Goal: Transaction & Acquisition: Book appointment/travel/reservation

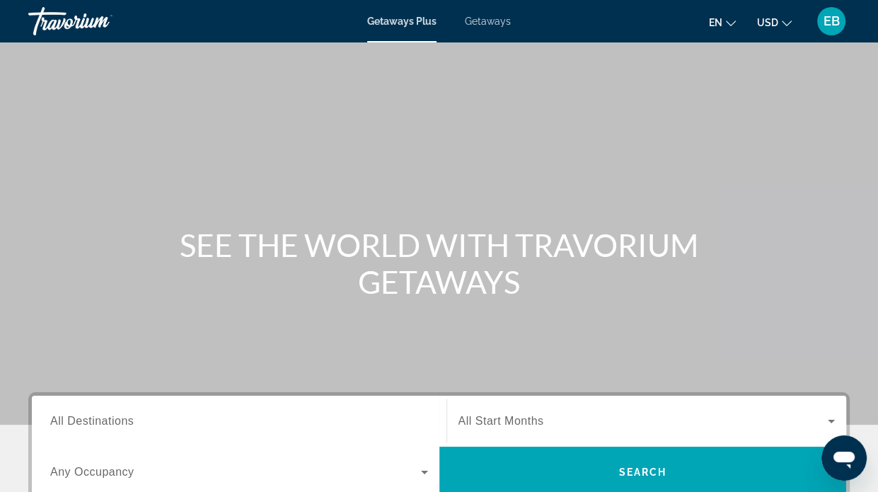
click at [492, 15] on div "Getaways Plus Getaways en English Español Français Italiano Português русский U…" at bounding box center [439, 21] width 878 height 37
click at [484, 21] on span "Getaways" at bounding box center [488, 21] width 46 height 11
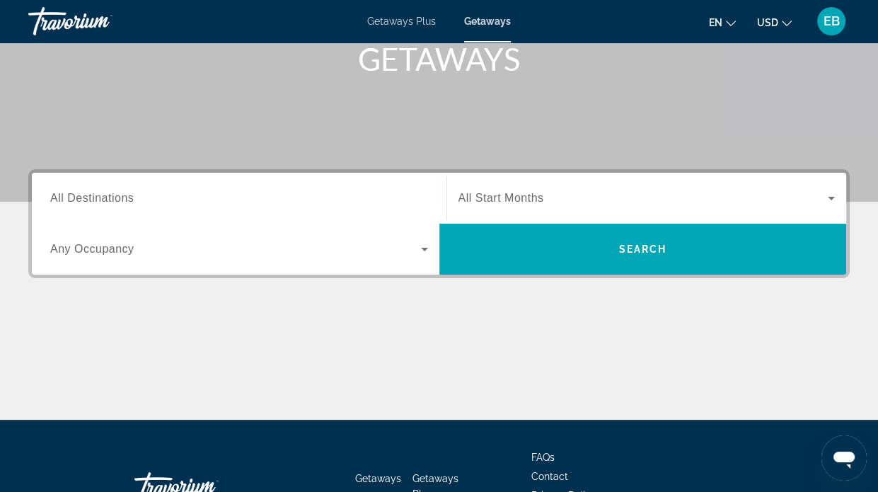
scroll to position [323, 0]
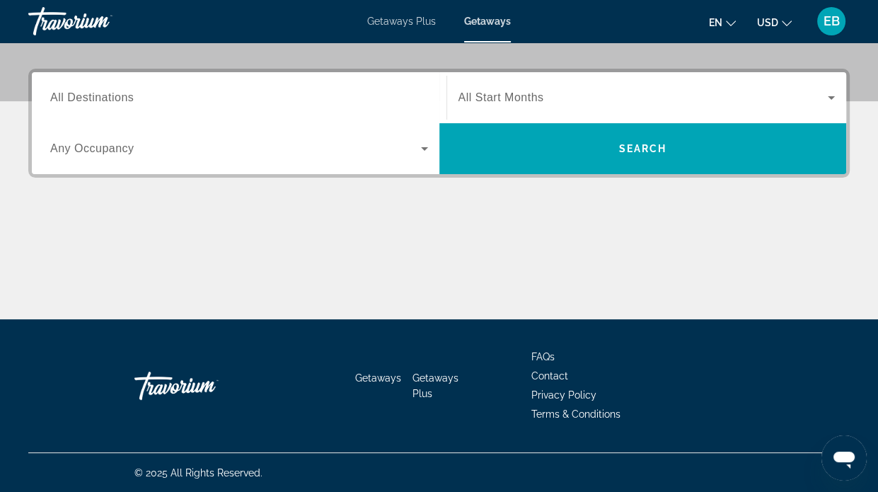
click at [103, 91] on span "All Destinations" at bounding box center [91, 97] width 83 height 12
click at [103, 91] on input "Destination All Destinations" at bounding box center [239, 98] width 378 height 17
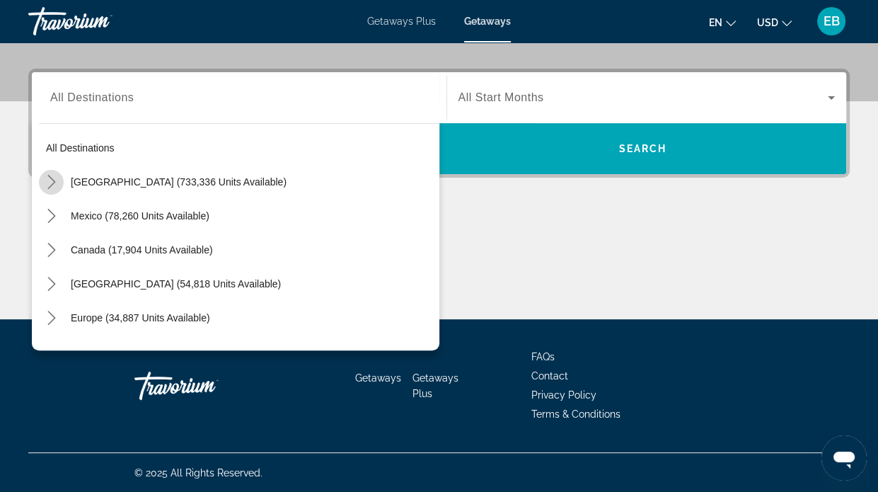
click at [50, 177] on icon "Toggle United States (733,336 units available) submenu" at bounding box center [51, 182] width 8 height 14
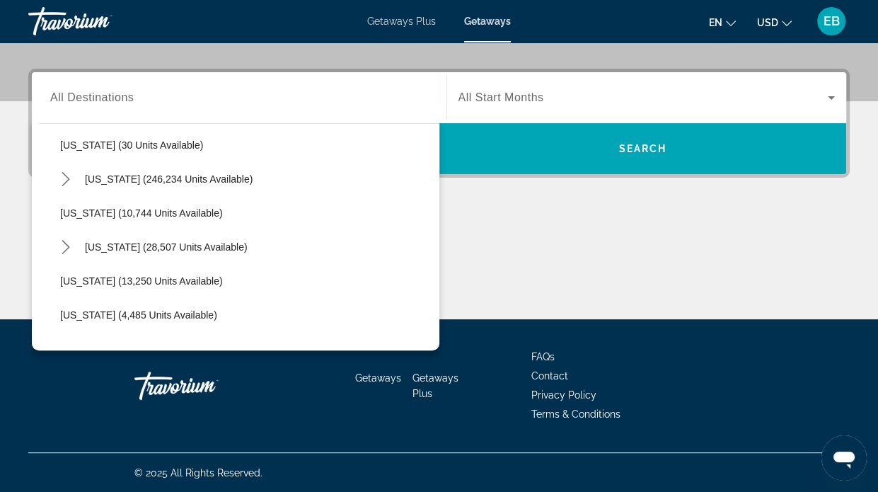
scroll to position [207, 0]
click at [64, 209] on icon "Toggle Florida (246,234 units available) submenu" at bounding box center [66, 213] width 8 height 14
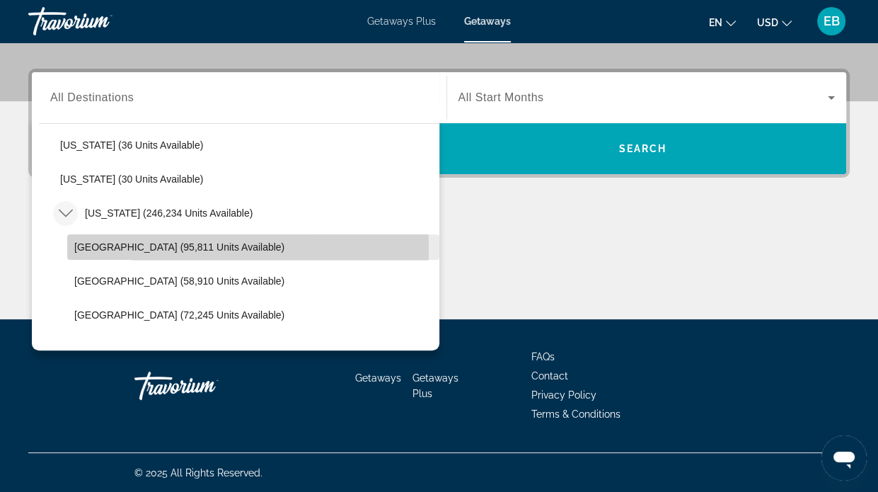
click at [100, 247] on span "[GEOGRAPHIC_DATA] (95,811 units available)" at bounding box center [179, 246] width 210 height 11
type input "**********"
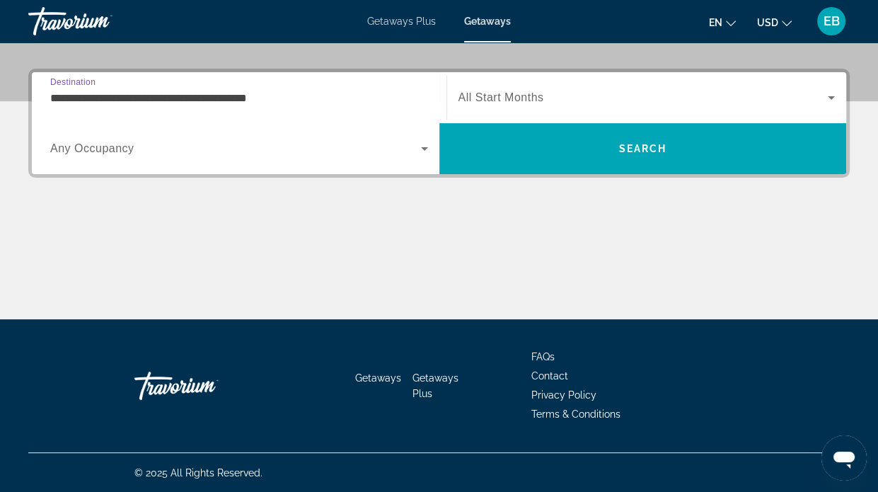
click at [523, 98] on span "All Start Months" at bounding box center [501, 97] width 86 height 12
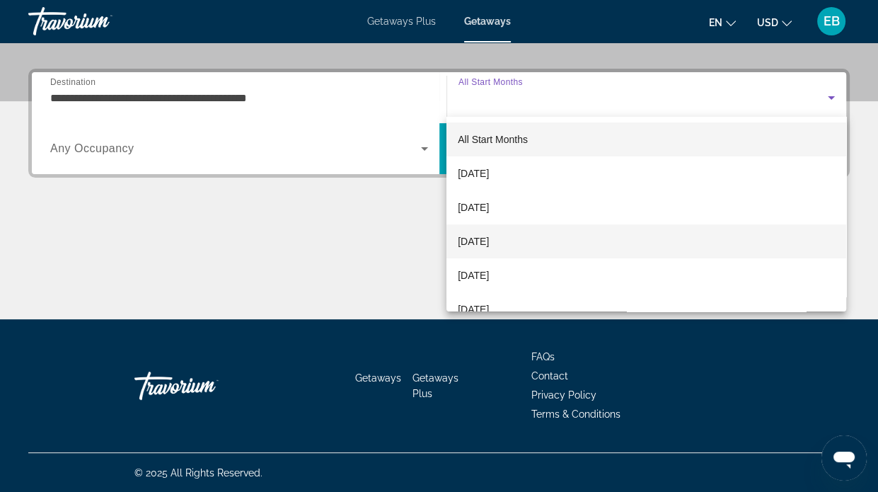
click at [475, 240] on span "[DATE]" at bounding box center [473, 241] width 31 height 17
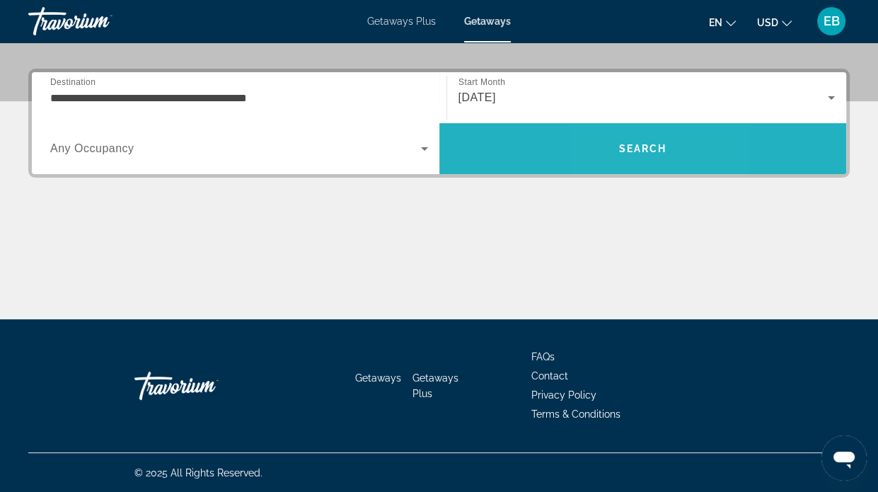
click at [618, 145] on span "Search" at bounding box center [642, 148] width 48 height 11
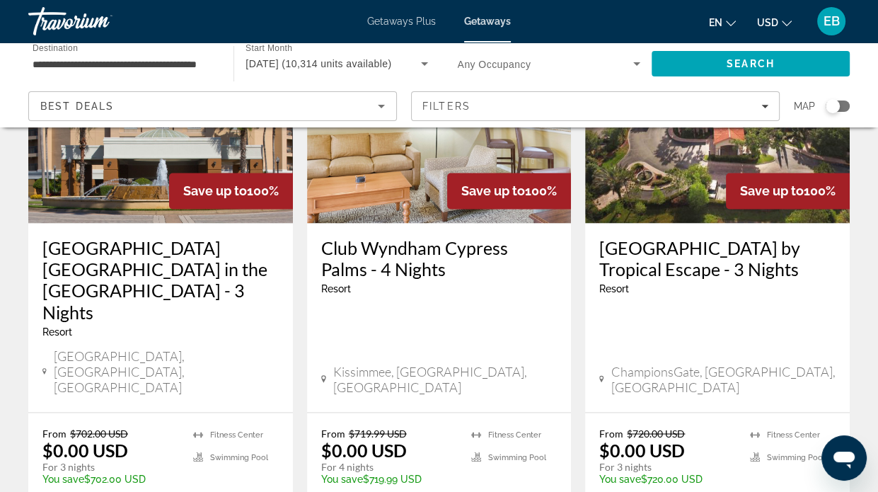
scroll to position [1902, 0]
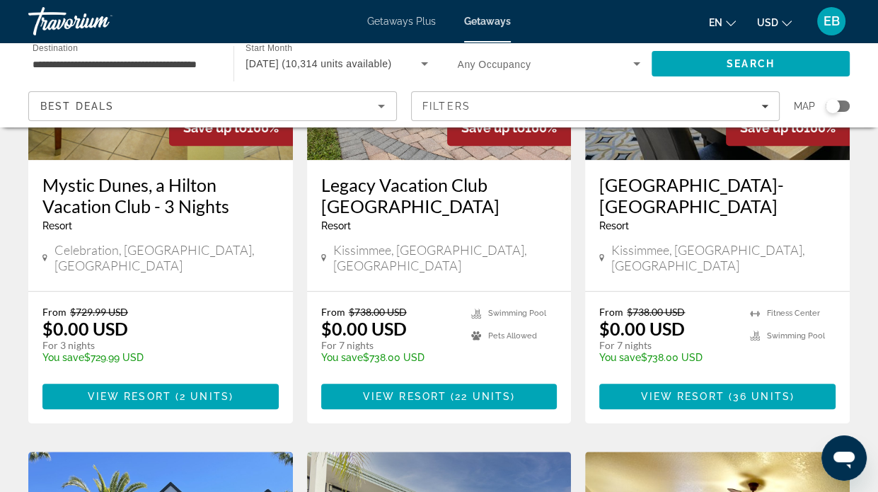
scroll to position [794, 0]
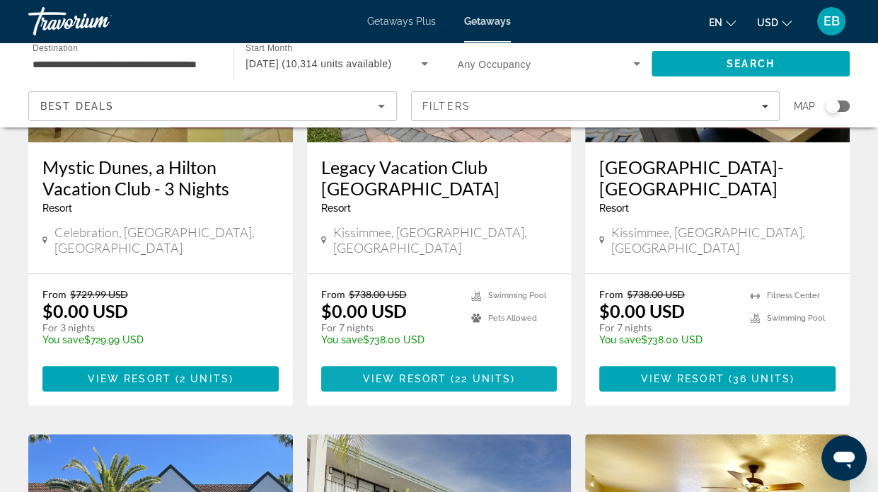
click at [435, 373] on span "View Resort" at bounding box center [404, 378] width 83 height 11
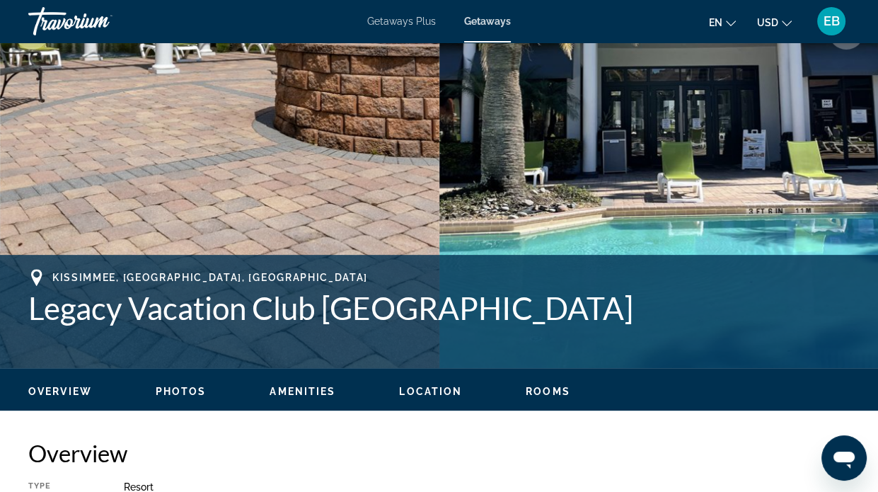
scroll to position [330, 0]
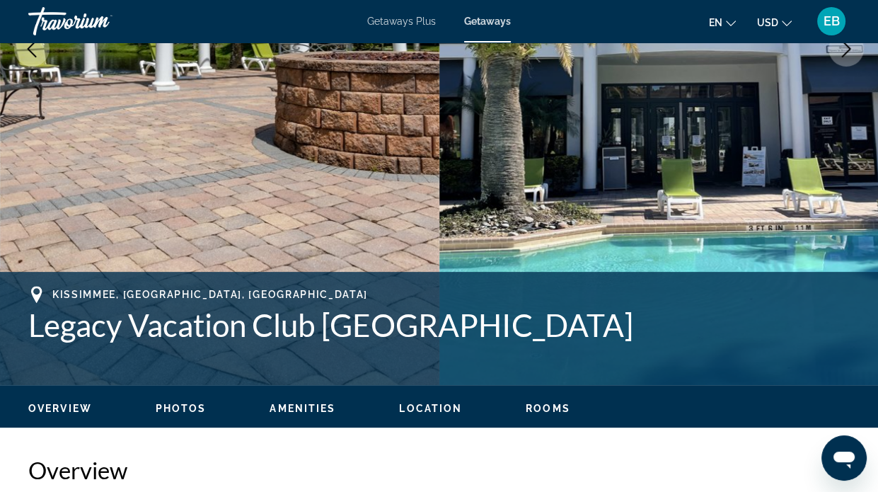
click at [172, 410] on span "Photos" at bounding box center [181, 408] width 51 height 11
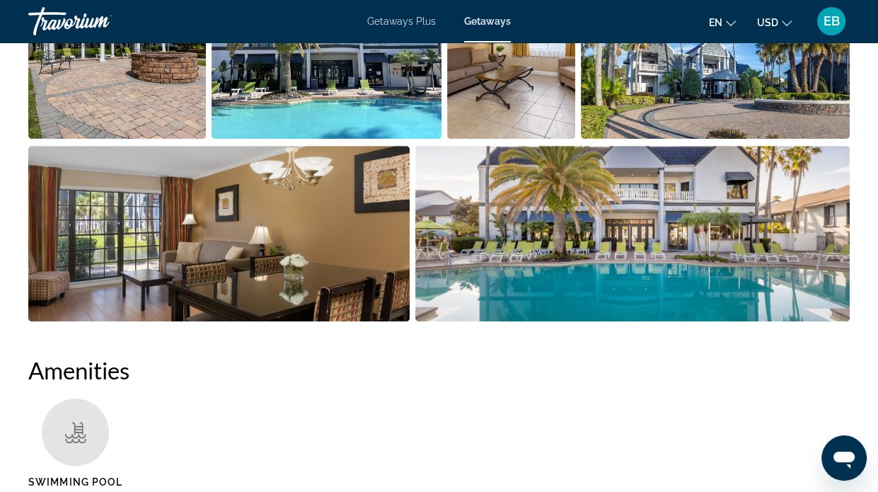
scroll to position [1372, 0]
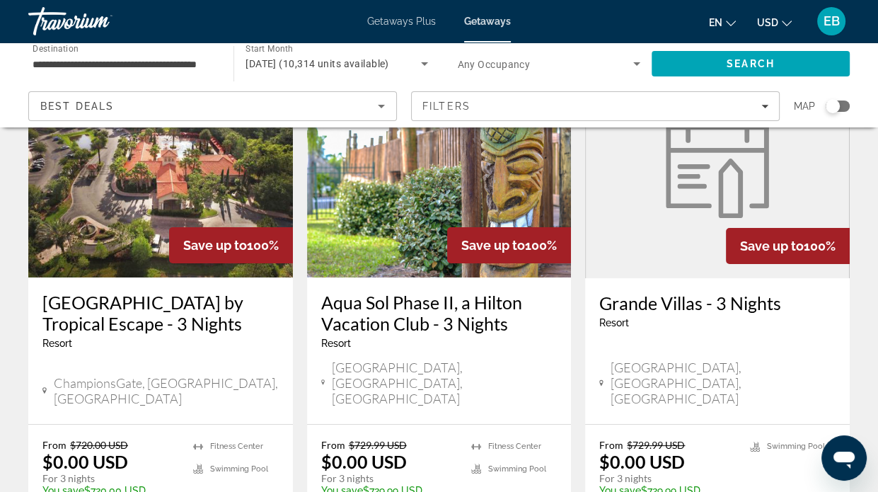
scroll to position [165, 0]
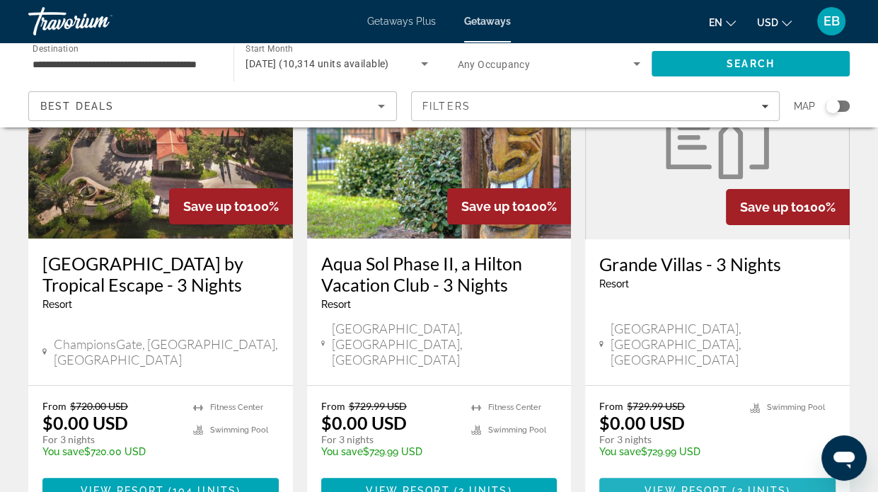
click at [688, 485] on span "View Resort" at bounding box center [685, 490] width 83 height 11
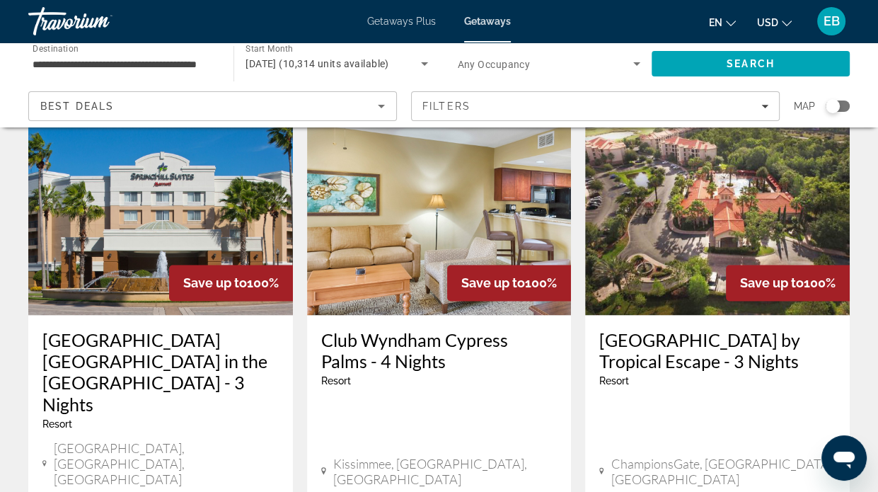
scroll to position [1815, 0]
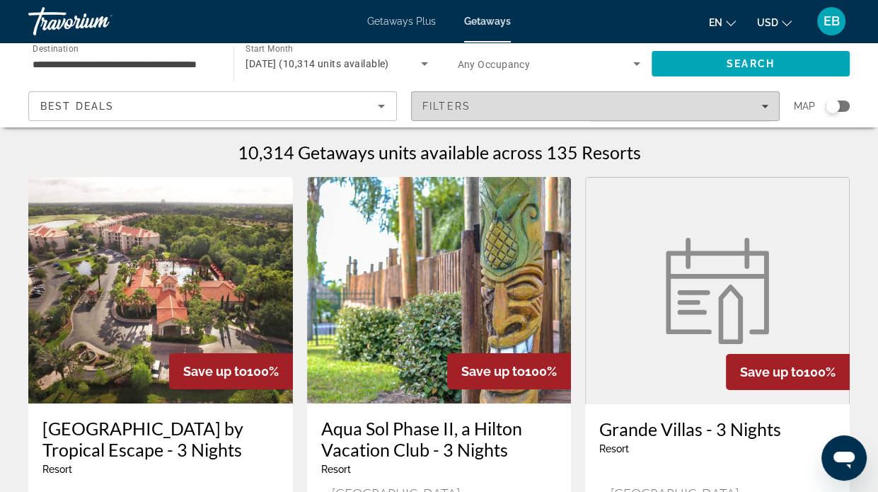
click at [767, 105] on icon "Filters" at bounding box center [764, 106] width 7 height 7
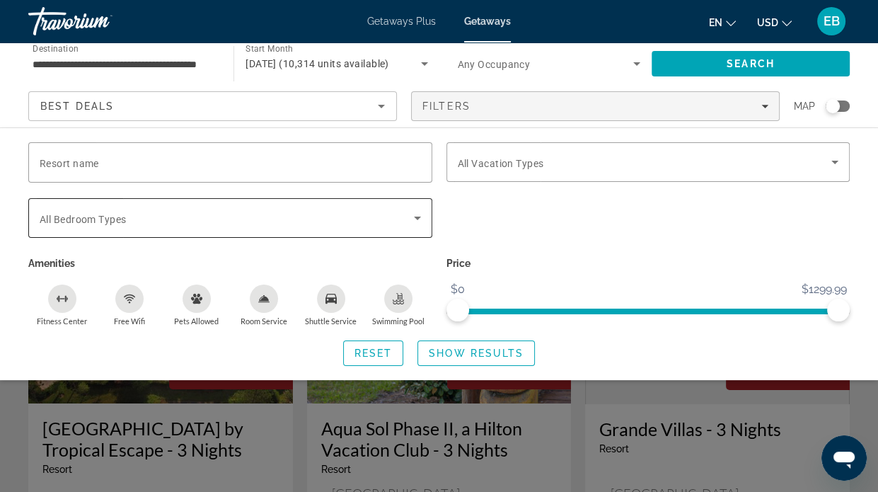
click at [417, 214] on icon "Search widget" at bounding box center [417, 217] width 17 height 17
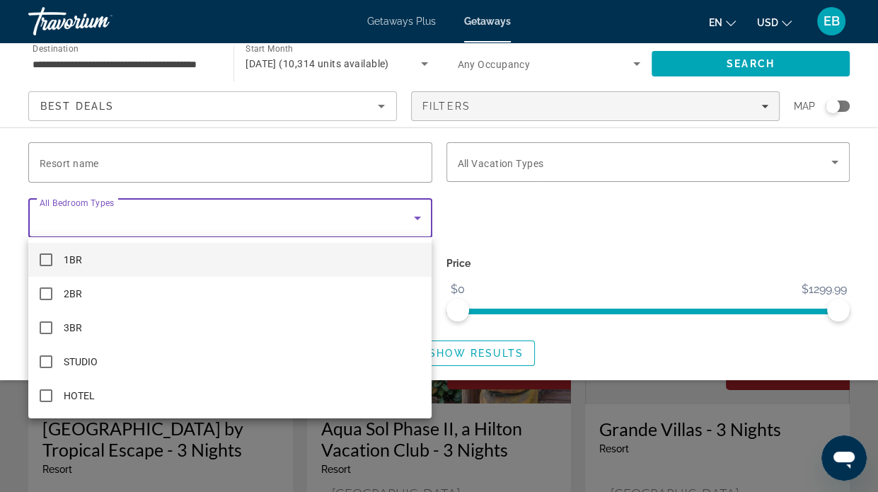
click at [504, 216] on div at bounding box center [439, 246] width 878 height 492
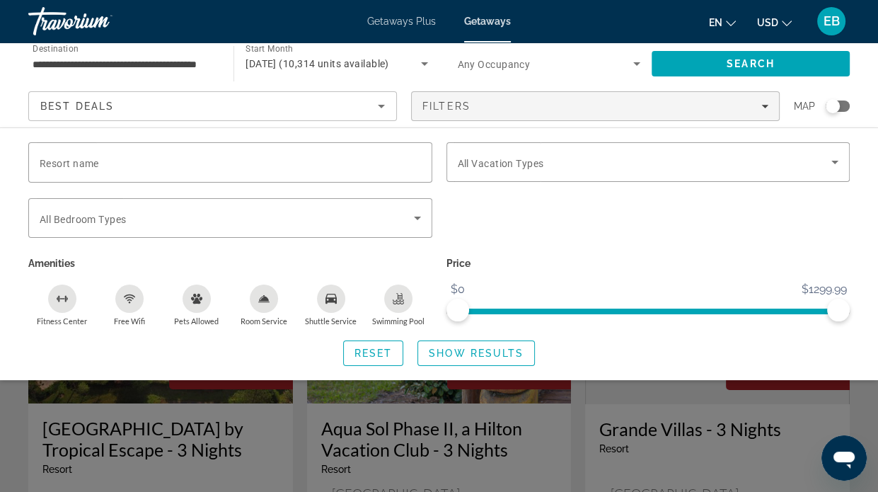
scroll to position [165, 0]
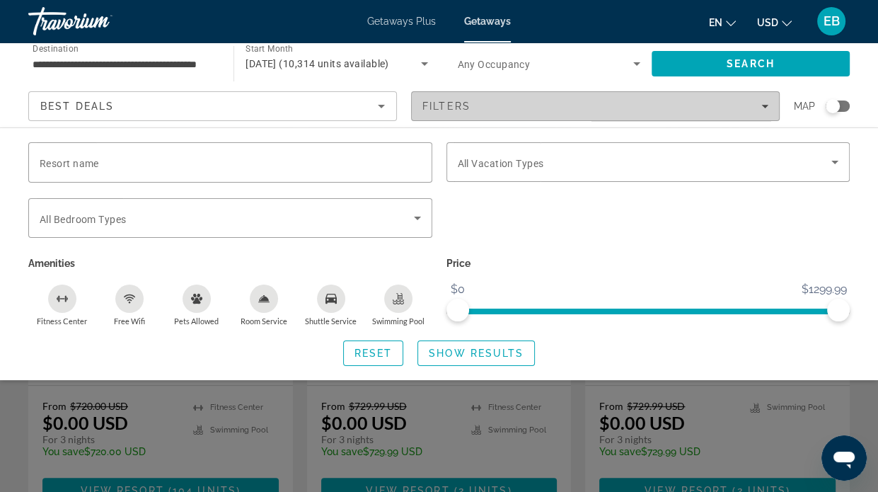
click at [765, 105] on icon "Filters" at bounding box center [764, 107] width 7 height 4
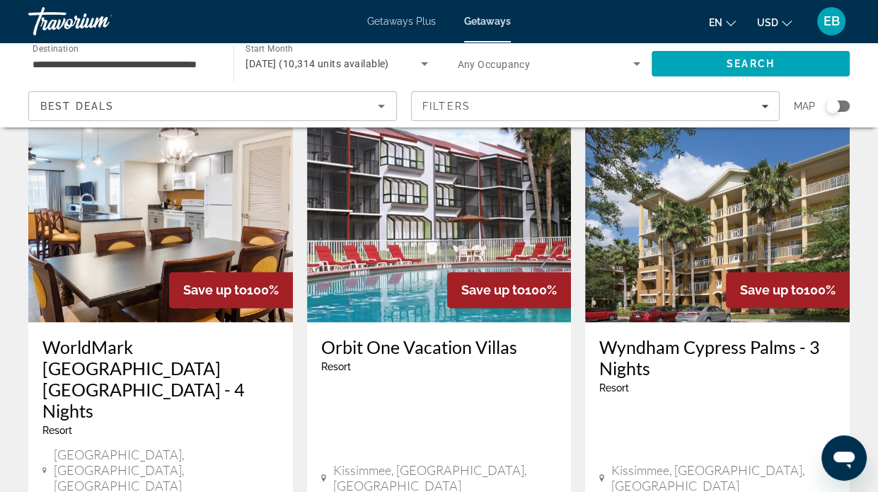
scroll to position [1924, 0]
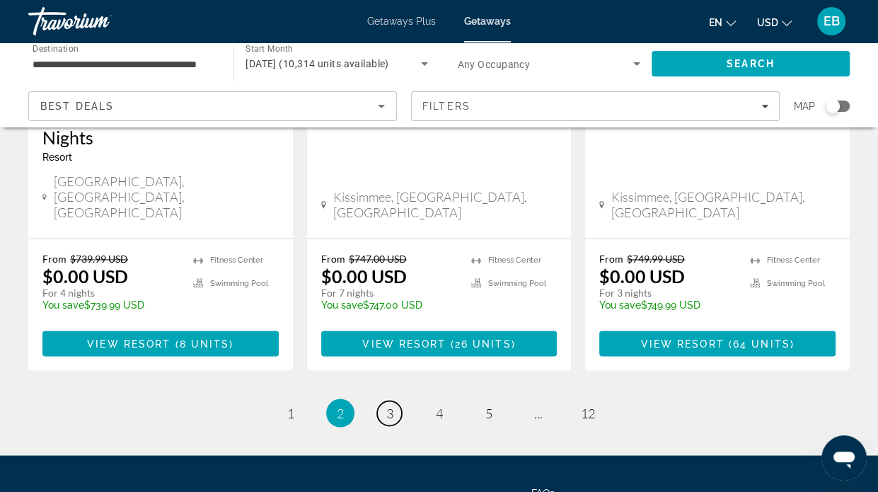
click at [391, 405] on span "3" at bounding box center [389, 413] width 7 height 16
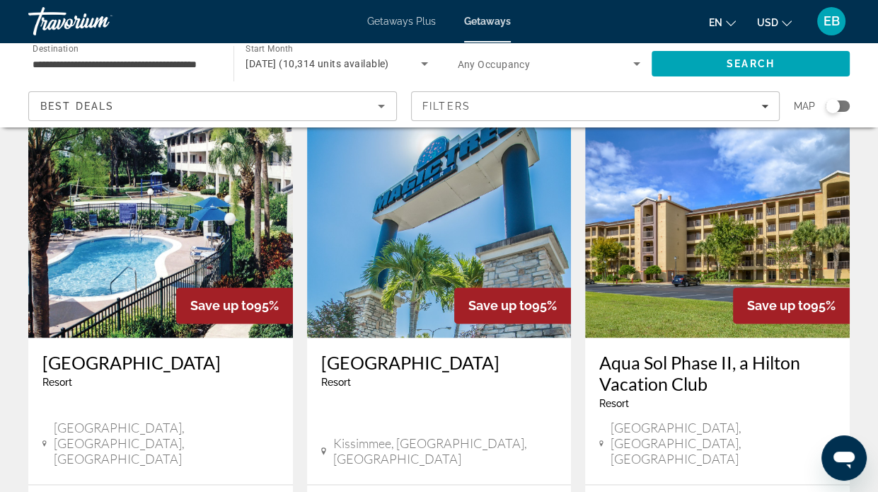
scroll to position [1902, 0]
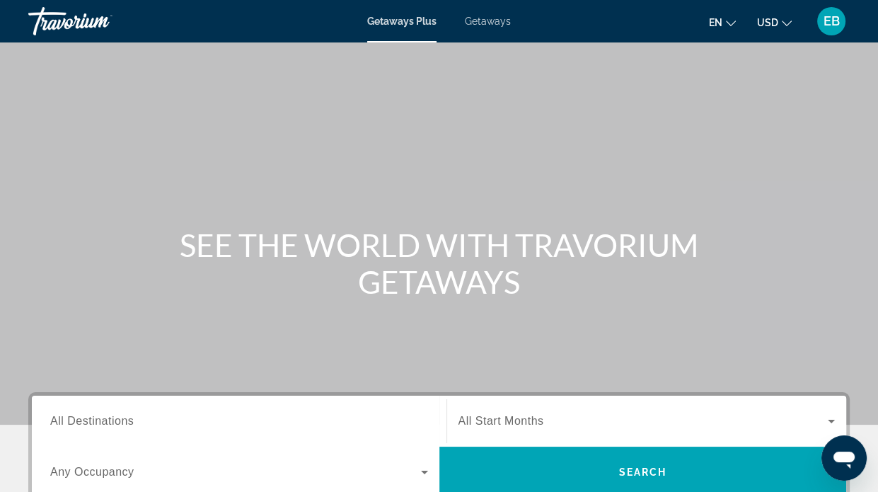
click at [480, 20] on span "Getaways" at bounding box center [488, 21] width 46 height 11
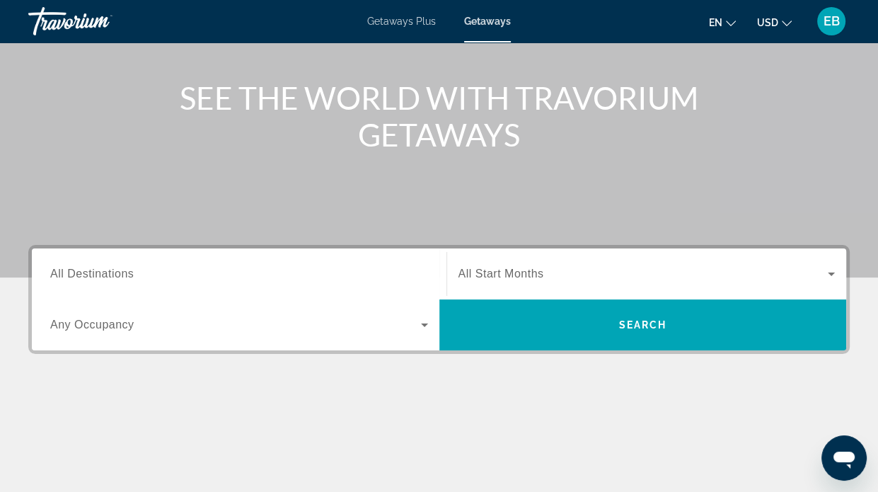
scroll to position [165, 0]
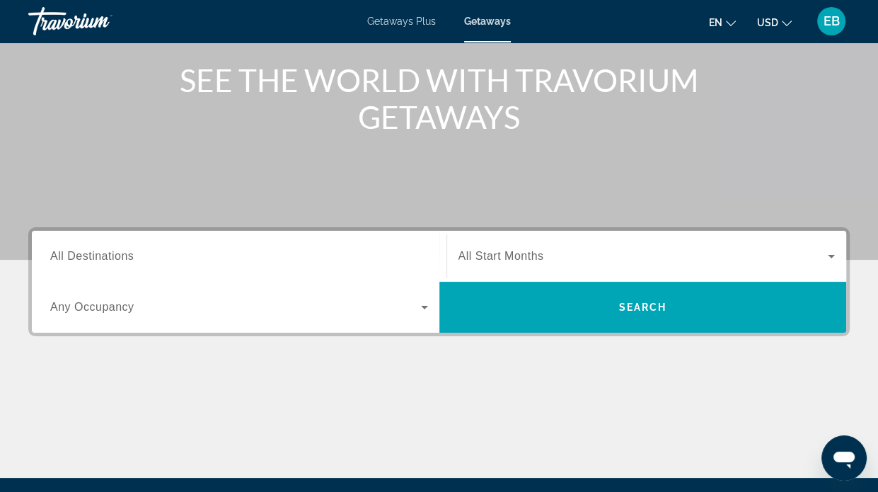
click at [109, 255] on span "All Destinations" at bounding box center [91, 256] width 83 height 12
click at [109, 255] on input "Destination All Destinations" at bounding box center [239, 256] width 378 height 17
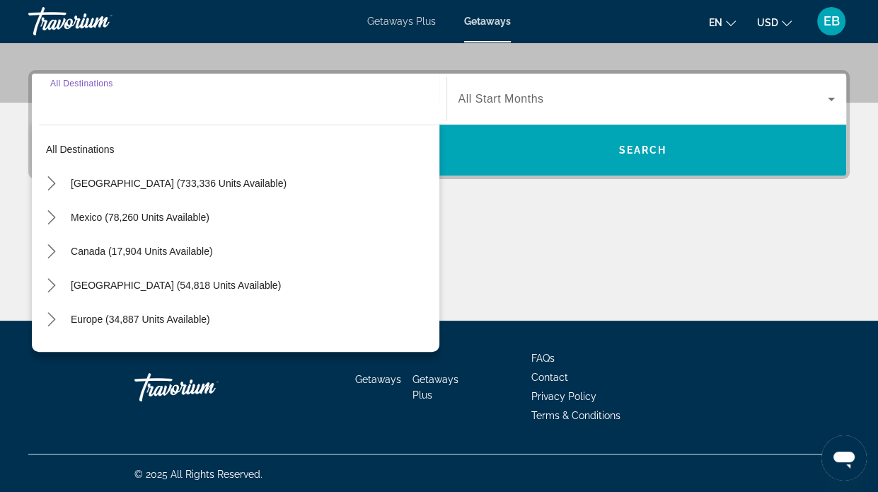
scroll to position [323, 0]
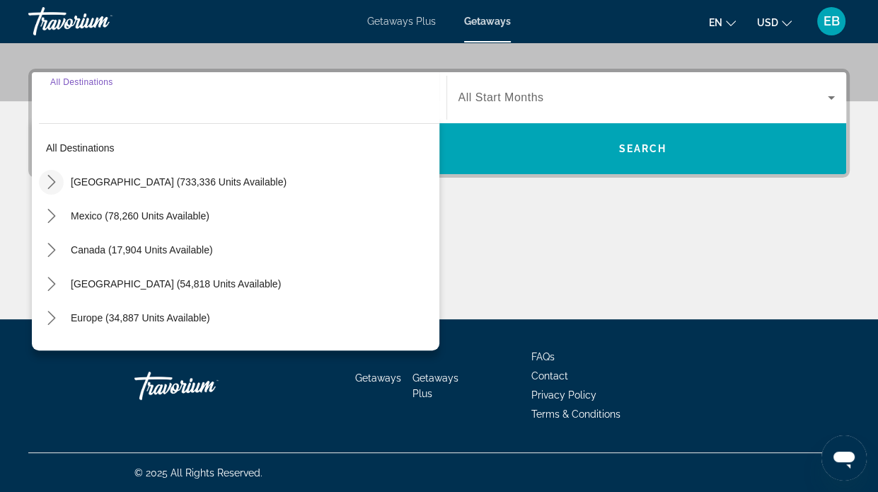
click at [51, 178] on icon "Toggle United States (733,336 units available) submenu" at bounding box center [51, 182] width 8 height 14
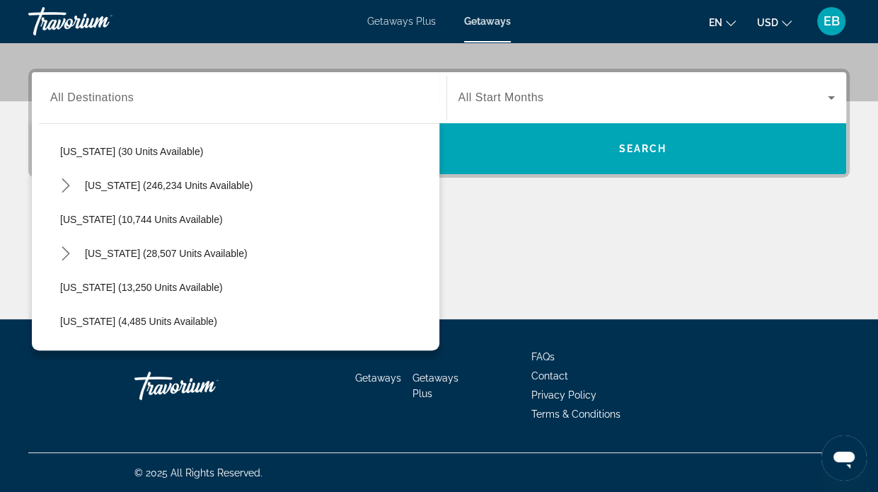
scroll to position [207, 0]
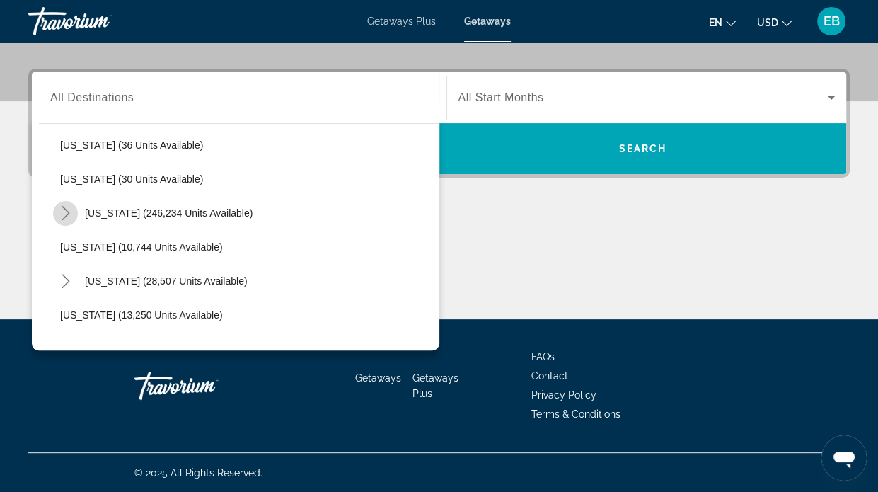
click at [66, 212] on icon "Toggle Florida (246,234 units available) submenu" at bounding box center [66, 213] width 14 height 14
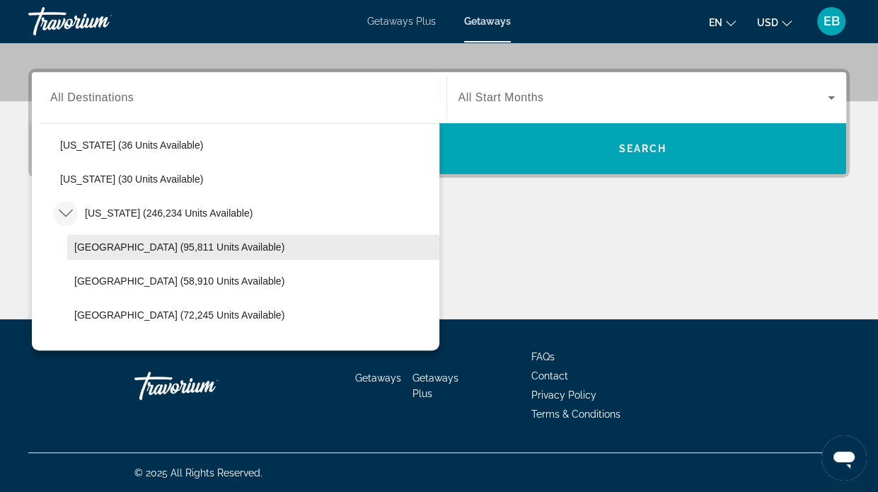
click at [144, 244] on span "[GEOGRAPHIC_DATA] (95,811 units available)" at bounding box center [179, 246] width 210 height 11
type input "**********"
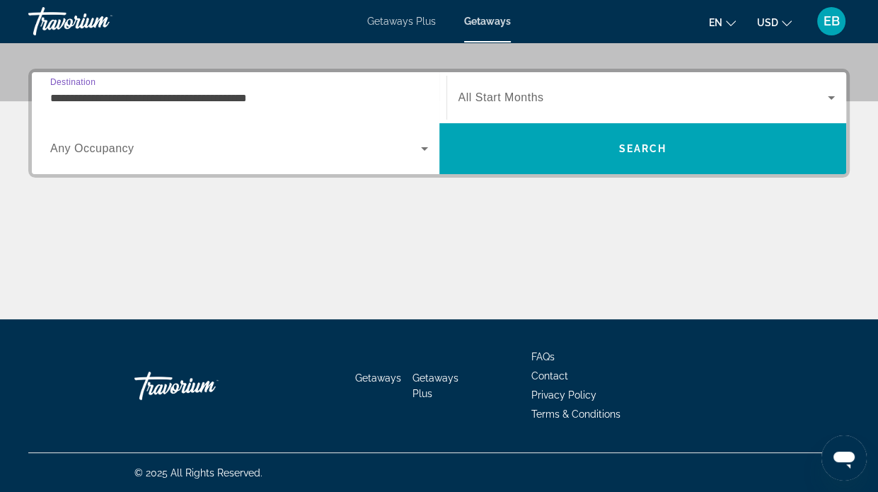
click at [570, 97] on span "Search widget" at bounding box center [643, 97] width 370 height 17
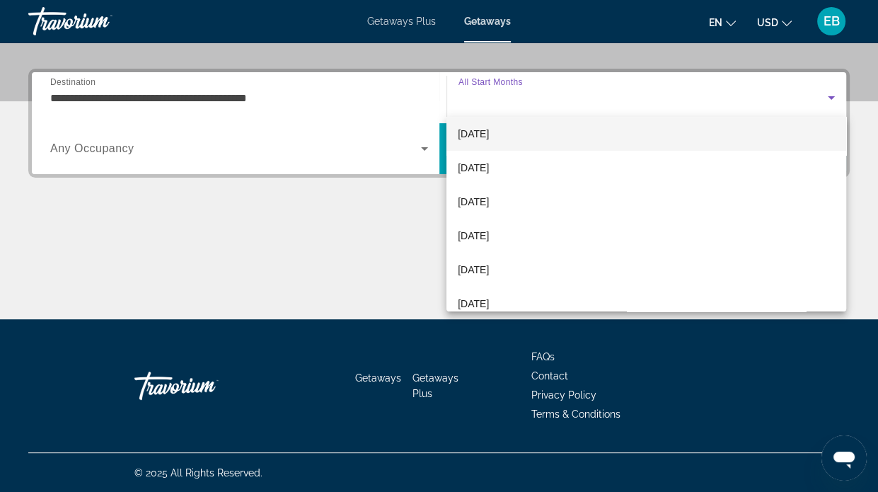
scroll to position [127, 0]
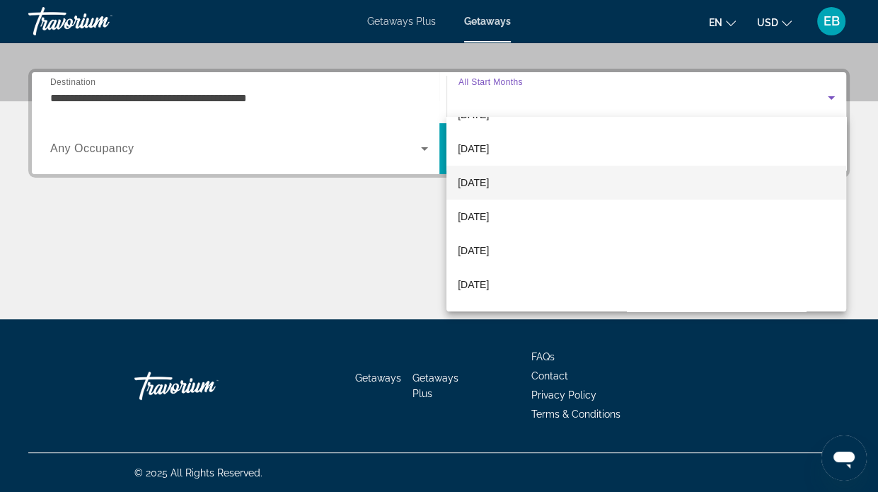
click at [485, 181] on span "[DATE]" at bounding box center [473, 182] width 31 height 17
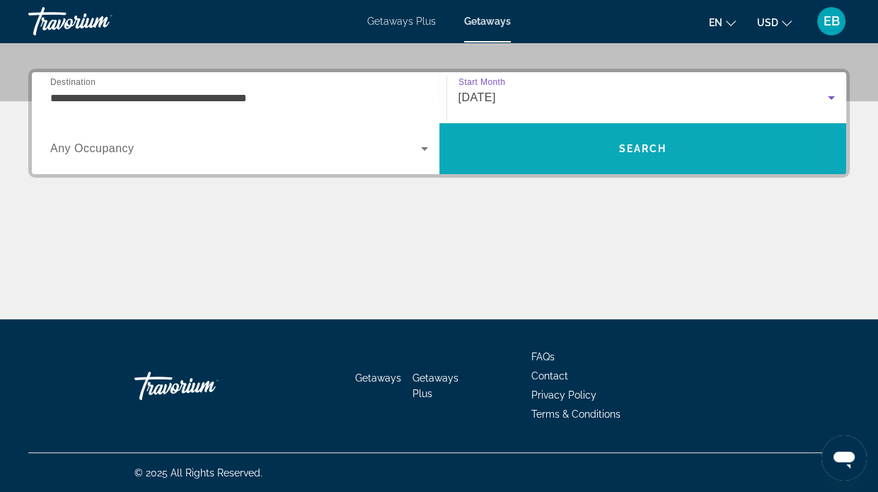
click at [637, 149] on span "Search" at bounding box center [642, 148] width 48 height 11
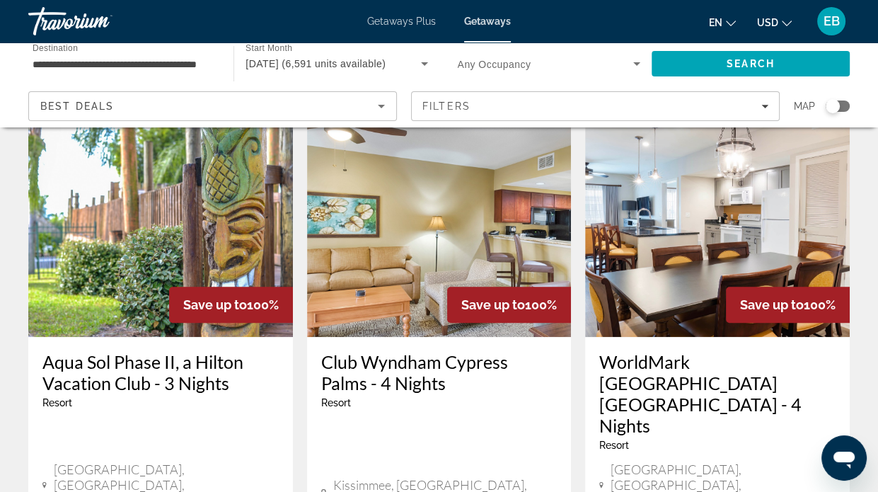
scroll to position [660, 0]
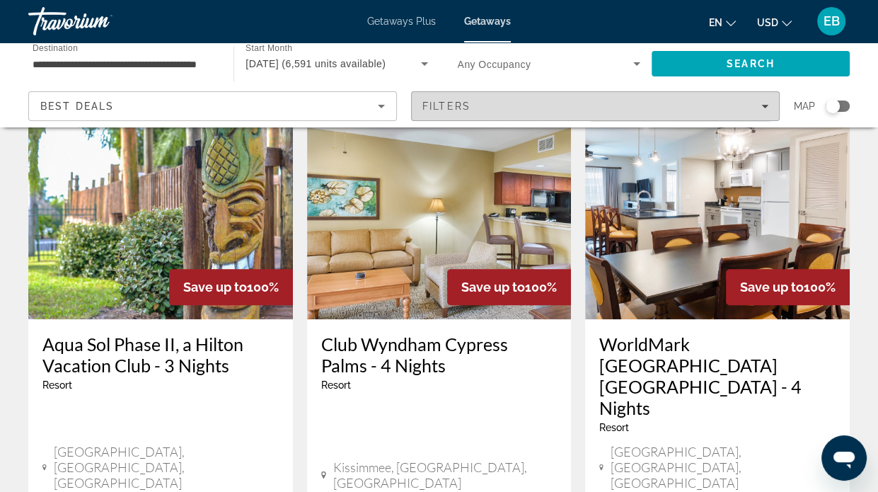
click at [761, 103] on icon "Filters" at bounding box center [764, 106] width 7 height 7
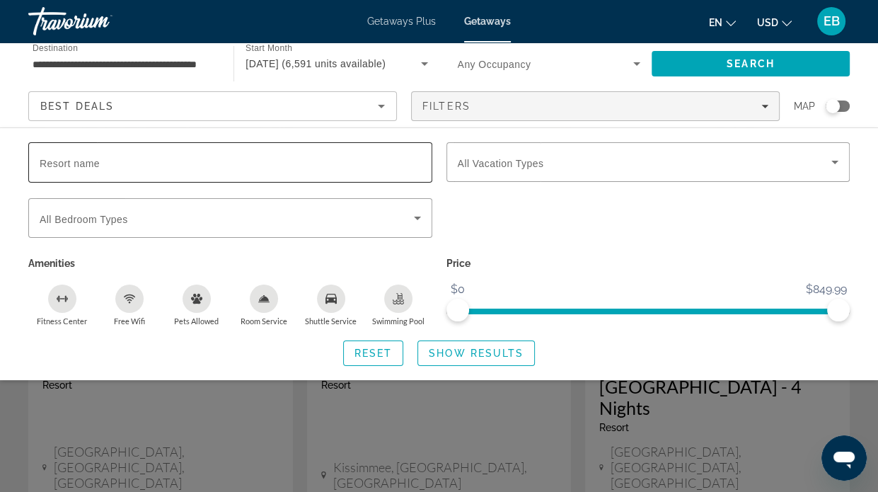
click at [57, 159] on span "Resort name" at bounding box center [70, 163] width 60 height 11
click at [57, 159] on input "Resort name" at bounding box center [230, 162] width 381 height 17
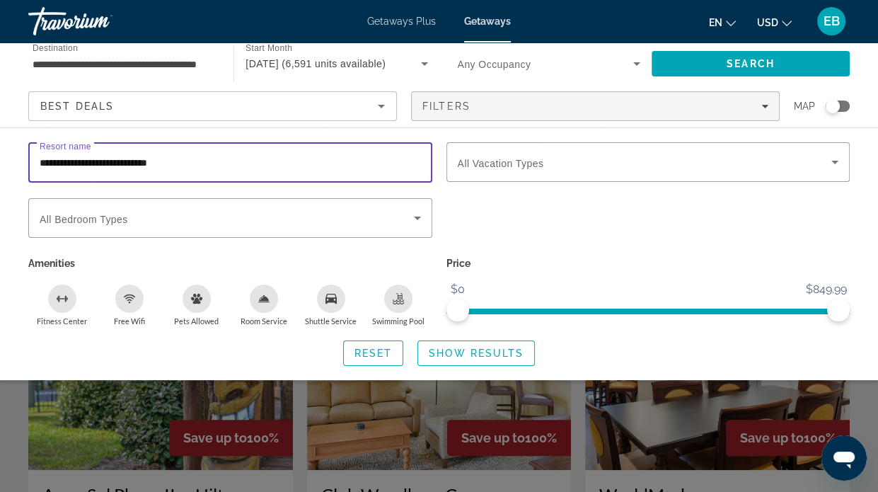
scroll to position [495, 0]
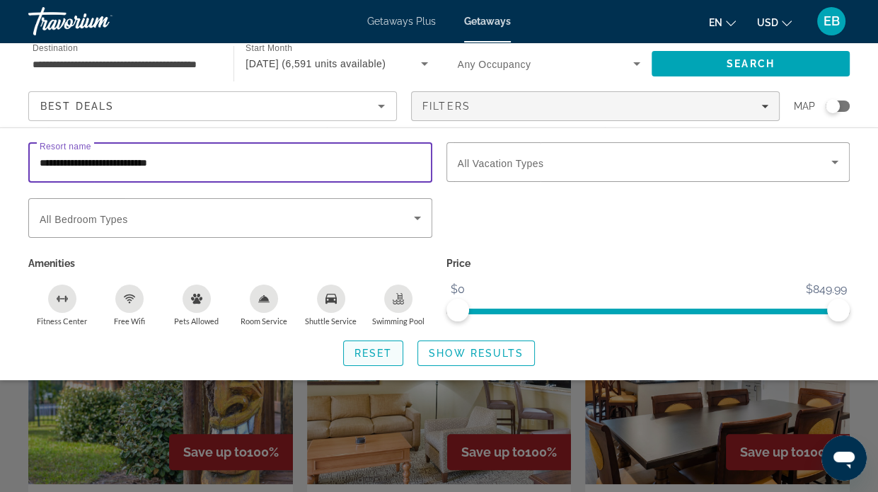
type input "**********"
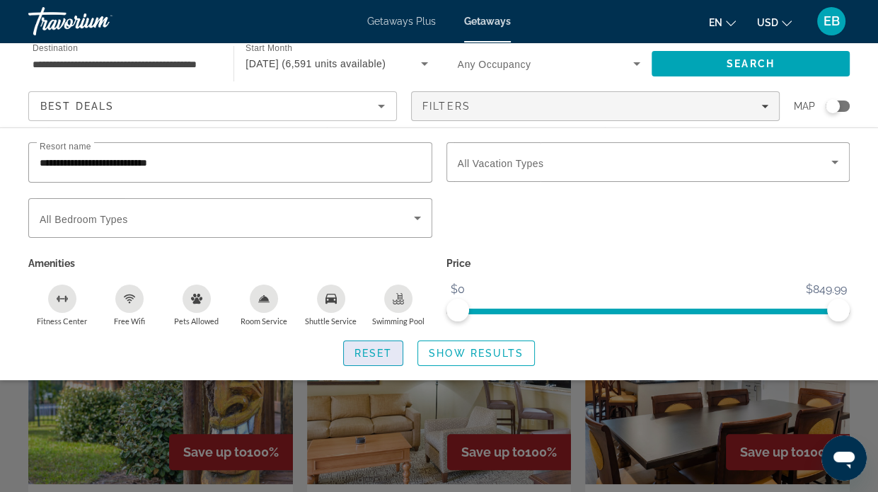
click at [386, 349] on span "Reset" at bounding box center [373, 352] width 38 height 11
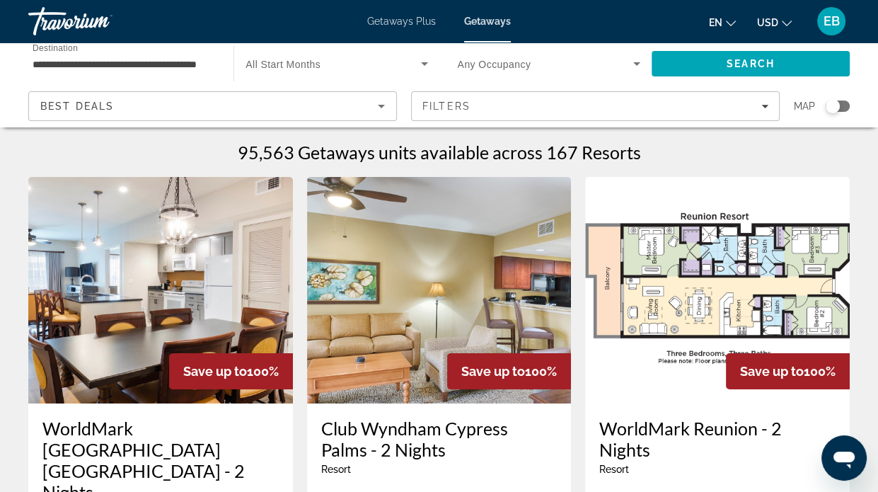
click at [376, 107] on icon "Sort by" at bounding box center [381, 106] width 17 height 17
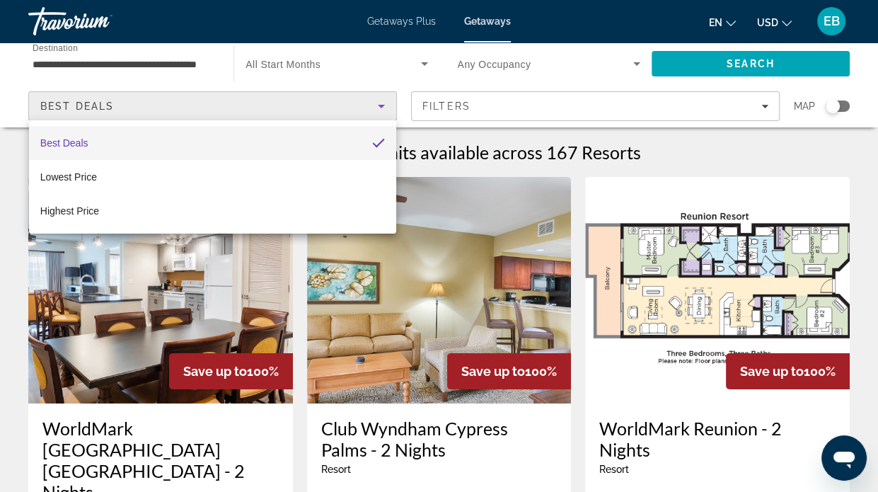
click at [539, 105] on div at bounding box center [439, 246] width 878 height 492
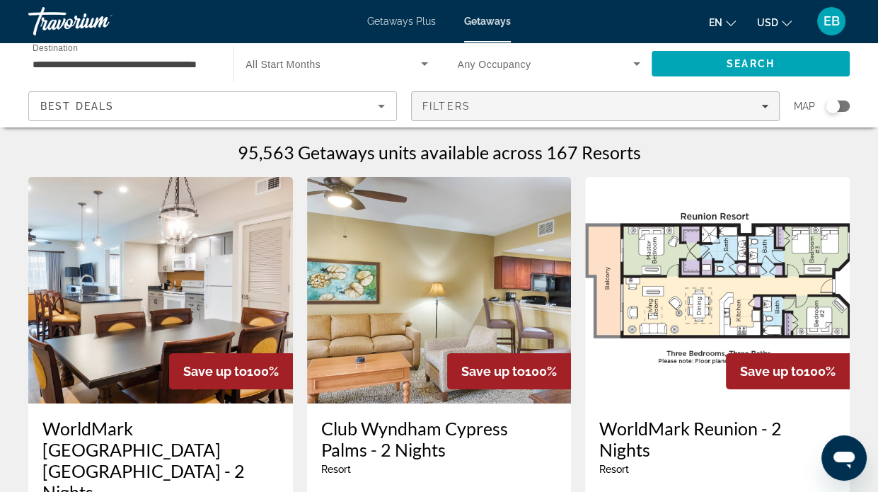
click at [509, 105] on div "Filters" at bounding box center [595, 105] width 346 height 11
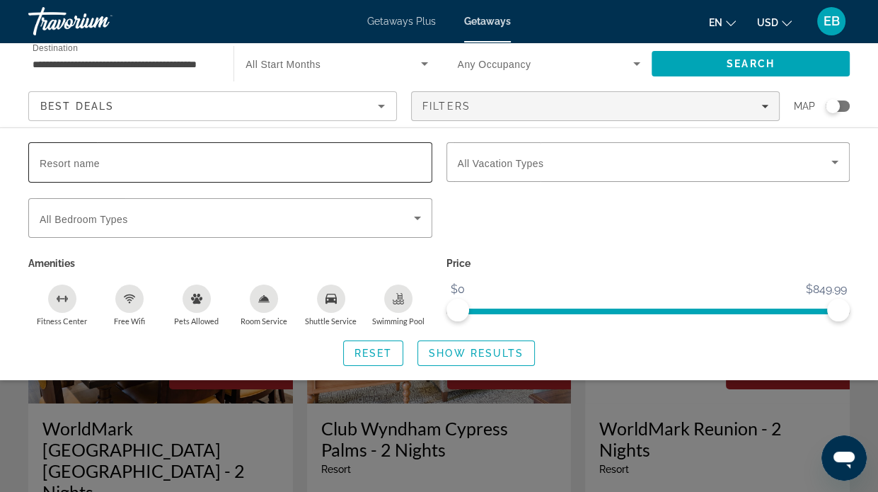
click at [93, 163] on span "Resort name" at bounding box center [70, 163] width 60 height 11
click at [93, 163] on input "Resort name" at bounding box center [230, 162] width 381 height 17
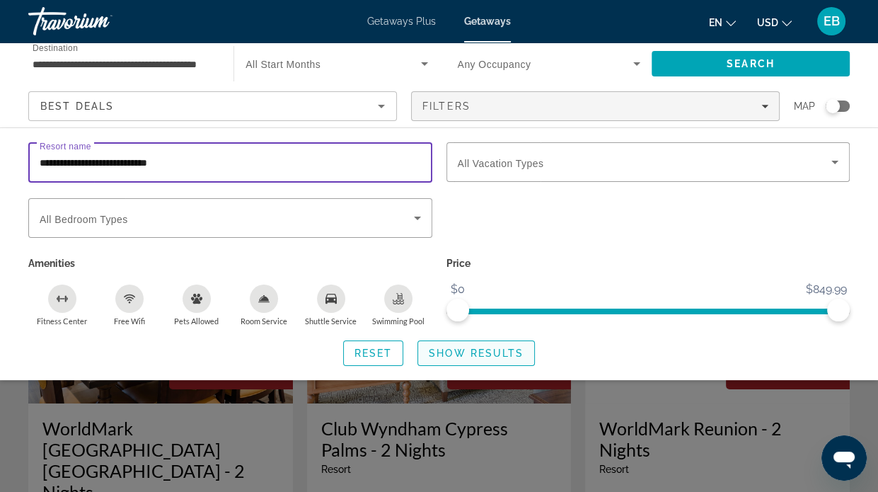
type input "**********"
click at [487, 347] on span "Show Results" at bounding box center [476, 352] width 95 height 11
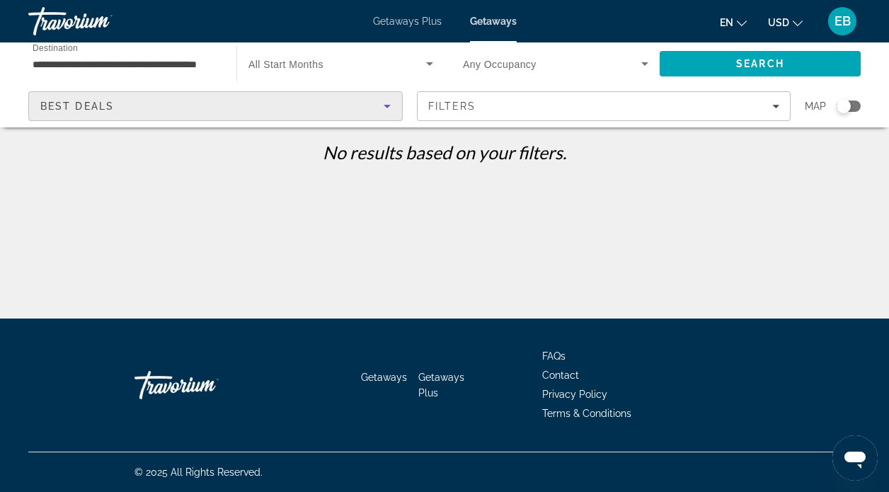
click at [167, 103] on div "Best Deals" at bounding box center [211, 106] width 343 height 17
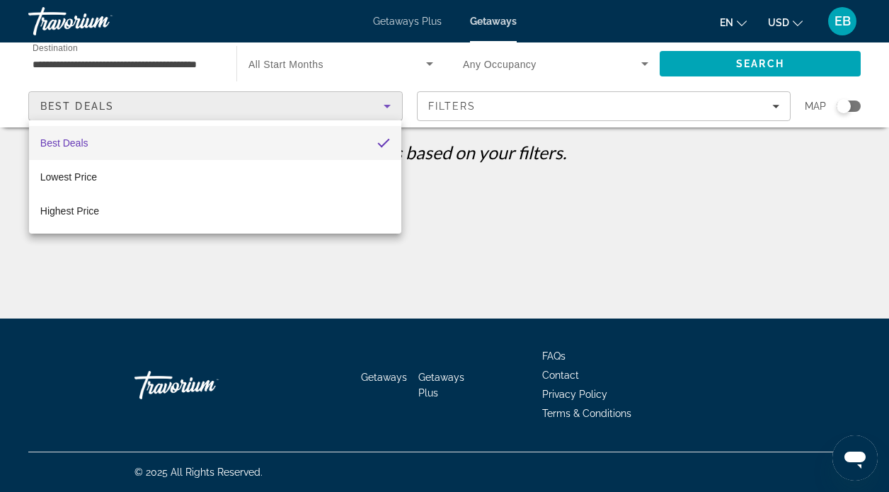
click at [591, 109] on div at bounding box center [444, 246] width 889 height 492
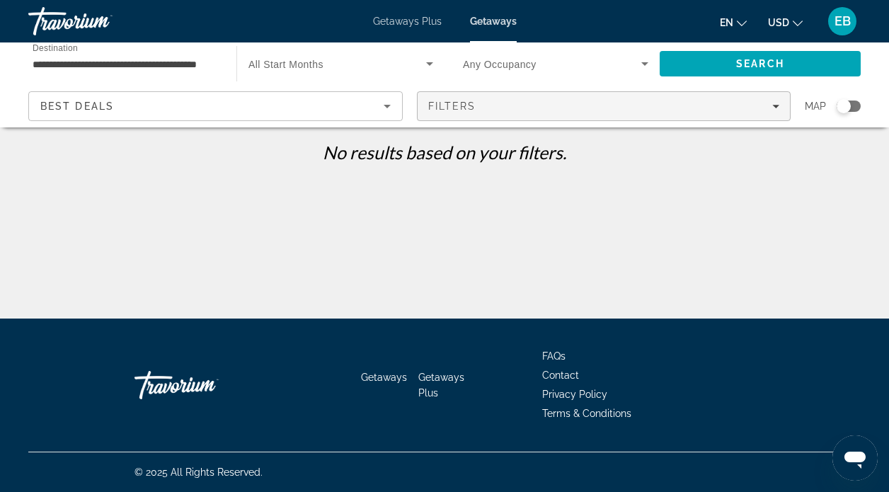
click at [470, 100] on span "Filters" at bounding box center [452, 105] width 48 height 11
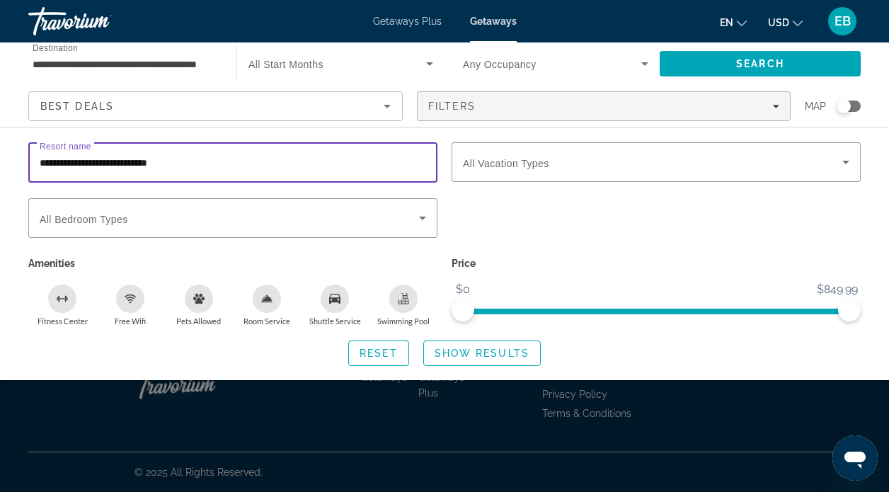
drag, startPoint x: 187, startPoint y: 159, endPoint x: -51, endPoint y: 137, distance: 238.7
click at [0, 137] on html "**********" at bounding box center [444, 246] width 889 height 492
type input "**********"
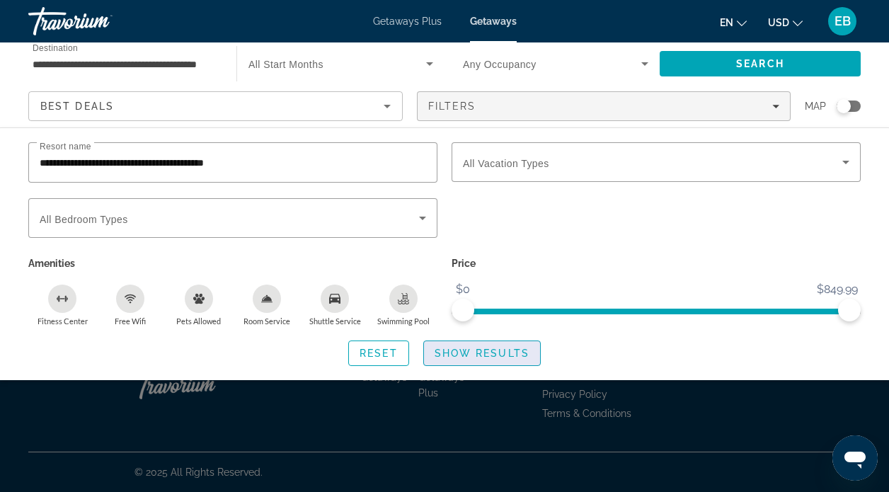
click at [500, 352] on span "Show Results" at bounding box center [481, 352] width 95 height 11
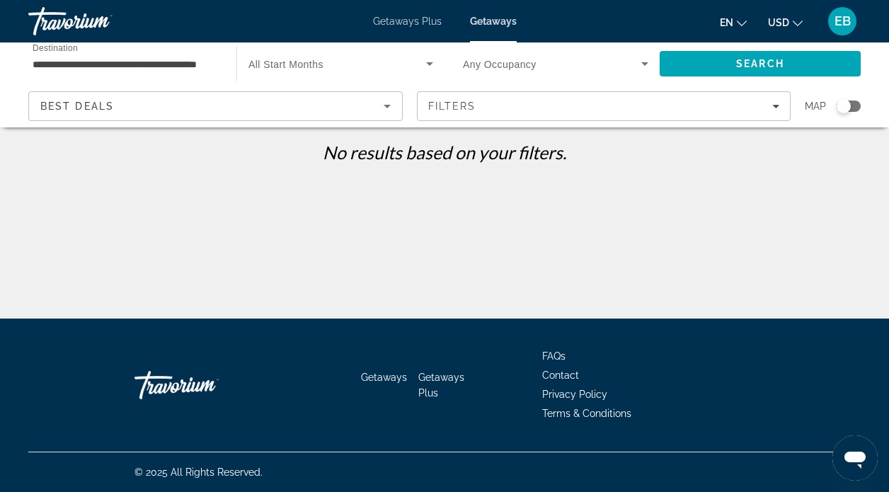
click at [150, 105] on div "Best Deals" at bounding box center [211, 106] width 343 height 17
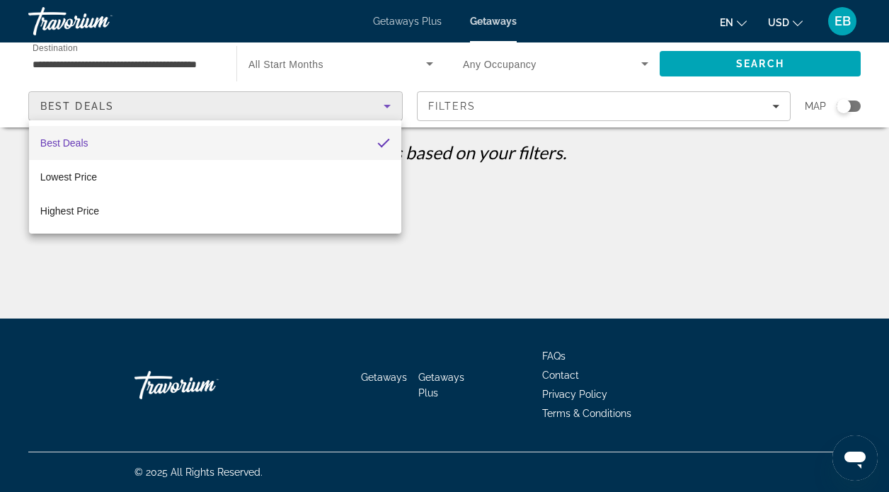
click at [621, 110] on div at bounding box center [444, 246] width 889 height 492
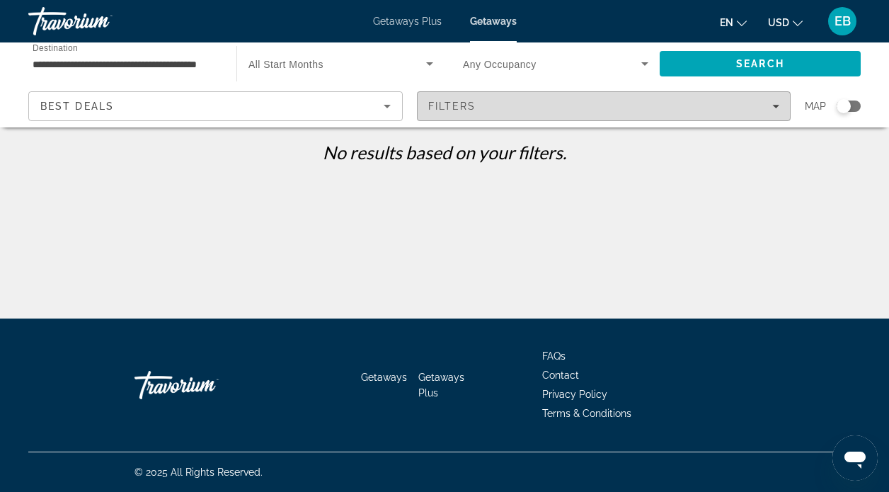
click at [778, 105] on span "Filters" at bounding box center [603, 106] width 373 height 34
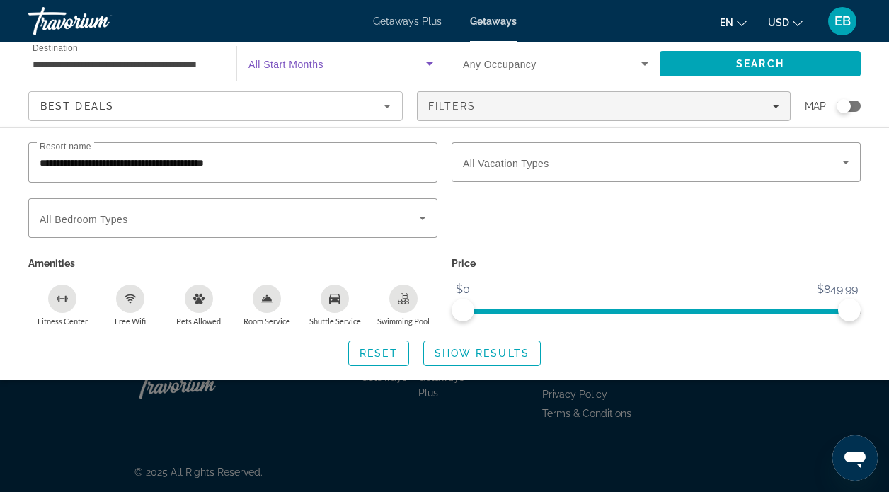
click at [427, 60] on icon "Search widget" at bounding box center [429, 63] width 17 height 17
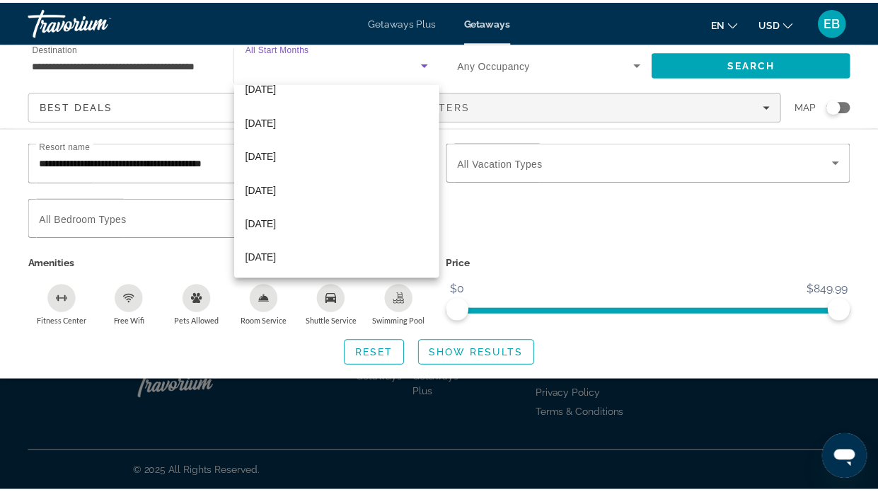
scroll to position [165, 0]
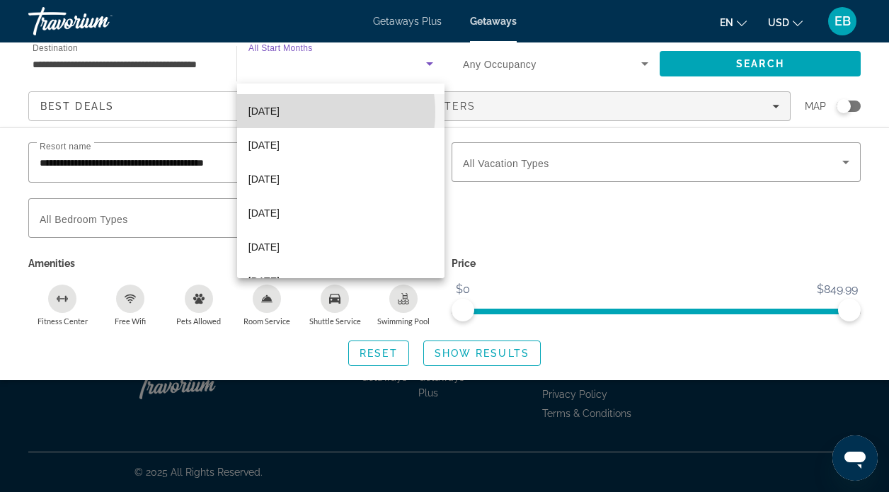
click at [279, 111] on span "[DATE]" at bounding box center [263, 111] width 31 height 17
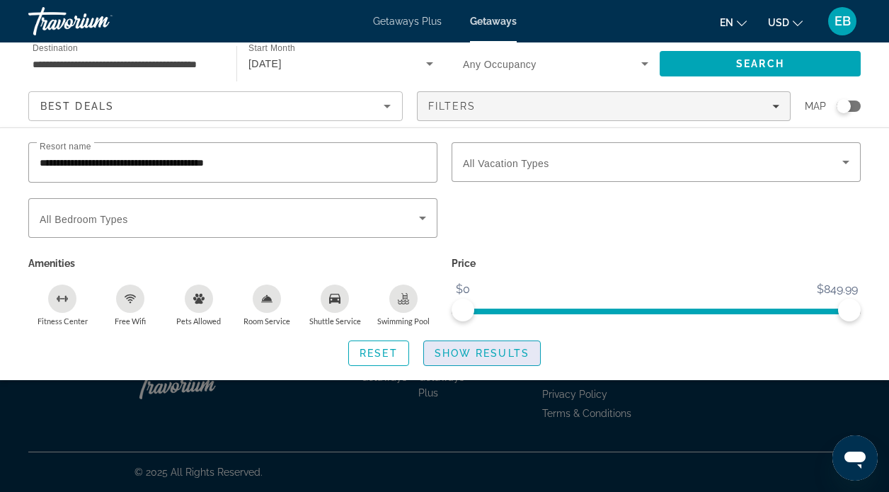
click at [473, 352] on span "Show Results" at bounding box center [481, 352] width 95 height 11
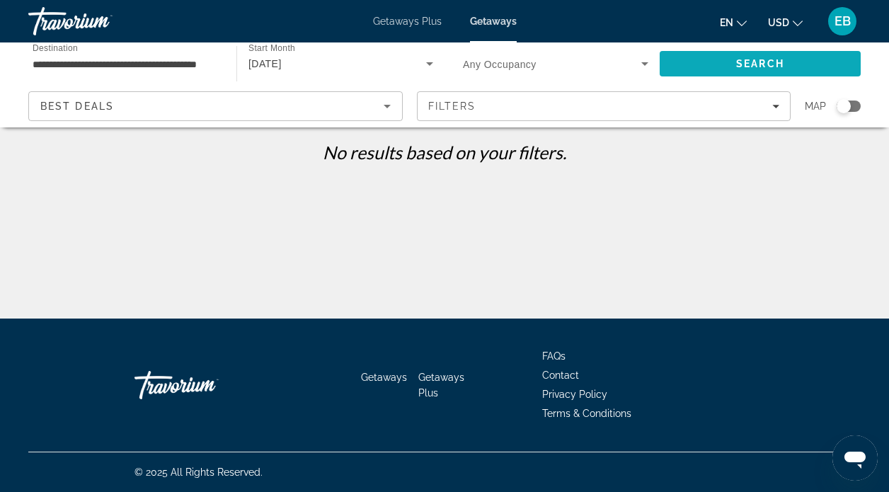
click at [740, 59] on span "Search" at bounding box center [760, 63] width 48 height 11
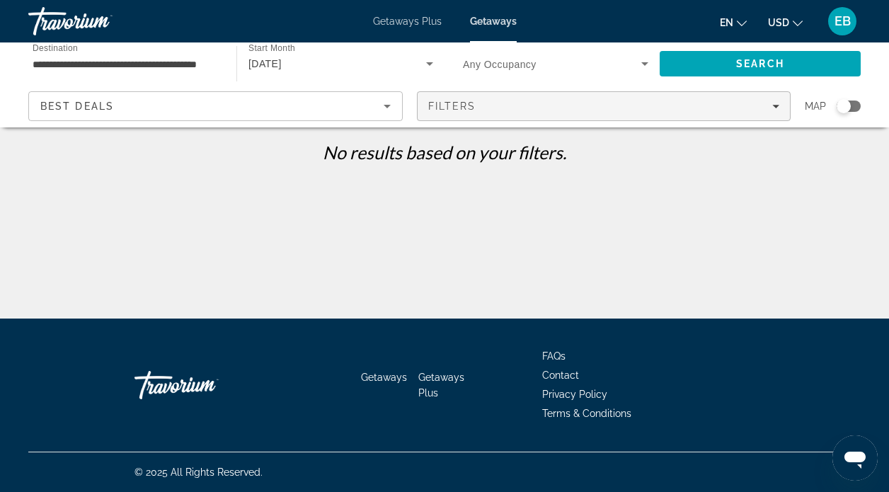
click at [777, 105] on icon "Filters" at bounding box center [775, 107] width 7 height 4
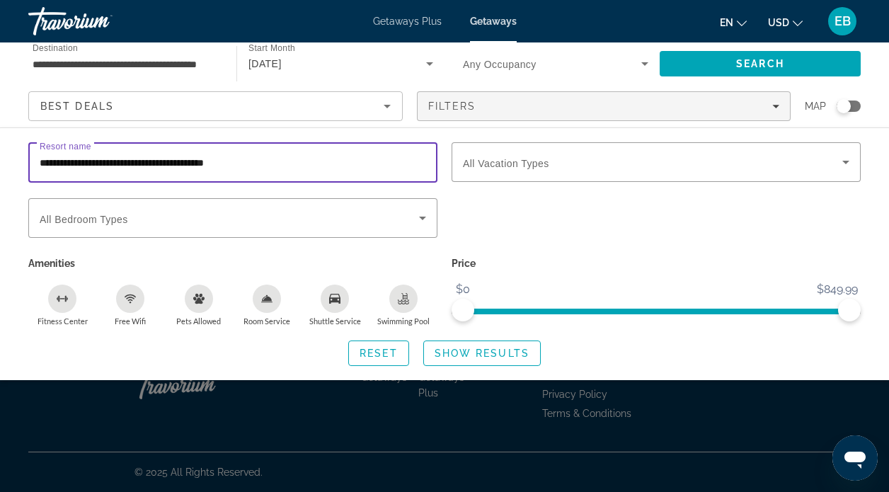
drag, startPoint x: 273, startPoint y: 162, endPoint x: 56, endPoint y: 153, distance: 217.4
click at [56, 154] on input "**********" at bounding box center [233, 162] width 386 height 17
type input "*"
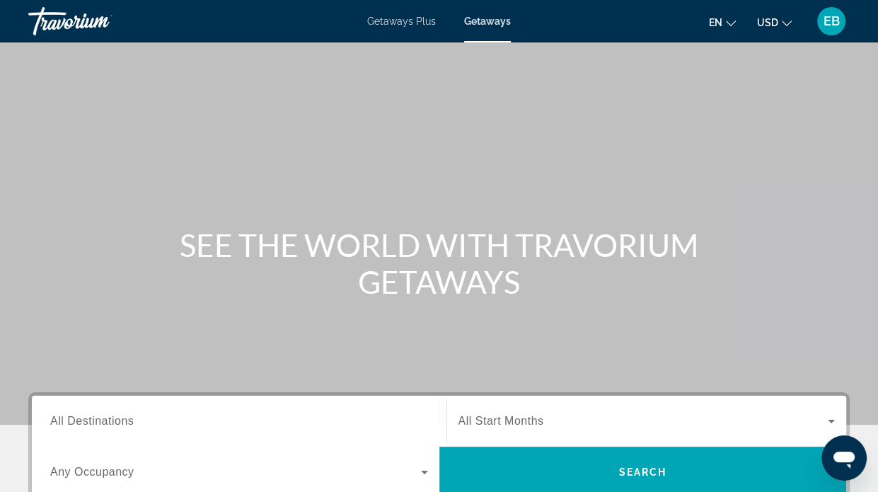
click at [283, 422] on input "Destination All Destinations" at bounding box center [239, 421] width 378 height 17
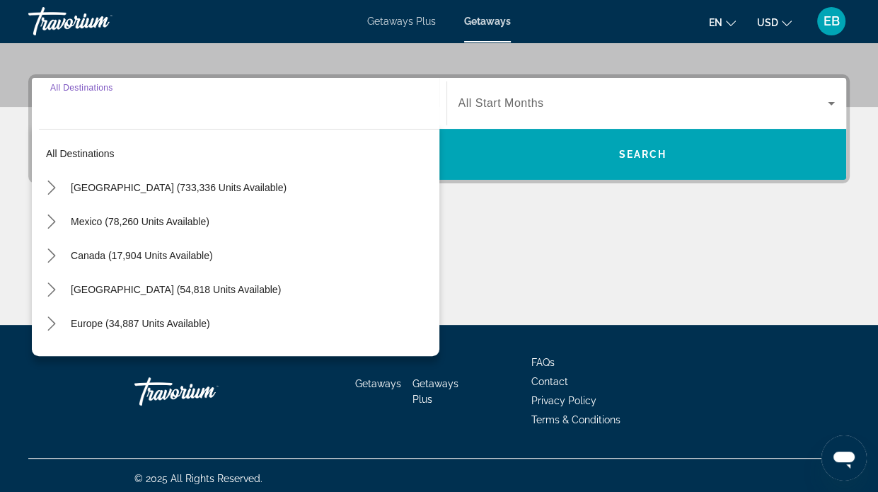
scroll to position [323, 0]
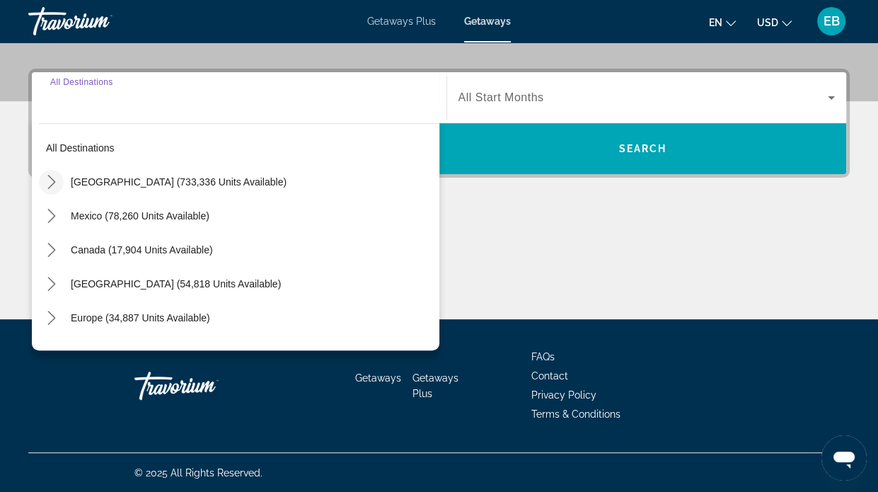
click at [49, 179] on icon "Toggle United States (733,336 units available) submenu" at bounding box center [52, 182] width 14 height 14
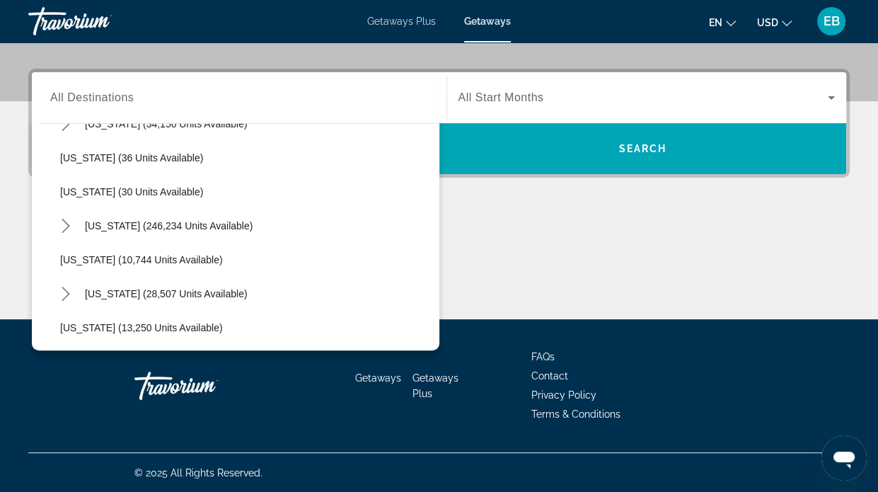
scroll to position [207, 0]
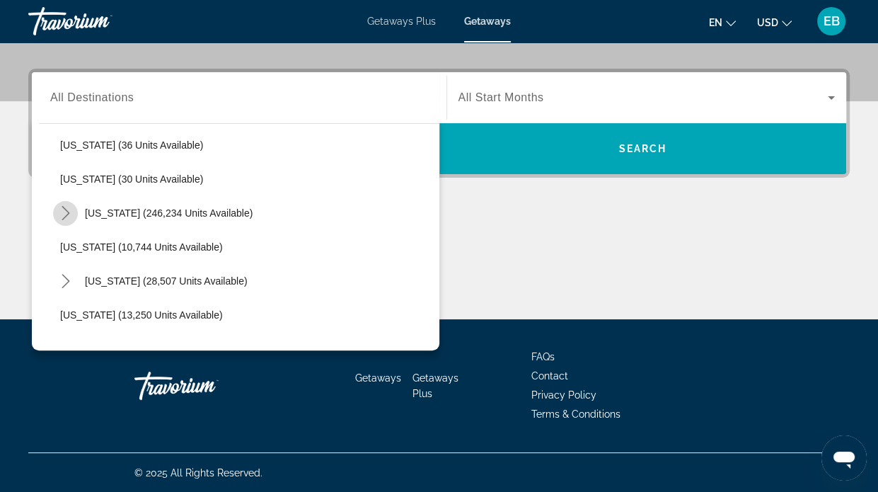
click at [64, 207] on icon "Toggle Florida (246,234 units available) submenu" at bounding box center [66, 213] width 8 height 14
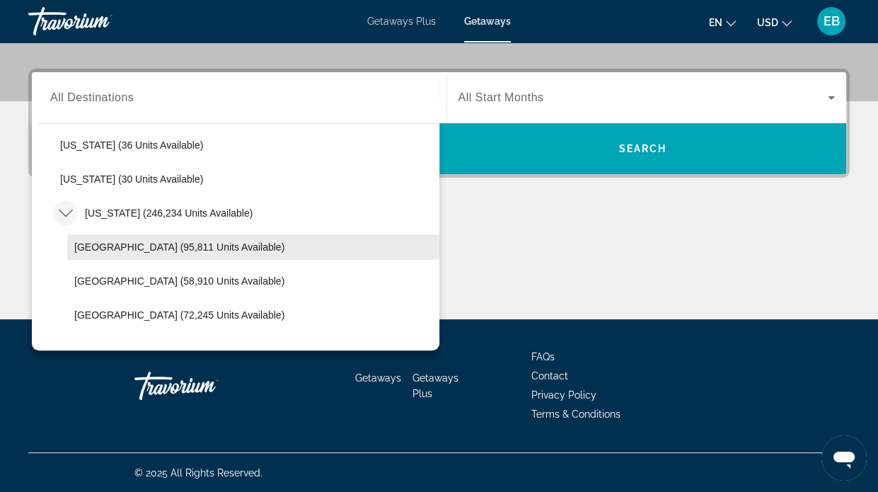
click at [110, 247] on span "[GEOGRAPHIC_DATA] (95,811 units available)" at bounding box center [179, 246] width 210 height 11
type input "**********"
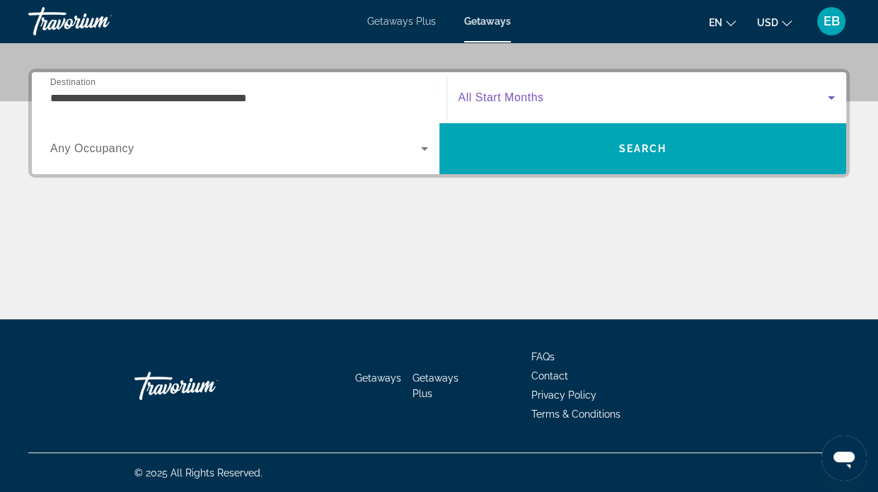
click at [630, 99] on span "Search widget" at bounding box center [643, 97] width 370 height 17
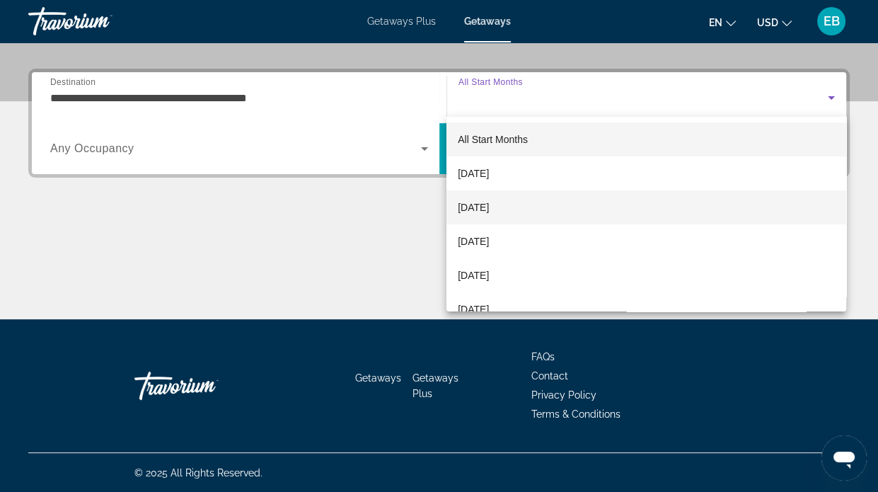
scroll to position [165, 0]
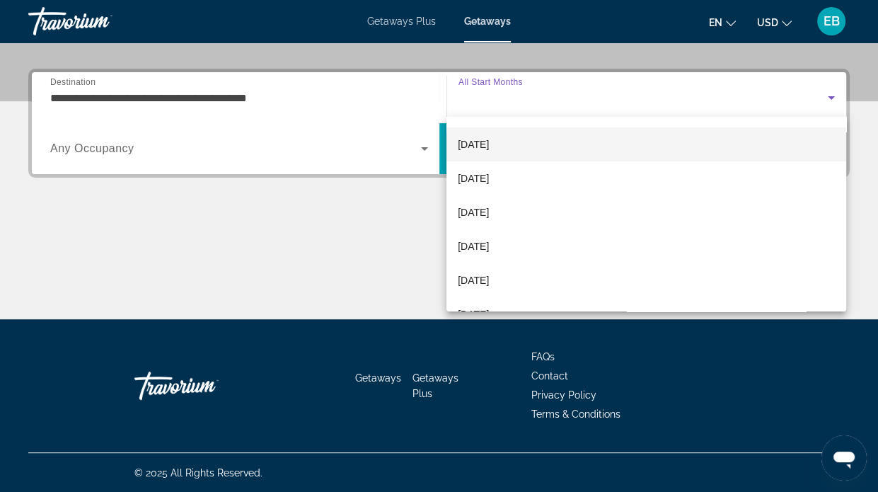
click at [489, 144] on span "[DATE]" at bounding box center [473, 144] width 31 height 17
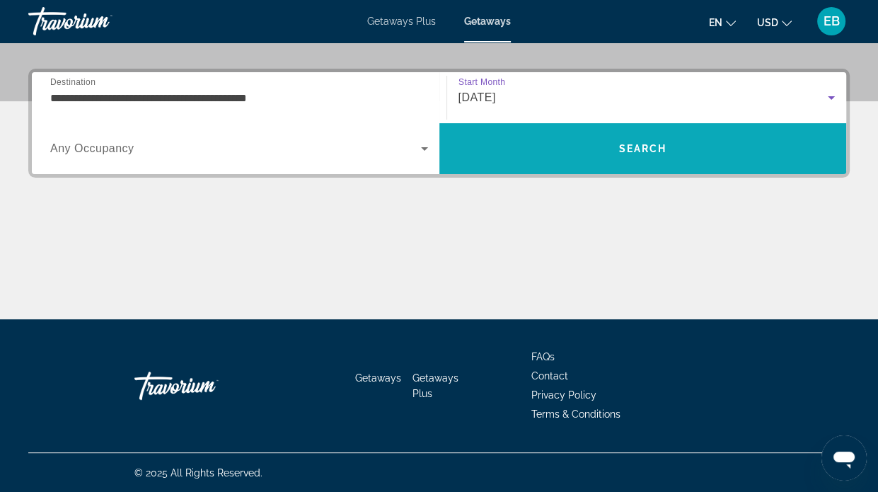
click at [644, 146] on span "Search" at bounding box center [642, 148] width 48 height 11
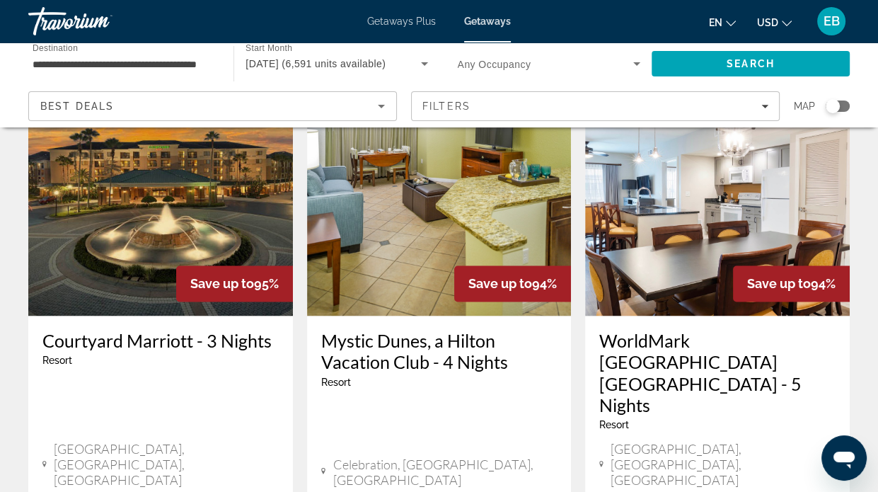
scroll to position [1944, 0]
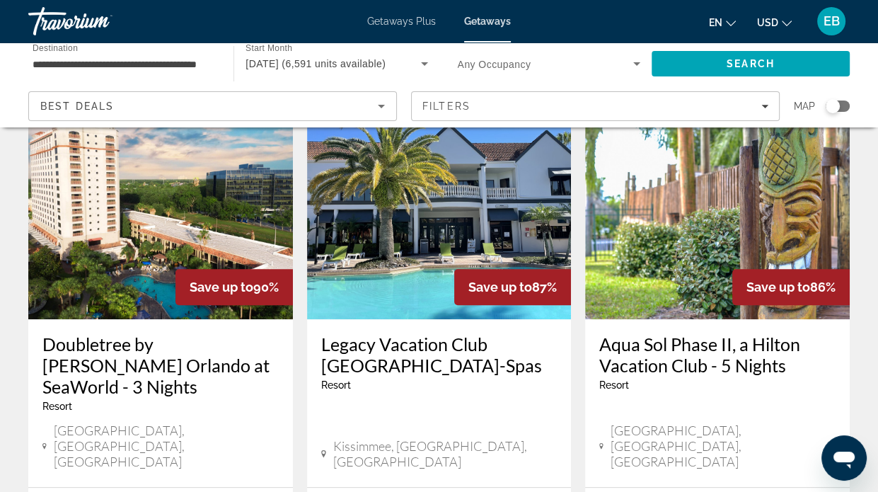
scroll to position [825, 0]
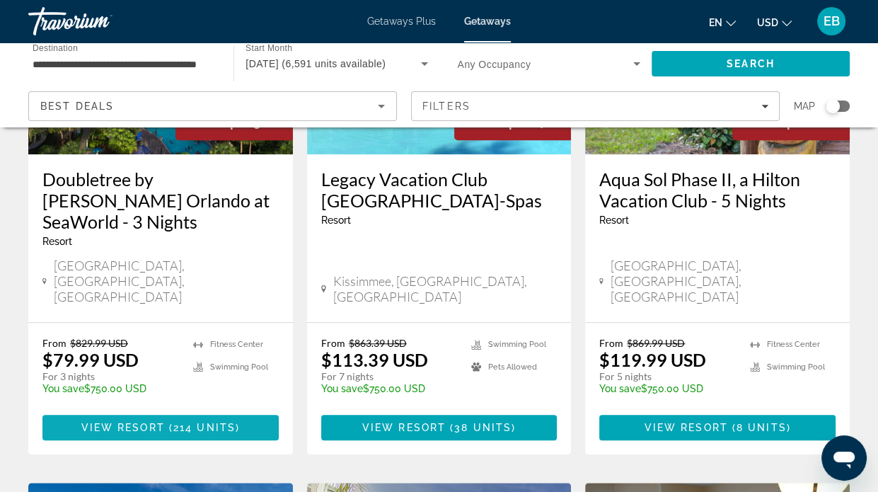
click at [134, 422] on span "View Resort" at bounding box center [122, 427] width 83 height 11
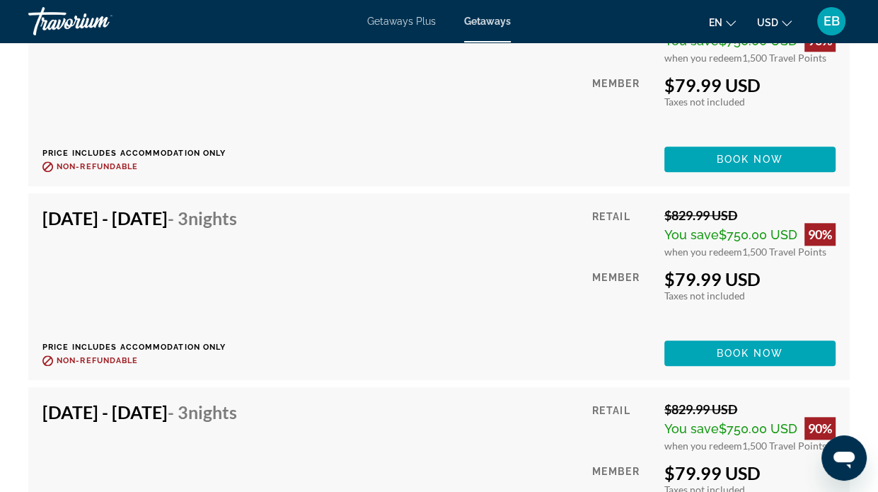
scroll to position [5612, 0]
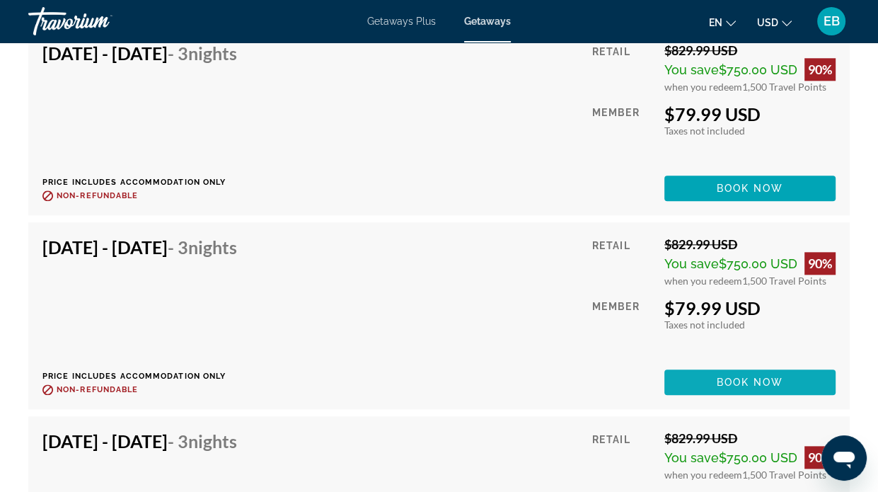
click at [744, 377] on span "Book now" at bounding box center [750, 381] width 67 height 11
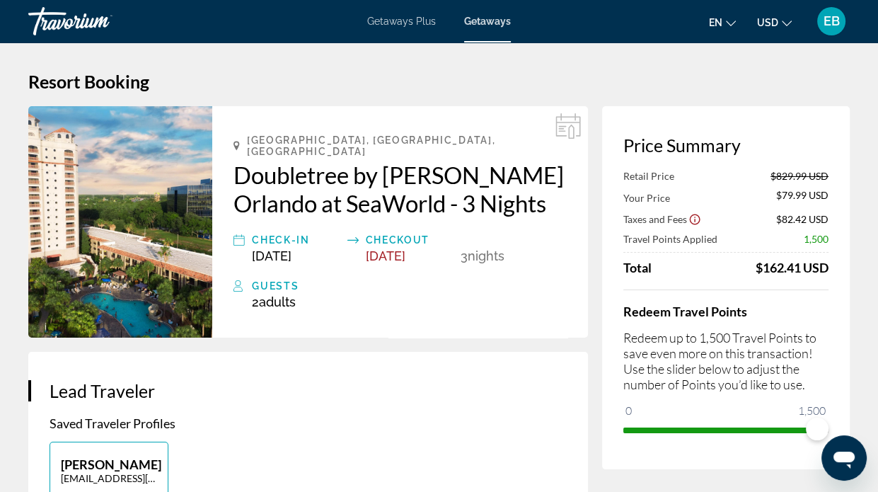
scroll to position [165, 0]
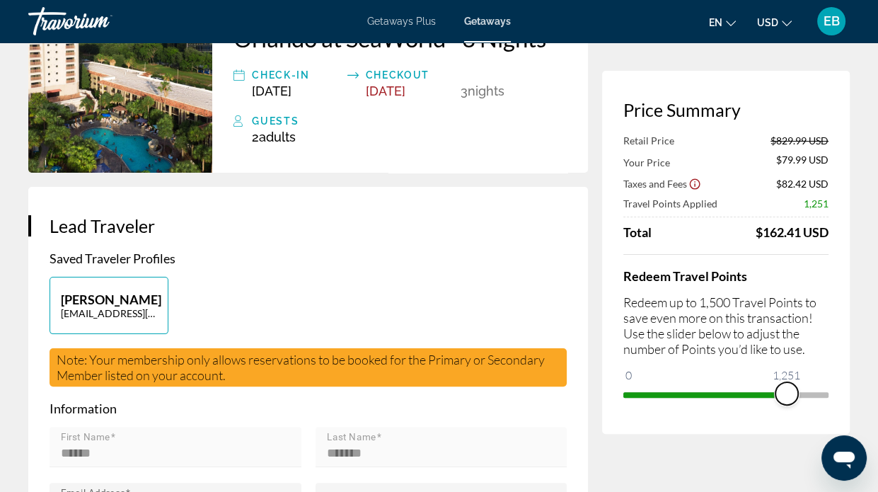
drag, startPoint x: 818, startPoint y: 395, endPoint x: 787, endPoint y: 400, distance: 31.4
click at [787, 400] on span "ngx-slider" at bounding box center [786, 393] width 23 height 23
drag, startPoint x: 789, startPoint y: 398, endPoint x: 840, endPoint y: 395, distance: 51.0
click at [840, 395] on div "Price Summary Retail Price $829.99 USD Your Price $204.49 USD Taxes and Fees $9…" at bounding box center [726, 252] width 248 height 363
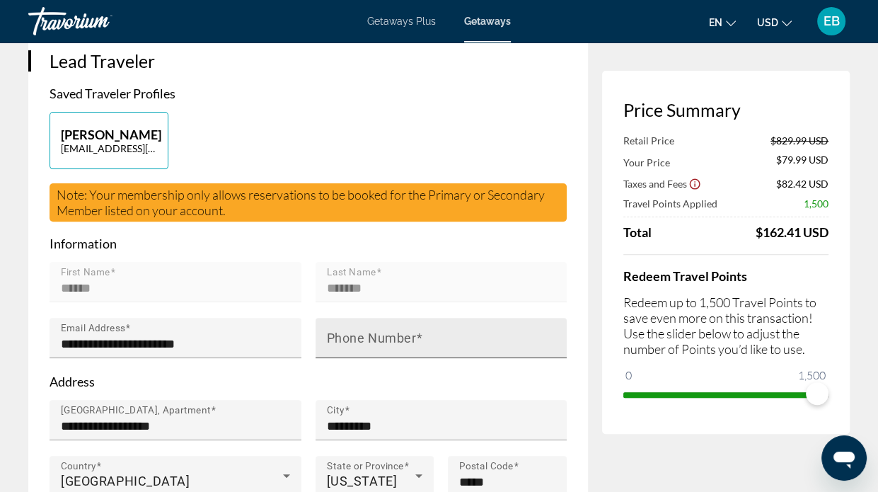
click at [347, 330] on mat-label "Phone Number" at bounding box center [372, 337] width 90 height 15
click at [347, 335] on input "Phone Number" at bounding box center [446, 343] width 238 height 17
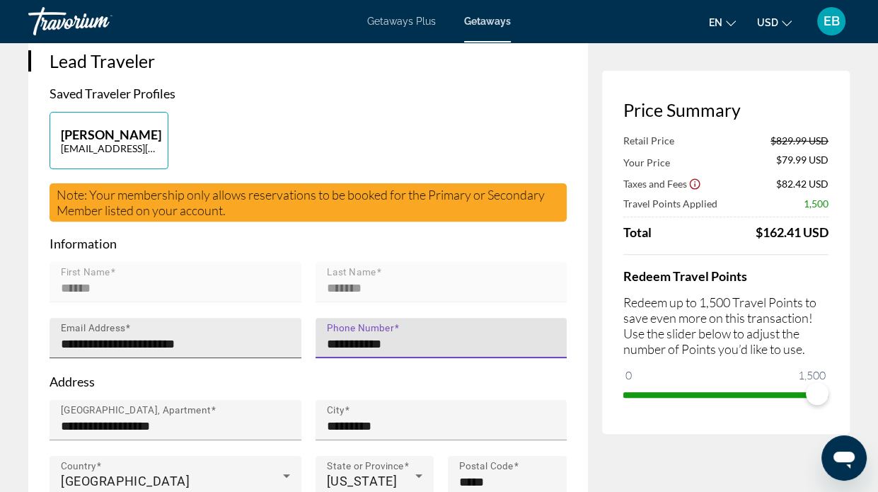
drag, startPoint x: 391, startPoint y: 329, endPoint x: 298, endPoint y: 325, distance: 93.5
click at [298, 325] on div "**********" at bounding box center [307, 318] width 531 height 112
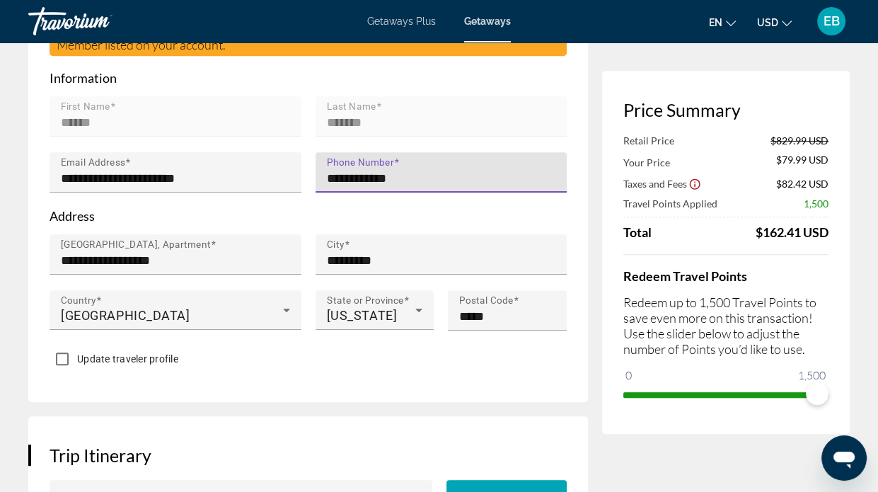
type input "**********"
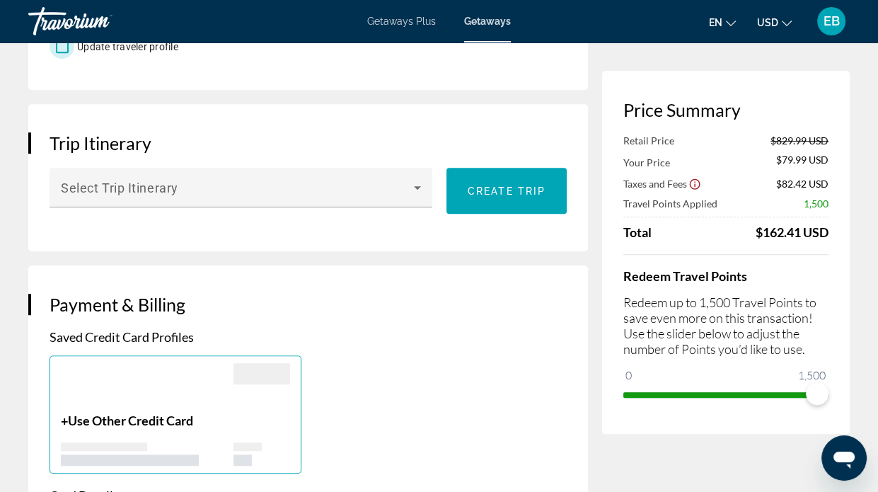
scroll to position [825, 0]
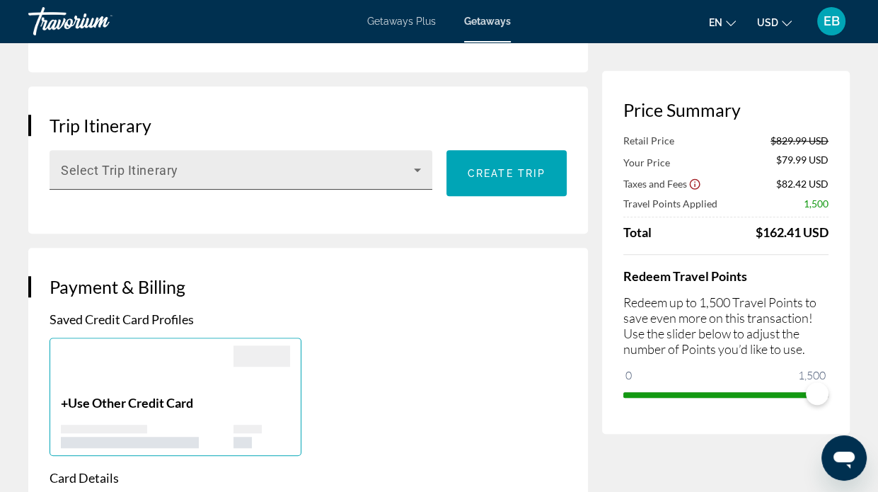
click at [415, 161] on icon "Main content" at bounding box center [417, 169] width 17 height 17
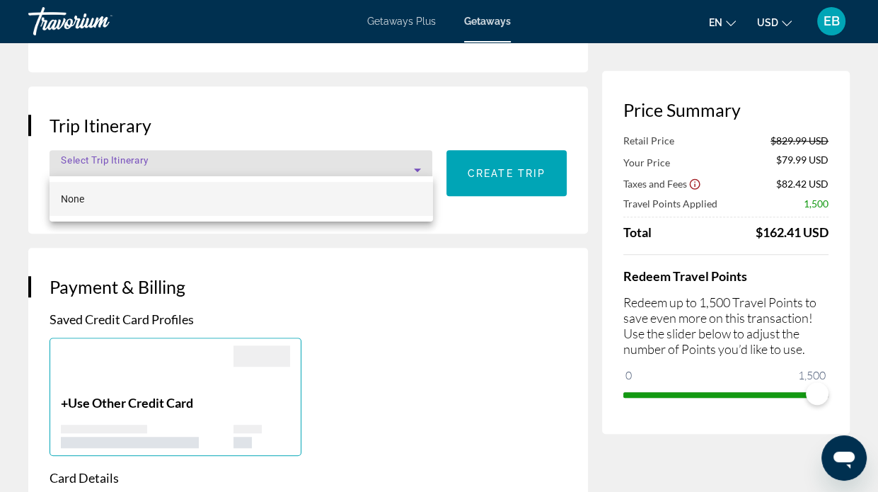
click at [516, 199] on div at bounding box center [439, 246] width 878 height 492
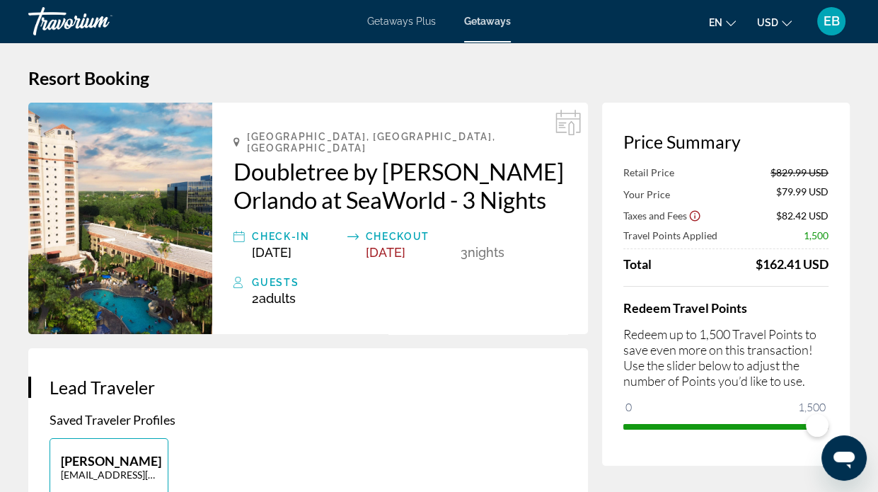
scroll to position [0, 0]
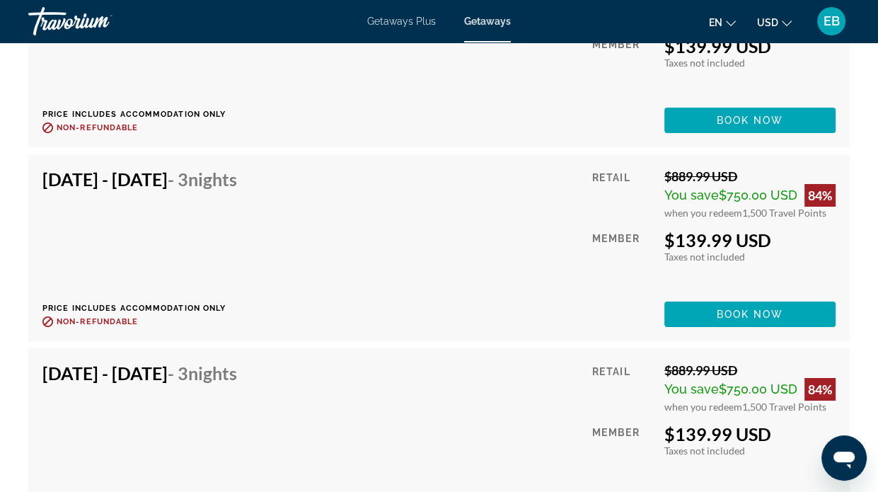
scroll to position [12875, 0]
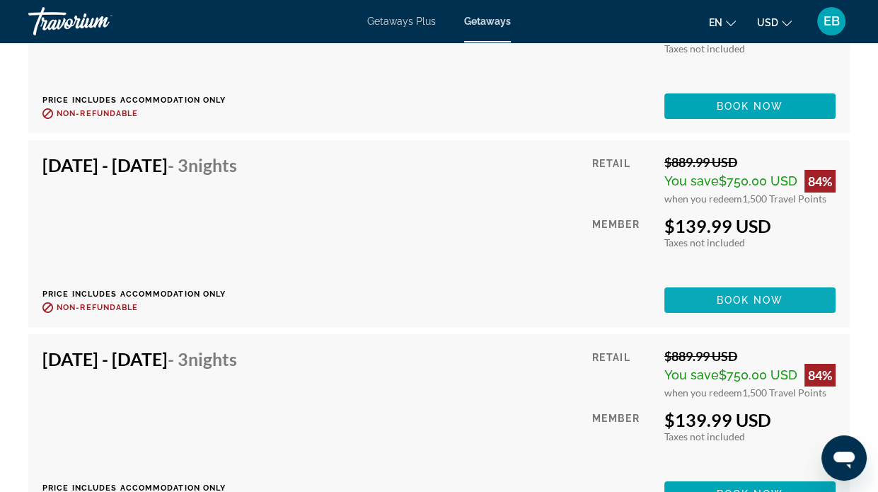
click at [728, 294] on span "Book now" at bounding box center [750, 299] width 67 height 11
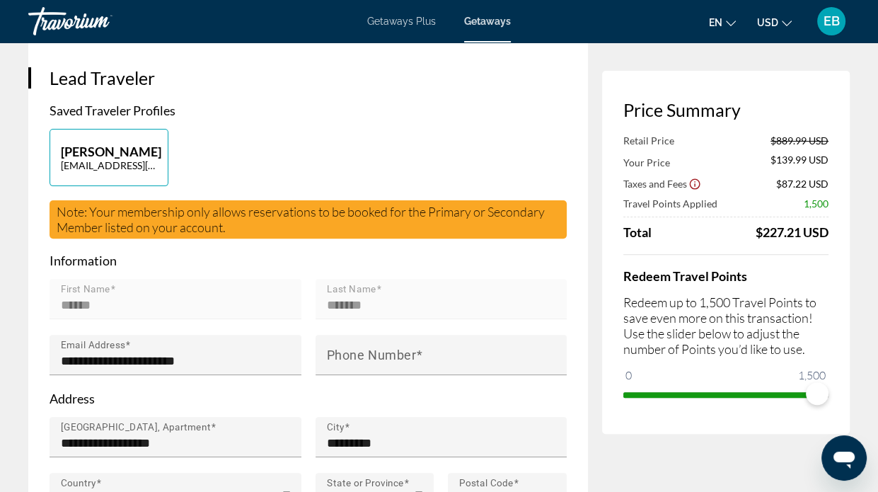
scroll to position [330, 0]
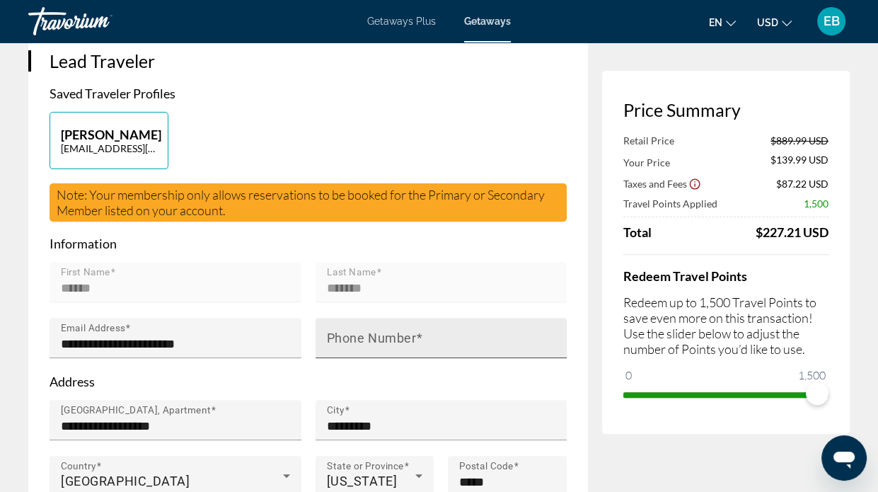
click at [344, 330] on mat-label "Phone Number" at bounding box center [372, 337] width 90 height 15
click at [344, 335] on input "Phone Number" at bounding box center [446, 343] width 238 height 17
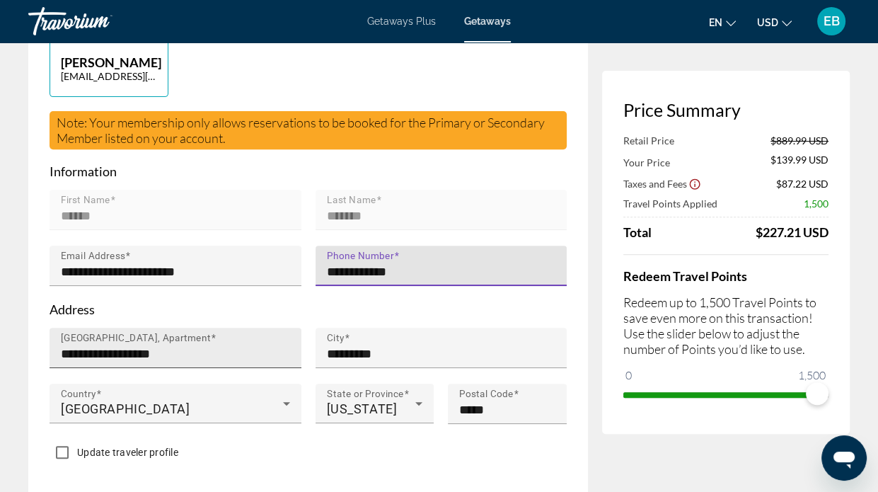
scroll to position [495, 0]
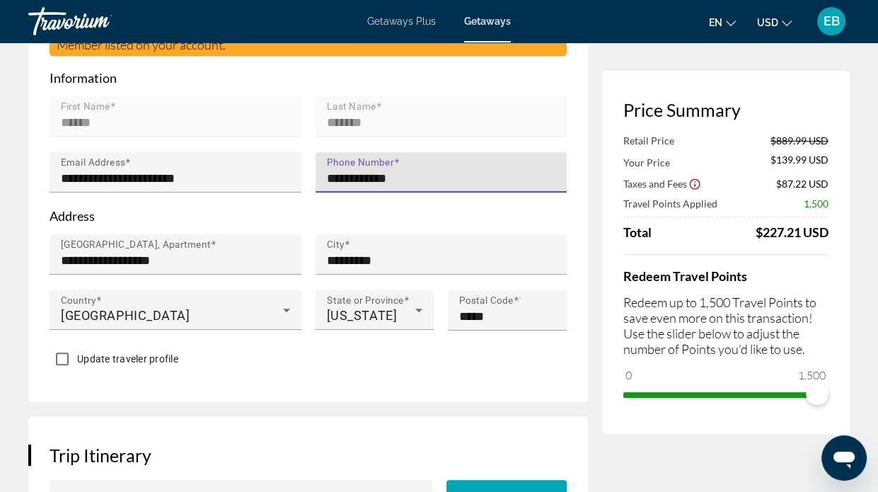
type input "**********"
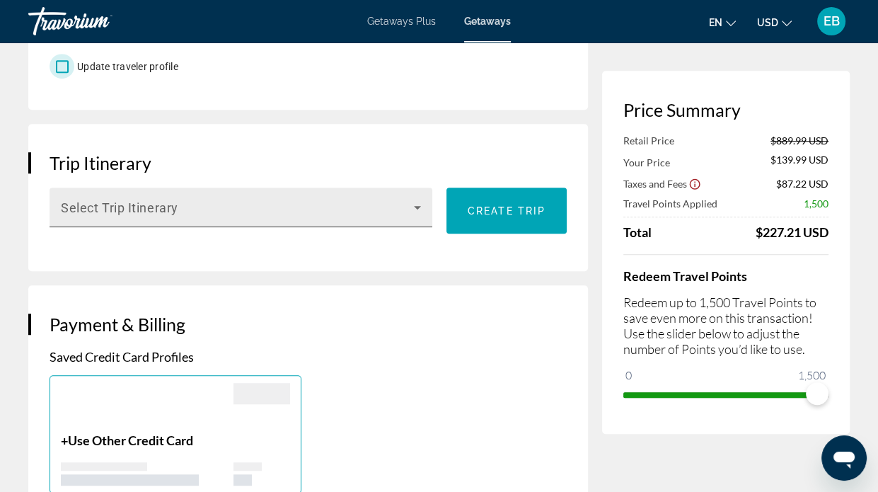
scroll to position [825, 0]
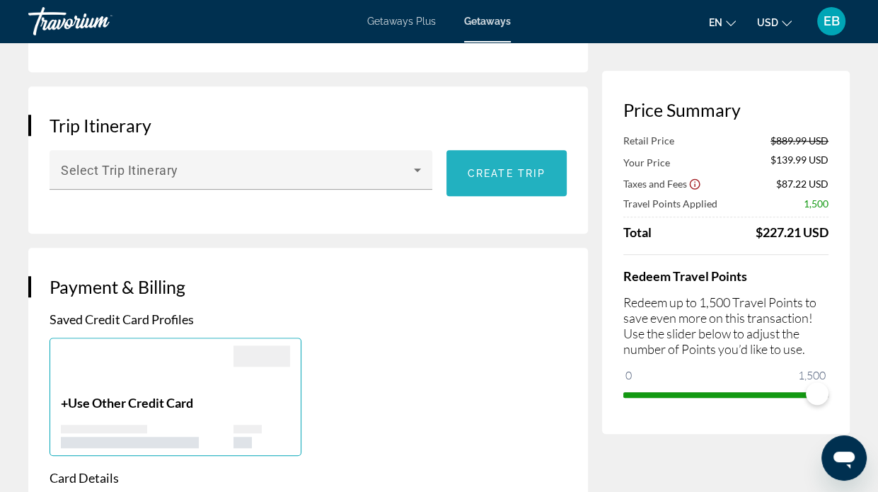
click at [505, 168] on span "Create trip" at bounding box center [507, 173] width 78 height 11
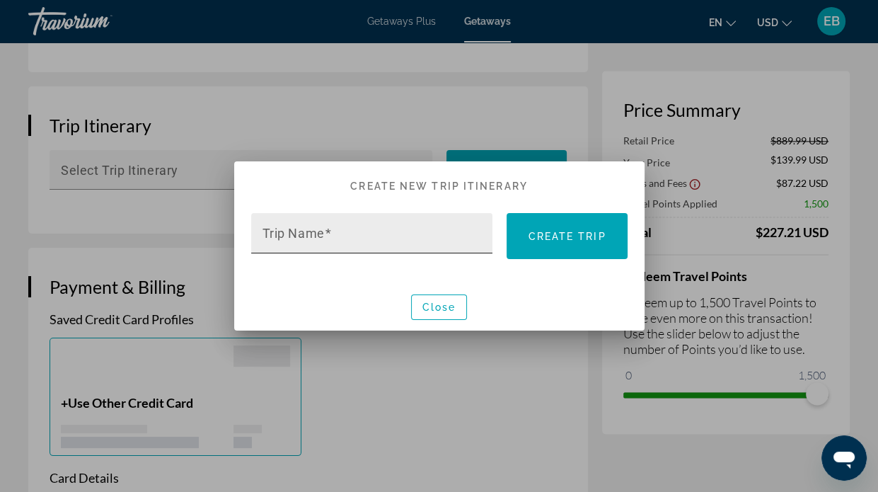
click at [296, 238] on mat-label "Trip Name" at bounding box center [293, 233] width 62 height 15
click at [296, 238] on input "Trip Name" at bounding box center [376, 239] width 228 height 17
click at [277, 225] on mat-label "Trip Name" at bounding box center [285, 222] width 47 height 11
click at [277, 231] on input "Trip Name" at bounding box center [376, 239] width 228 height 17
click at [403, 236] on input "**********" at bounding box center [376, 239] width 228 height 17
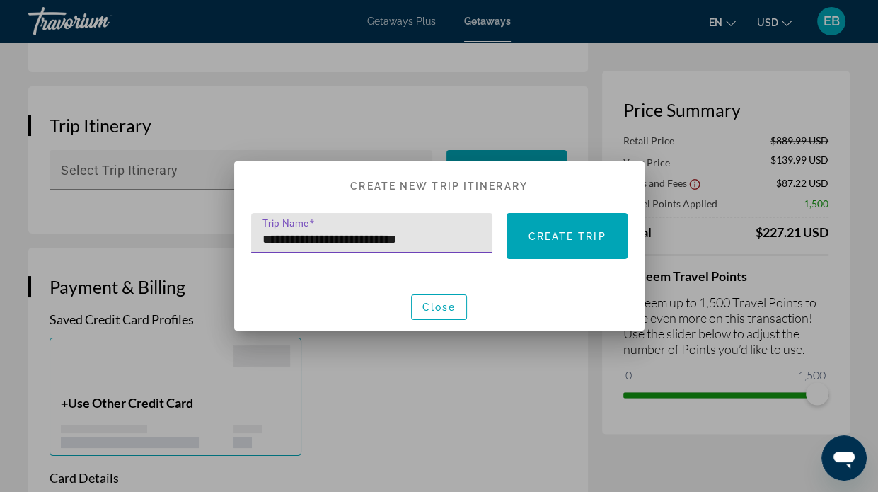
click at [441, 238] on input "**********" at bounding box center [376, 239] width 228 height 17
click at [450, 241] on input "**********" at bounding box center [376, 239] width 228 height 17
type input "**********"
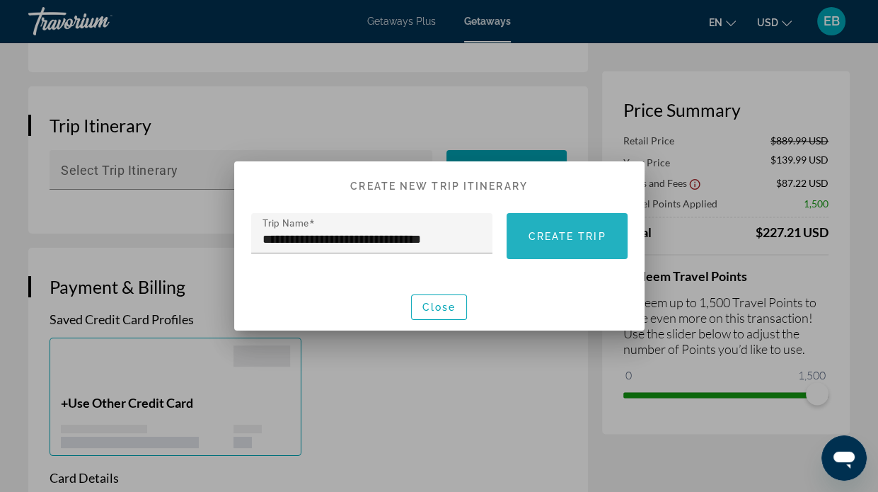
click at [538, 243] on span at bounding box center [567, 236] width 120 height 34
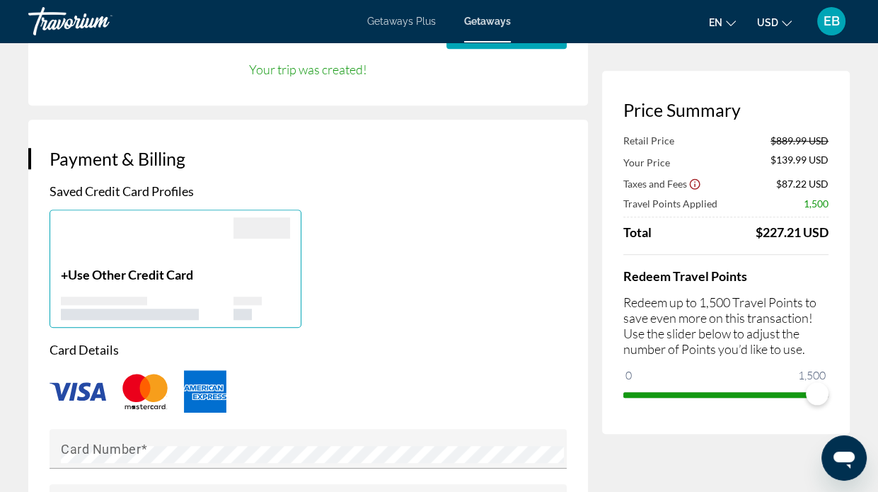
scroll to position [990, 0]
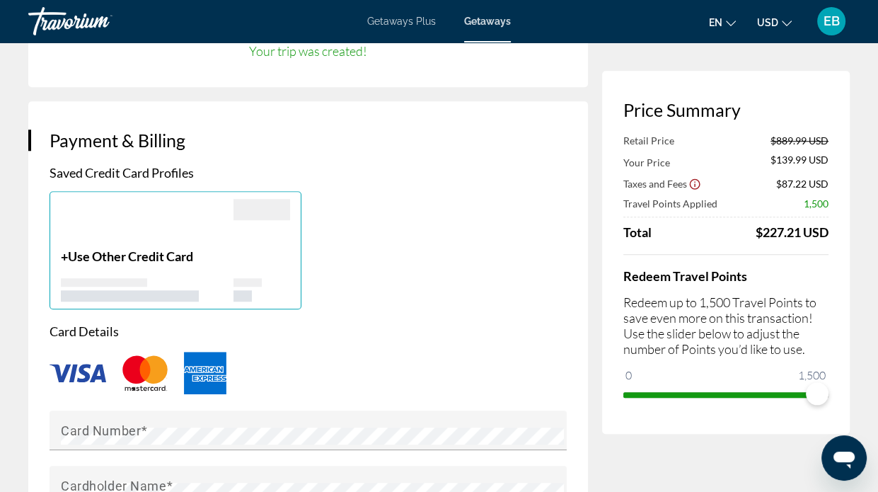
click at [107, 352] on div "Main content" at bounding box center [308, 372] width 517 height 47
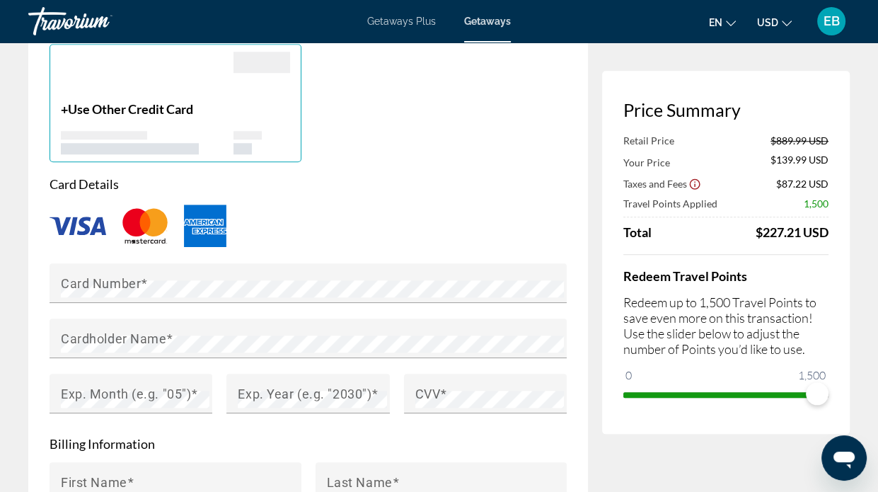
scroll to position [1155, 0]
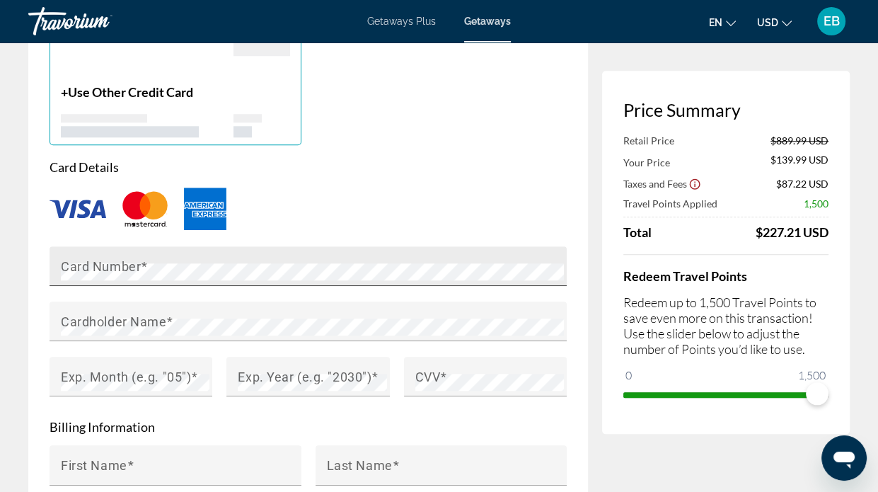
click at [66, 258] on mat-label "Card Number" at bounding box center [101, 265] width 80 height 15
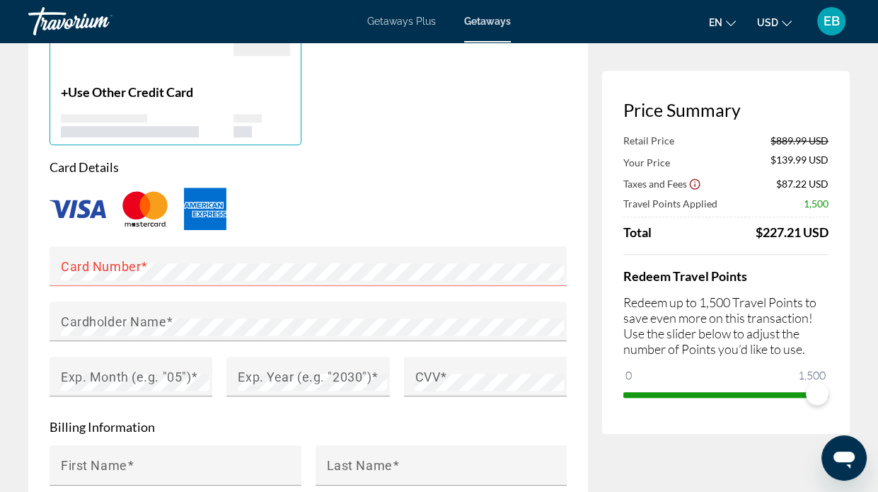
click at [695, 184] on icon "Show Taxes and Fees disclaimer" at bounding box center [694, 184] width 13 height 13
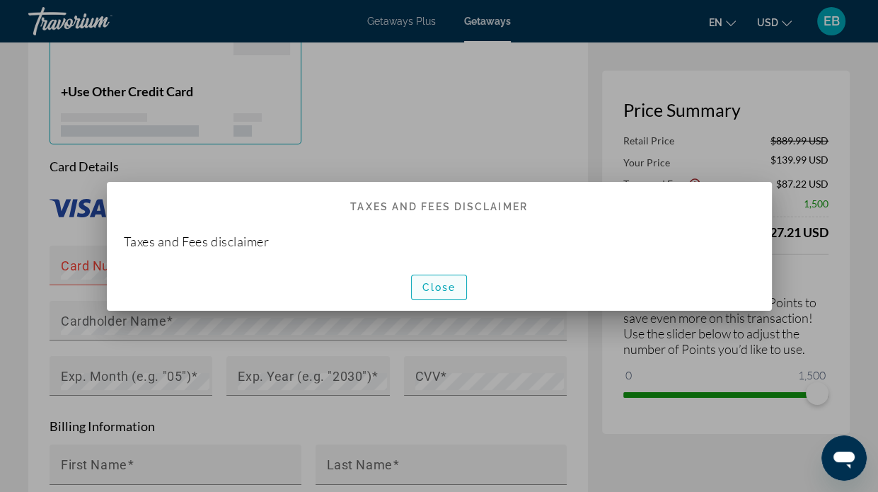
click at [437, 285] on span "Close" at bounding box center [439, 287] width 34 height 11
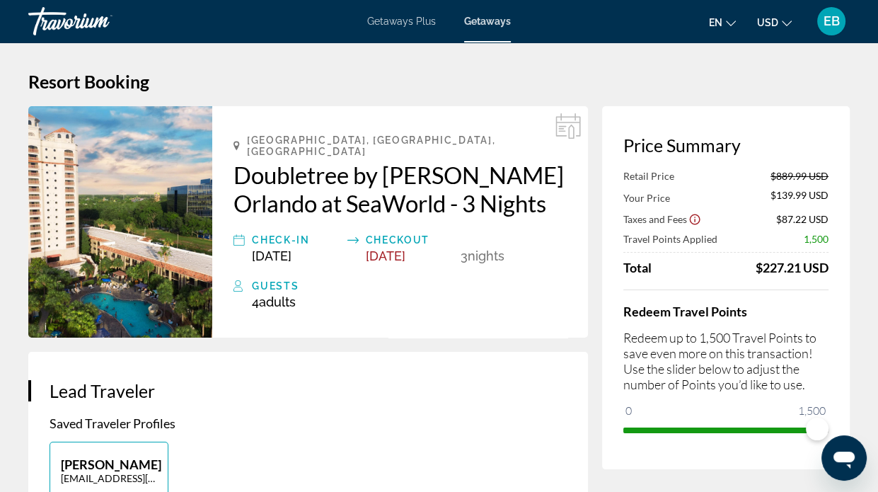
scroll to position [1155, 0]
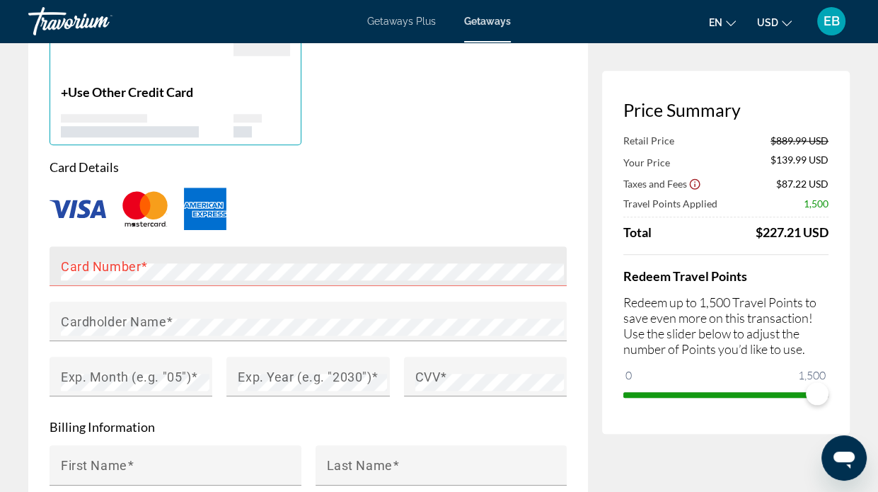
click at [83, 258] on mat-label "Card Number" at bounding box center [101, 265] width 80 height 15
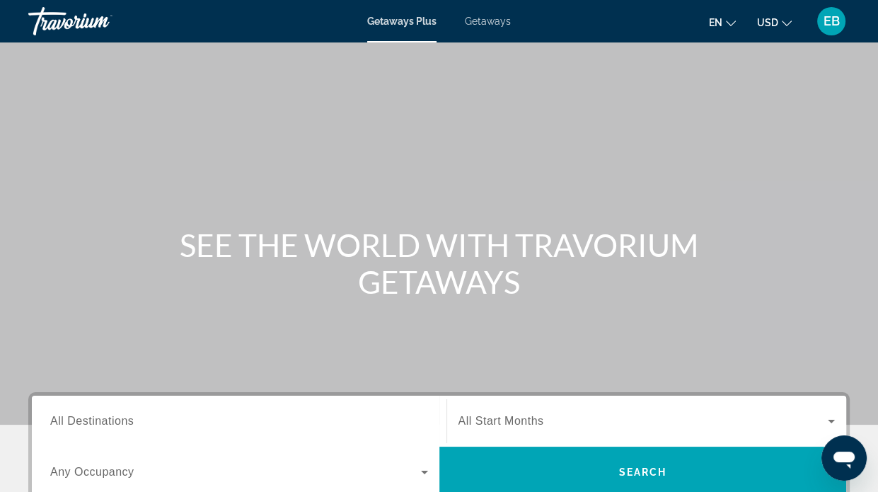
click at [159, 421] on input "Destination All Destinations" at bounding box center [239, 421] width 378 height 17
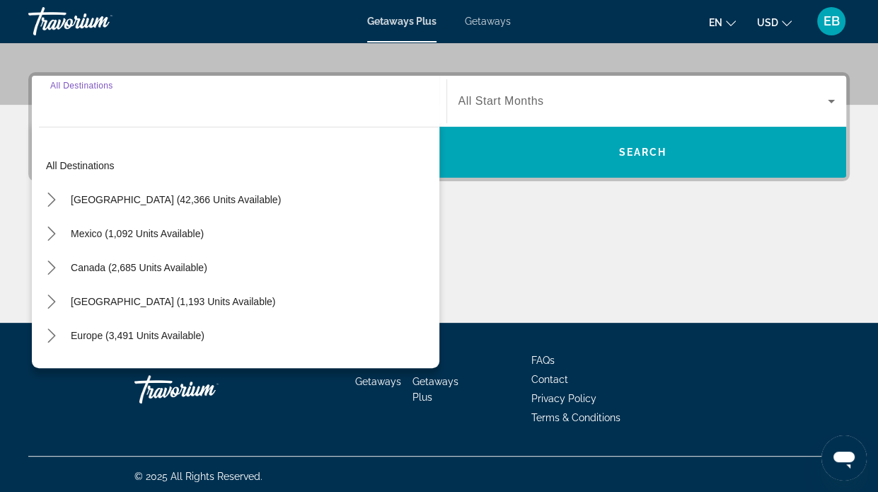
scroll to position [323, 0]
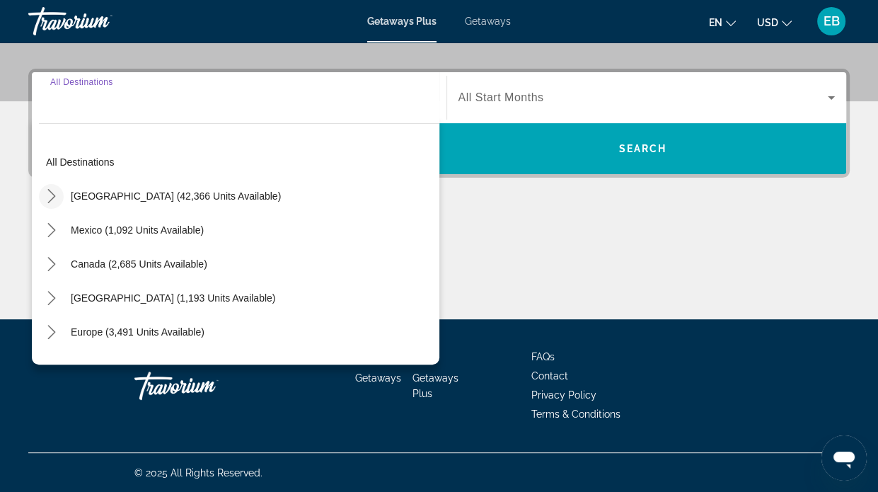
click at [54, 194] on icon "Toggle United States (42,366 units available) submenu" at bounding box center [51, 196] width 8 height 14
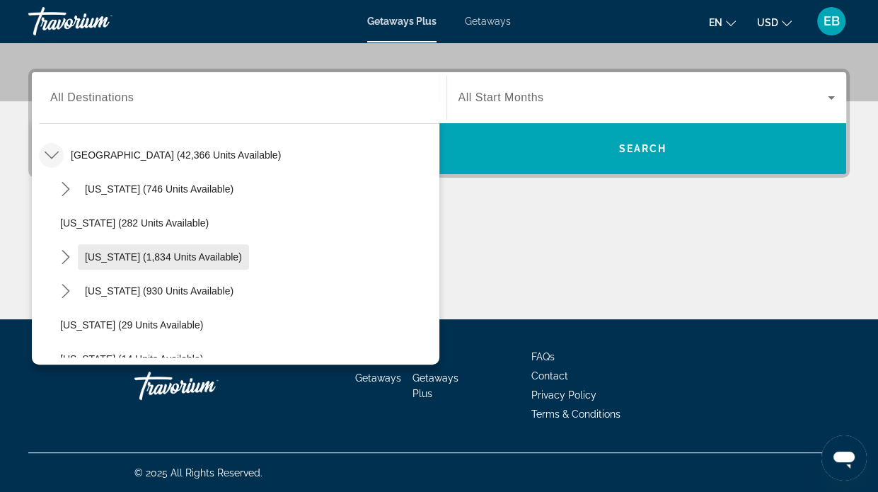
scroll to position [207, 0]
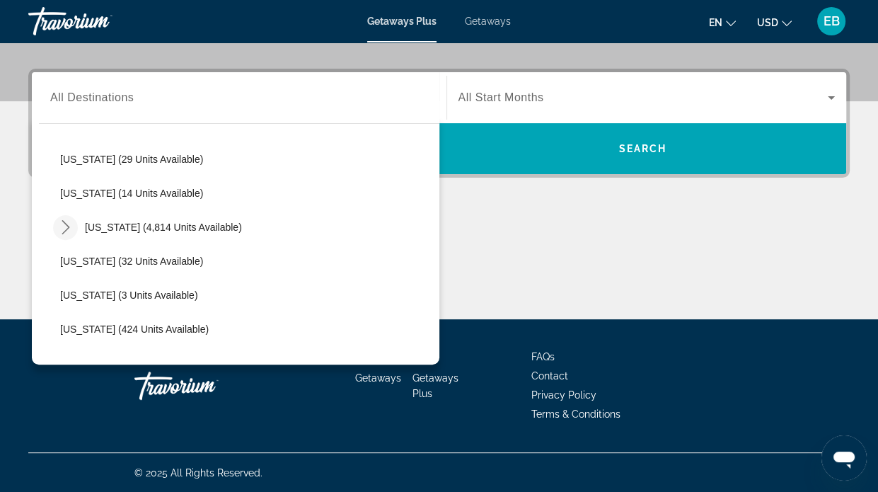
click at [68, 224] on icon "Toggle Florida (4,814 units available) submenu" at bounding box center [66, 227] width 14 height 14
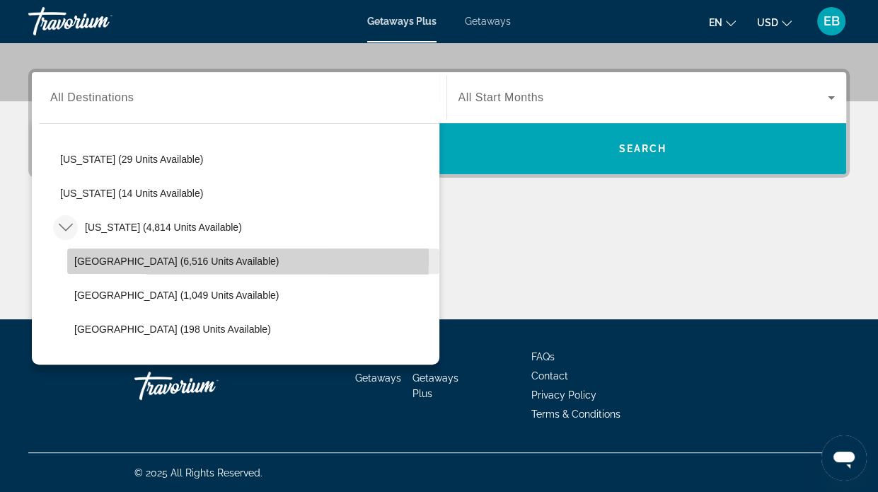
click at [108, 257] on span "Orlando & Disney Area (6,516 units available)" at bounding box center [176, 260] width 204 height 11
type input "**********"
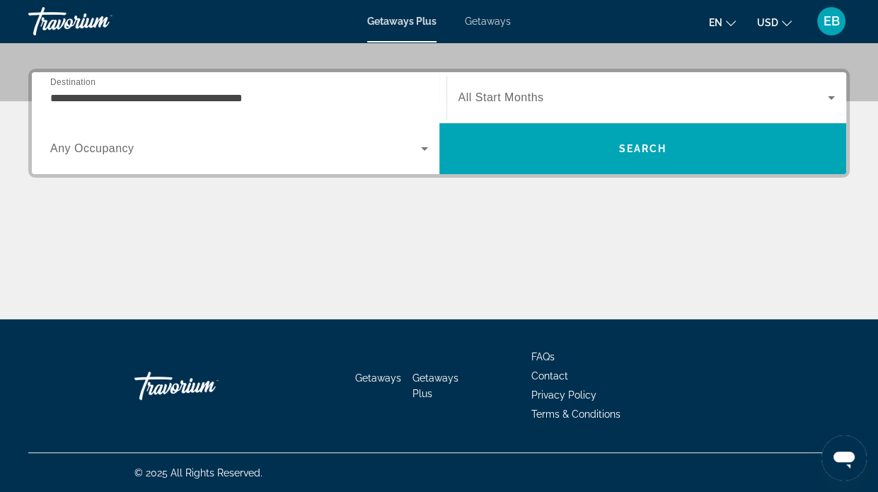
click at [613, 78] on div "Search widget" at bounding box center [646, 98] width 377 height 40
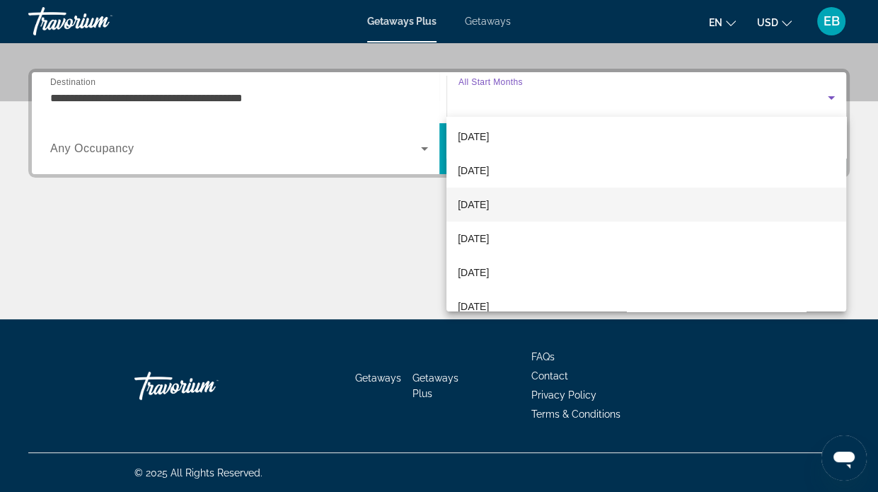
scroll to position [127, 0]
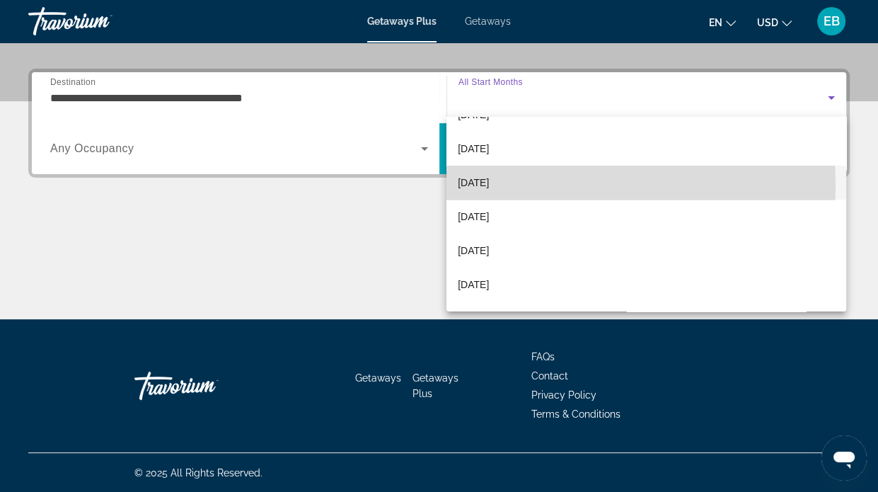
click at [489, 184] on span "[DATE]" at bounding box center [473, 182] width 31 height 17
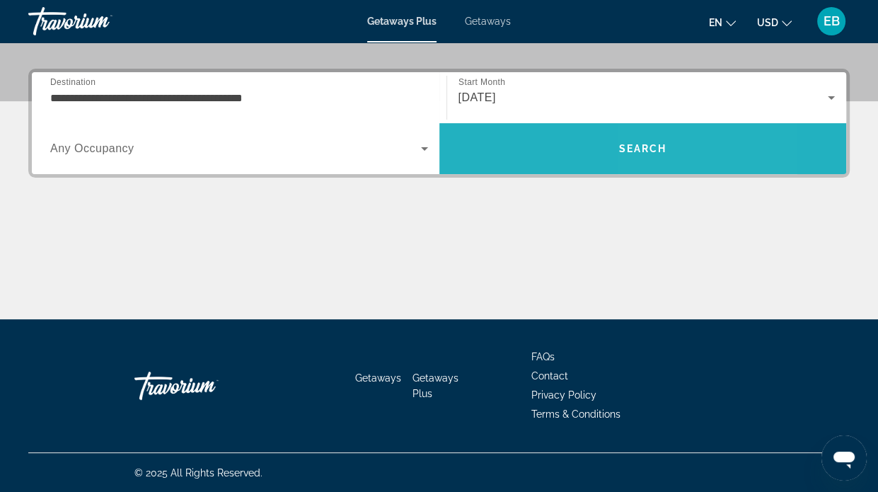
click at [658, 145] on span "Search" at bounding box center [642, 148] width 48 height 11
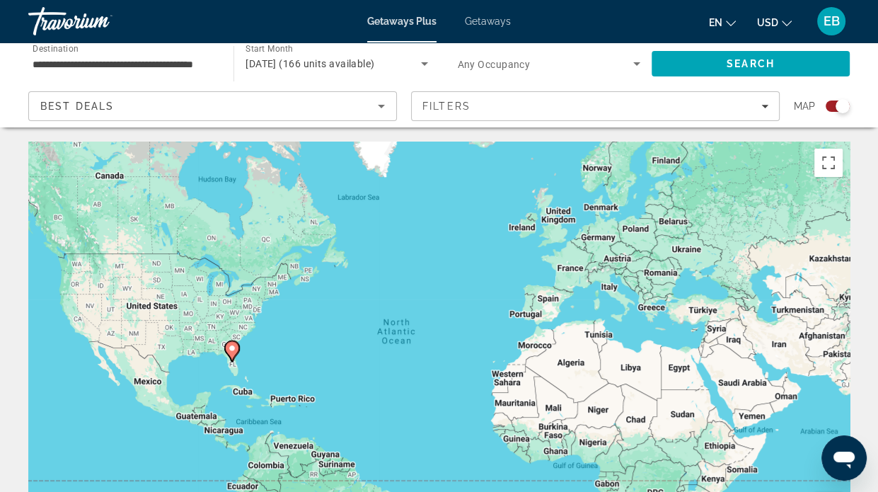
click at [838, 103] on div "Search widget" at bounding box center [842, 106] width 14 height 14
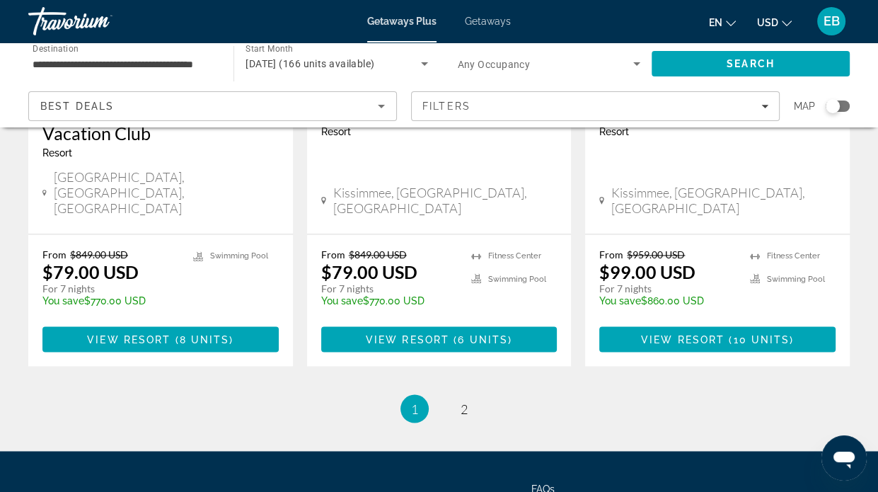
scroll to position [1944, 0]
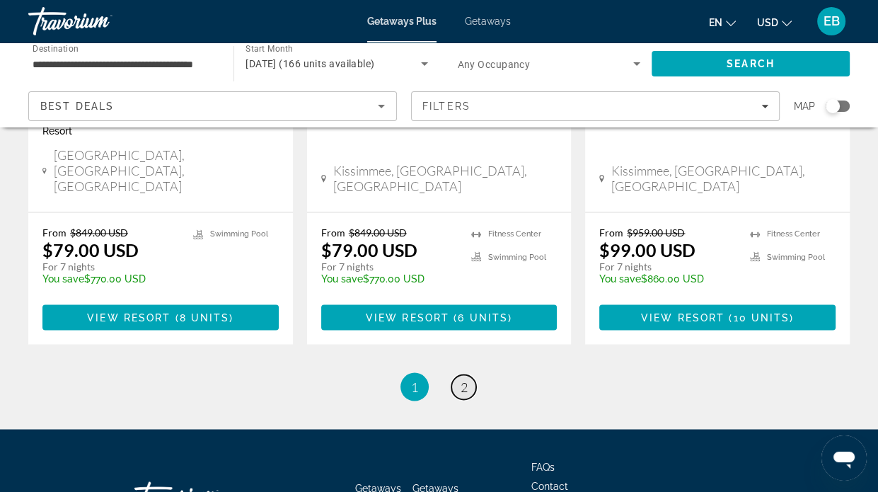
click at [464, 378] on span "2" at bounding box center [464, 386] width 7 height 16
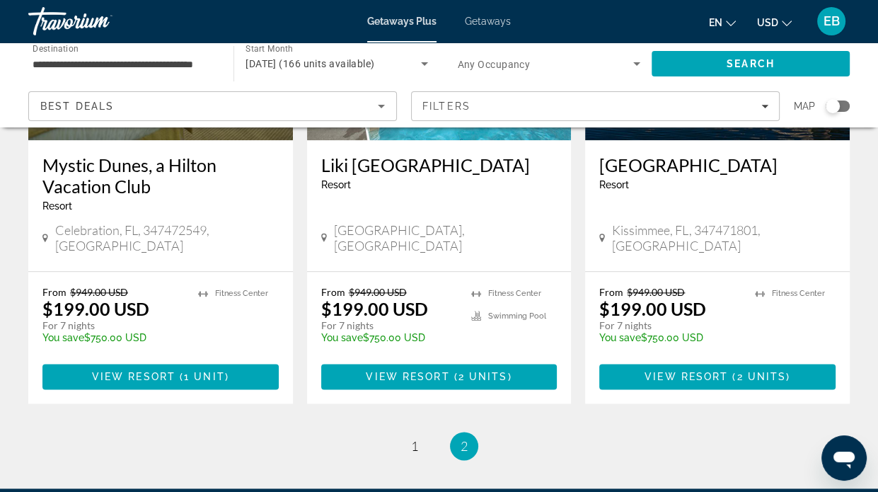
scroll to position [1442, 0]
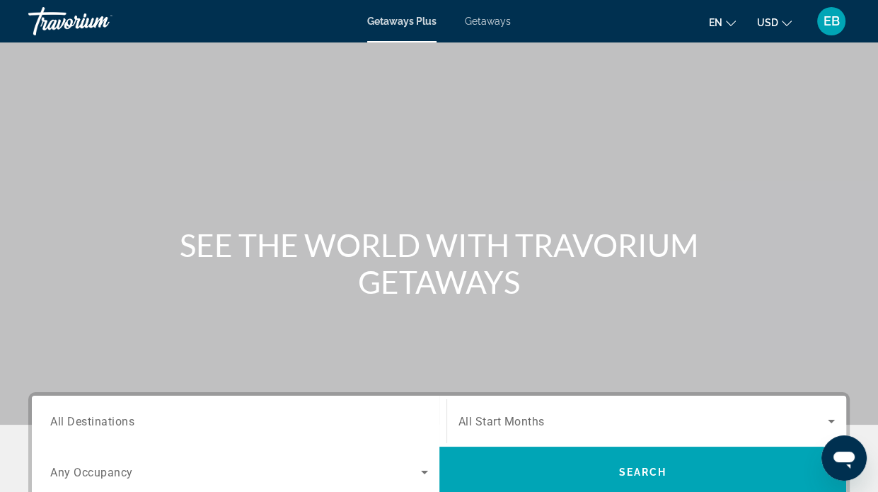
click at [490, 18] on span "Getaways" at bounding box center [488, 21] width 46 height 11
click at [120, 420] on span "All Destinations" at bounding box center [92, 420] width 84 height 13
click at [120, 420] on input "Destination All Destinations" at bounding box center [239, 421] width 378 height 17
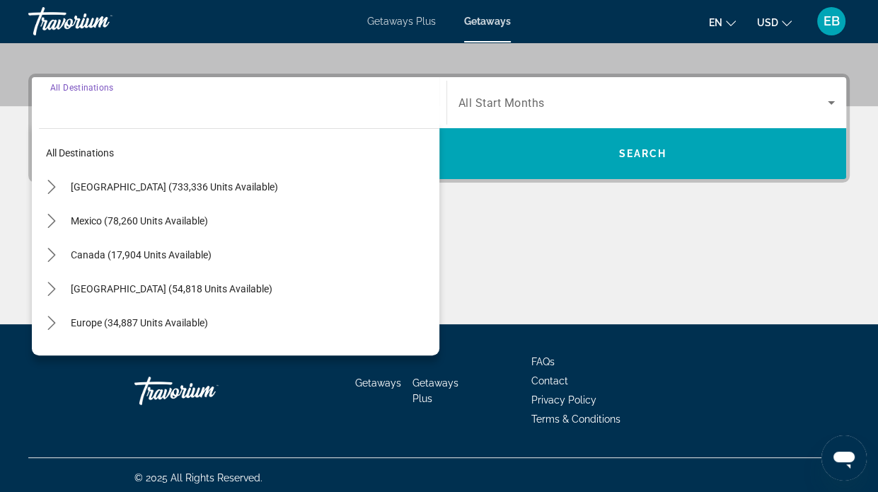
scroll to position [323, 0]
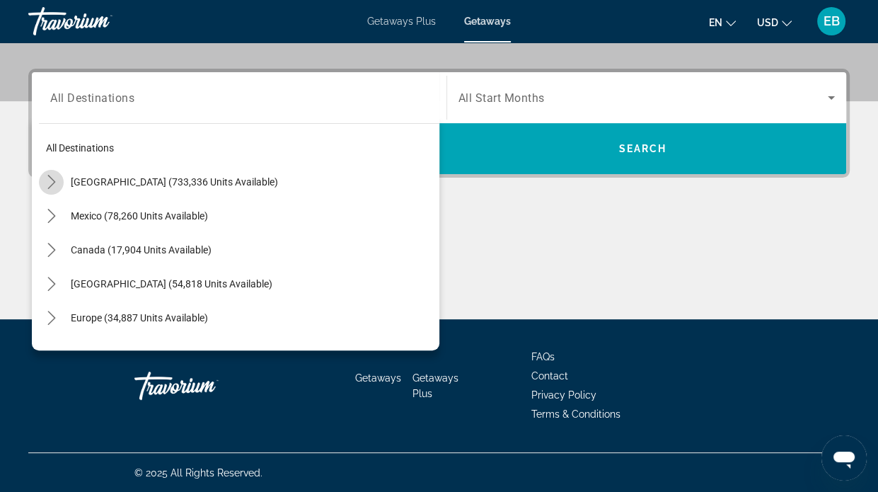
click at [52, 177] on icon "Toggle United States (733,336 units available) submenu" at bounding box center [52, 182] width 14 height 14
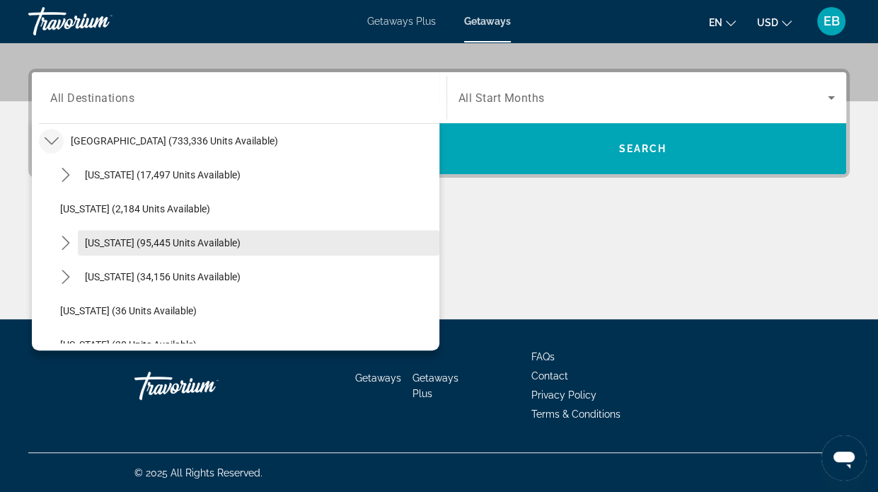
scroll to position [207, 0]
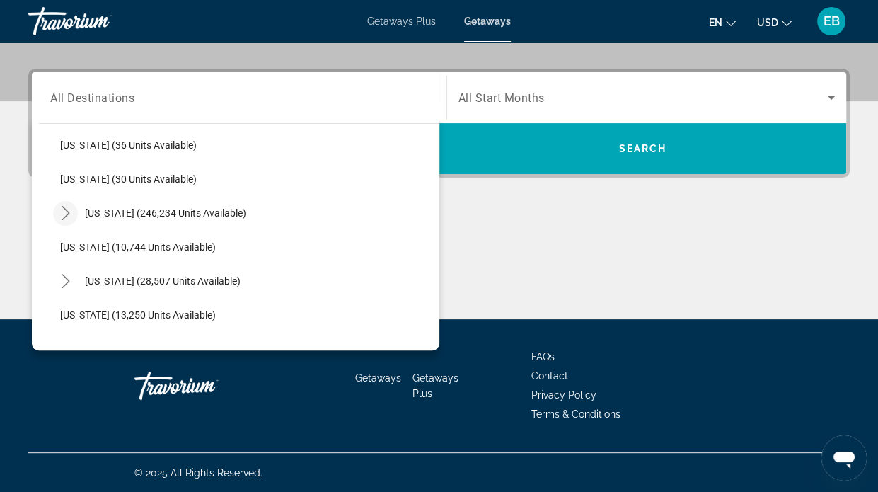
click at [68, 210] on icon "Toggle Florida (246,234 units available) submenu" at bounding box center [66, 213] width 14 height 14
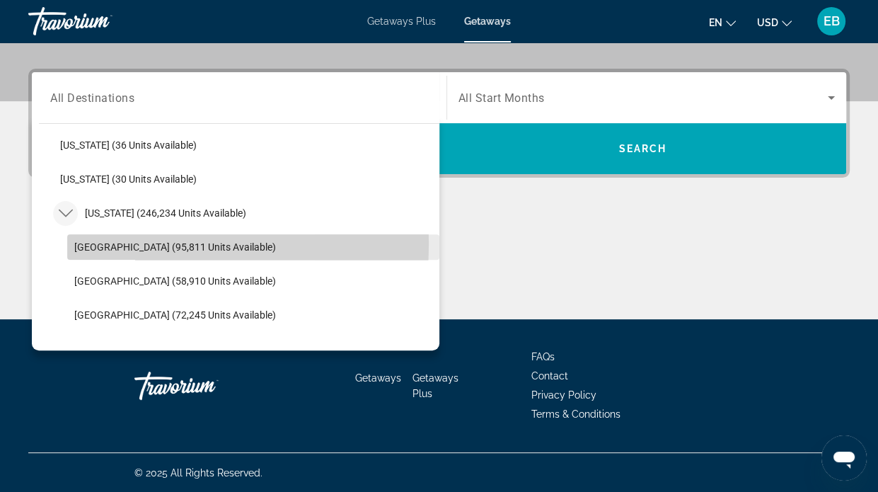
click at [102, 243] on span "[GEOGRAPHIC_DATA] (95,811 units available)" at bounding box center [175, 246] width 202 height 11
type input "**********"
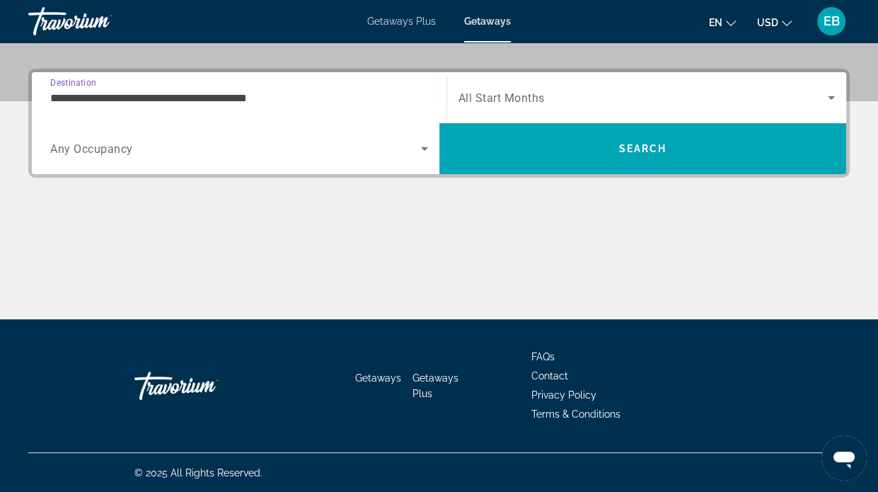
click at [578, 91] on span "Search widget" at bounding box center [643, 97] width 370 height 17
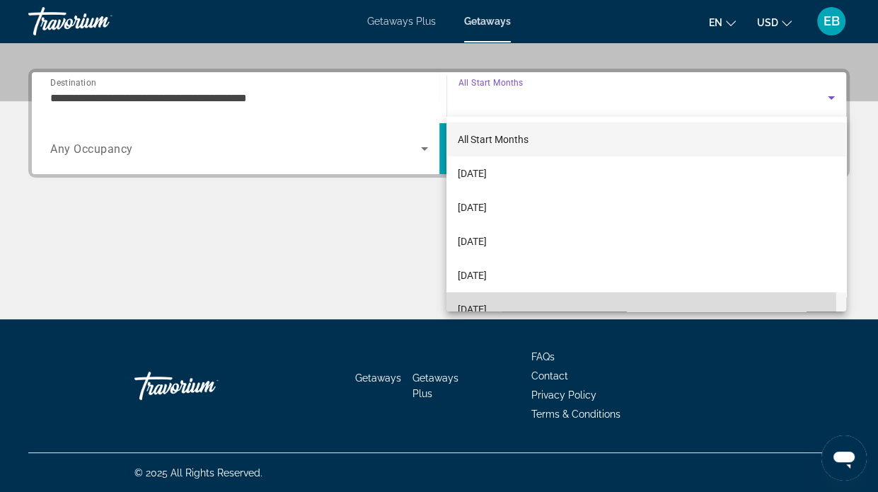
click at [487, 306] on span "[DATE]" at bounding box center [472, 309] width 29 height 17
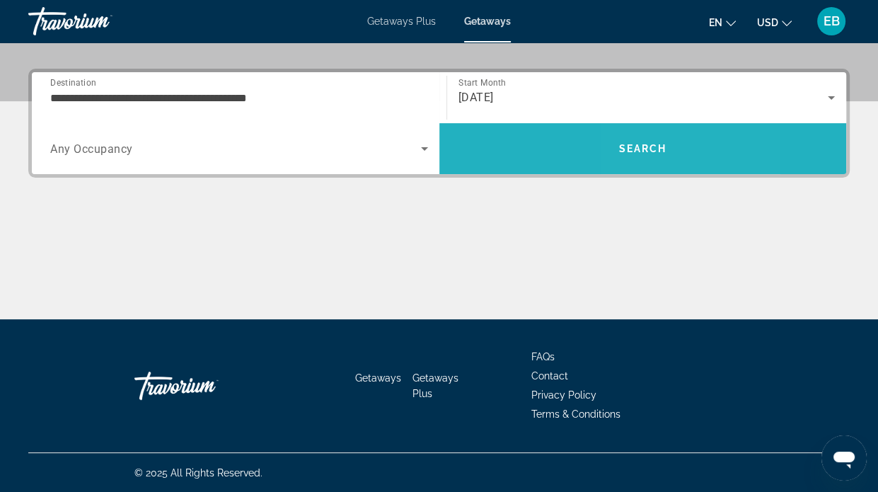
click at [635, 146] on span "Search" at bounding box center [642, 148] width 48 height 11
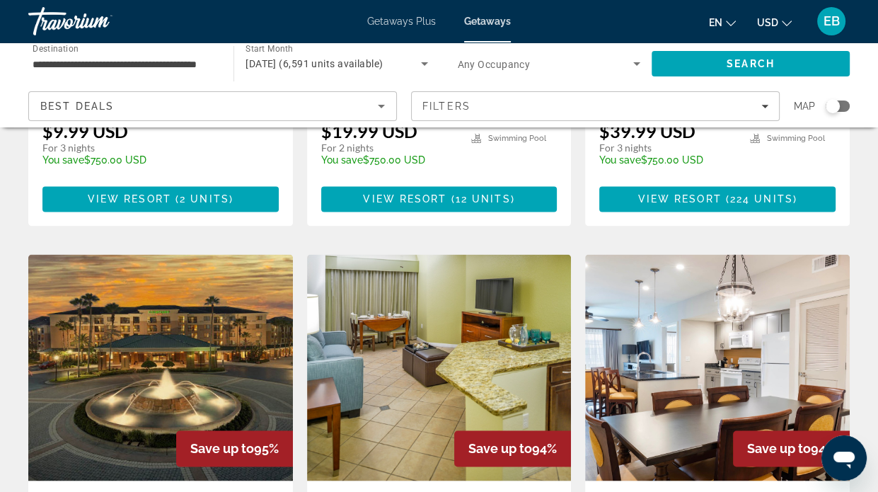
scroll to position [1815, 0]
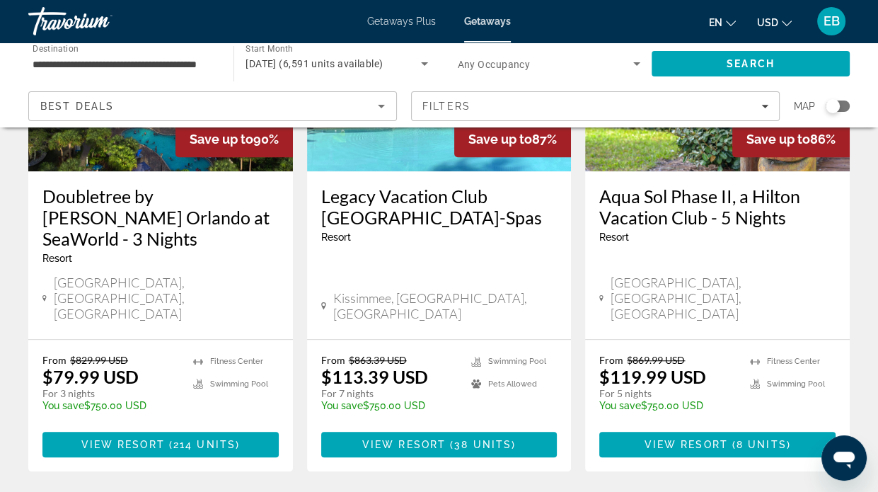
scroll to position [825, 0]
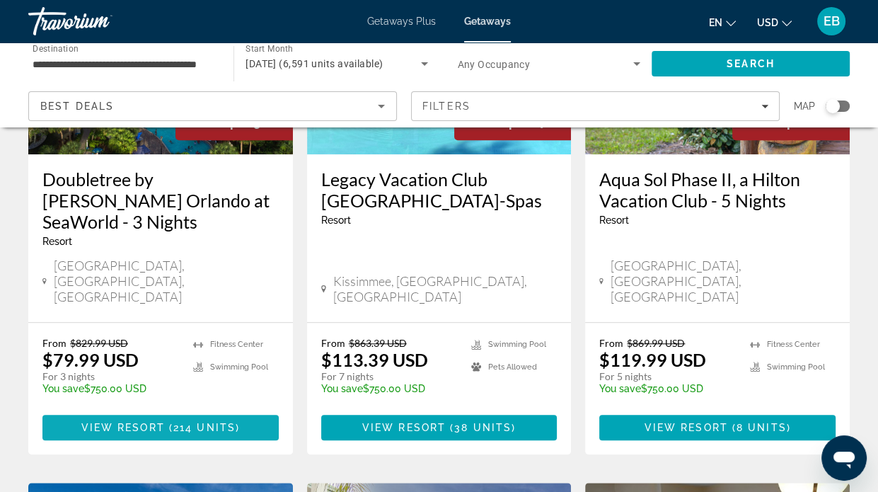
click at [105, 422] on span "View Resort" at bounding box center [122, 427] width 83 height 11
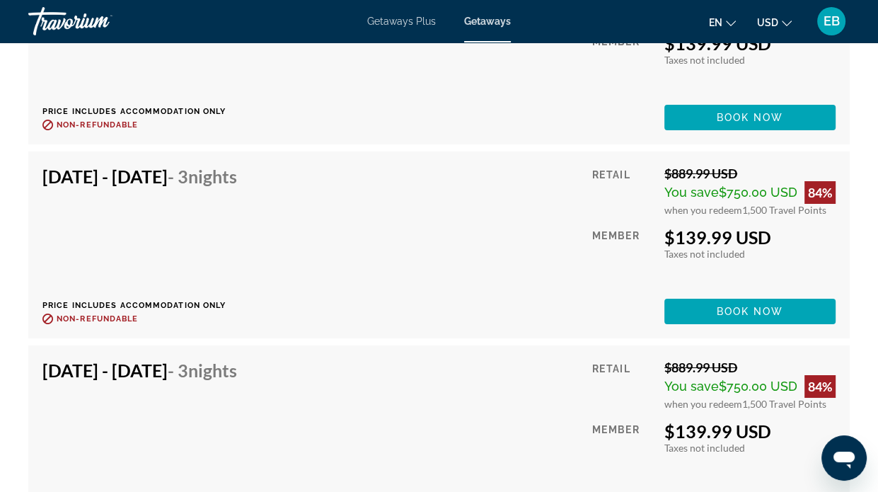
scroll to position [12875, 0]
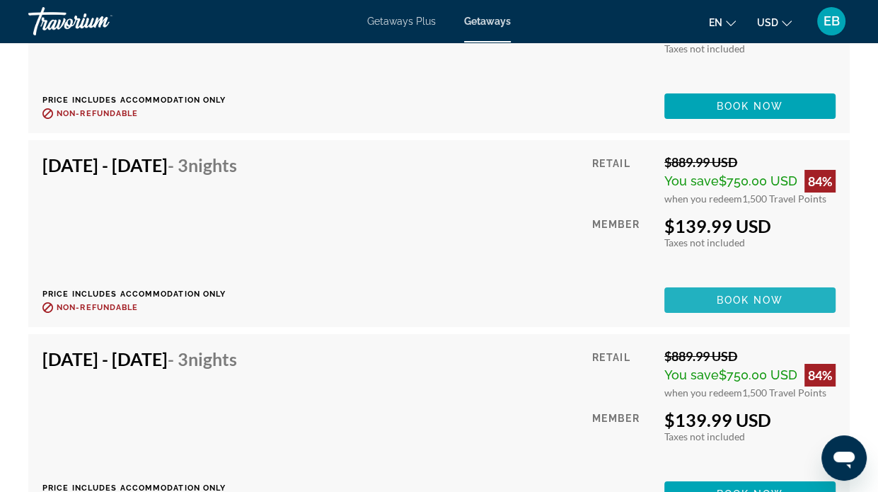
click at [750, 294] on span "Book now" at bounding box center [750, 299] width 67 height 11
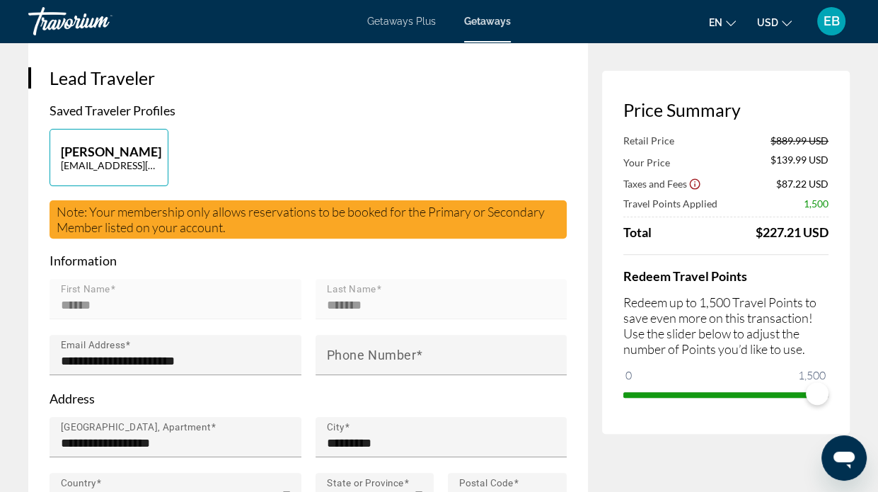
scroll to position [330, 0]
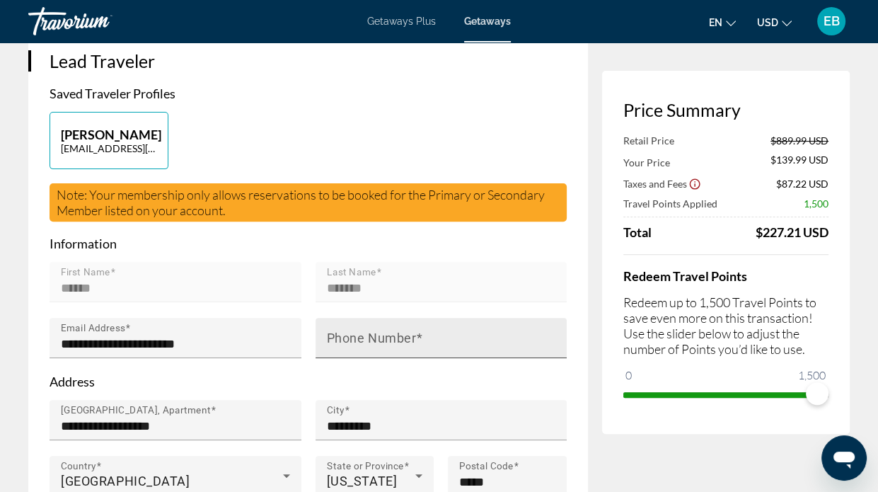
click at [337, 318] on div "Phone Number" at bounding box center [446, 338] width 238 height 40
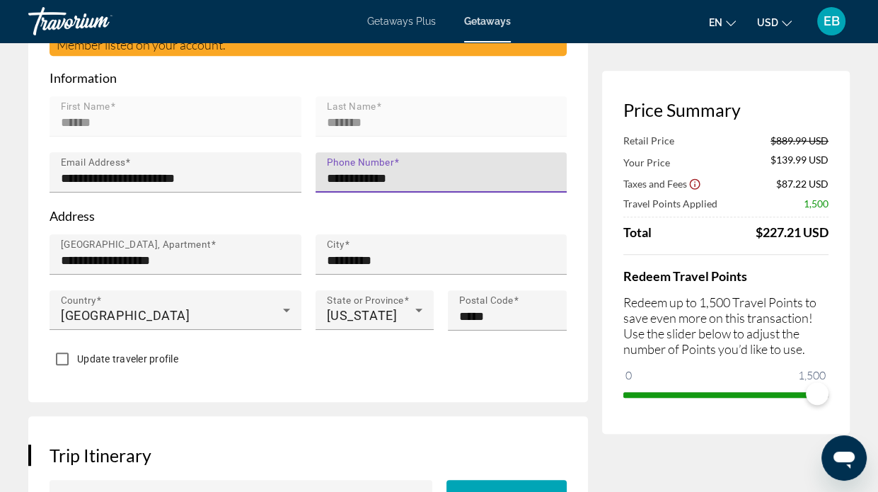
type input "**********"
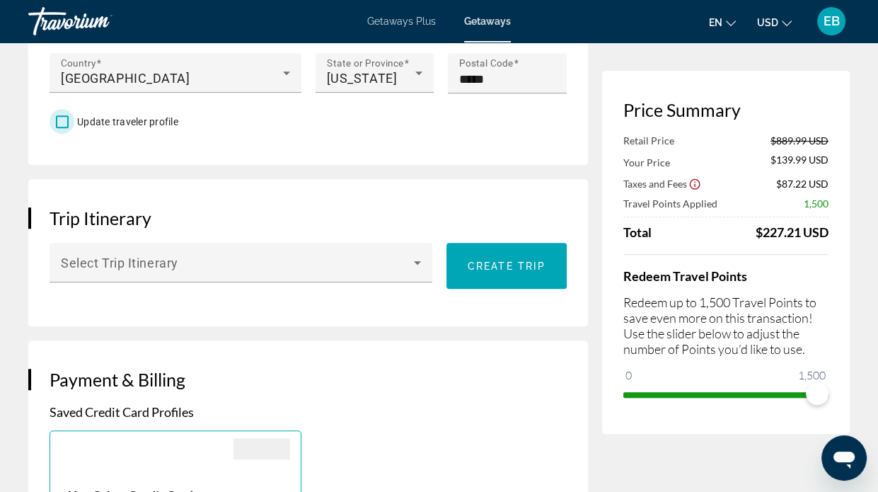
scroll to position [825, 0]
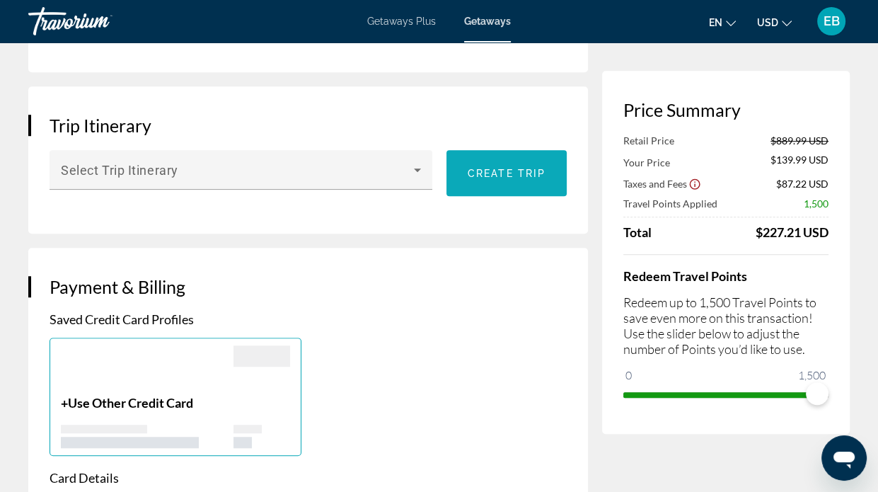
click at [475, 168] on span "Create trip" at bounding box center [507, 173] width 78 height 11
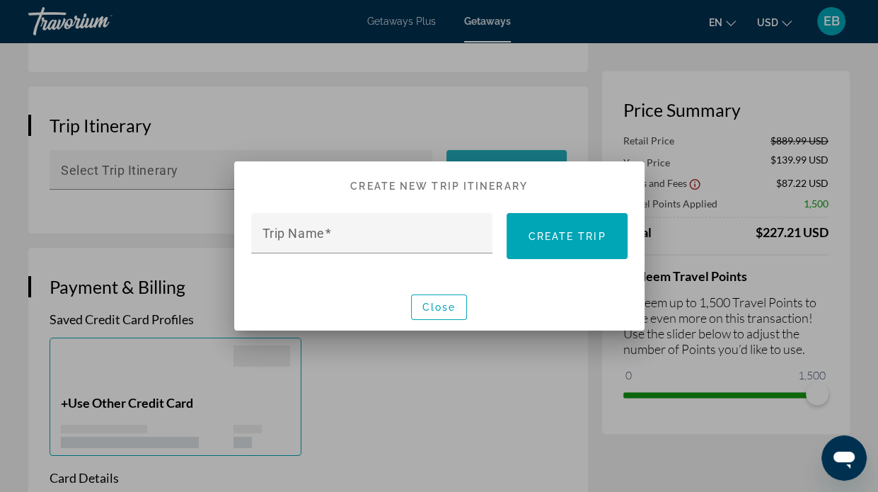
scroll to position [0, 0]
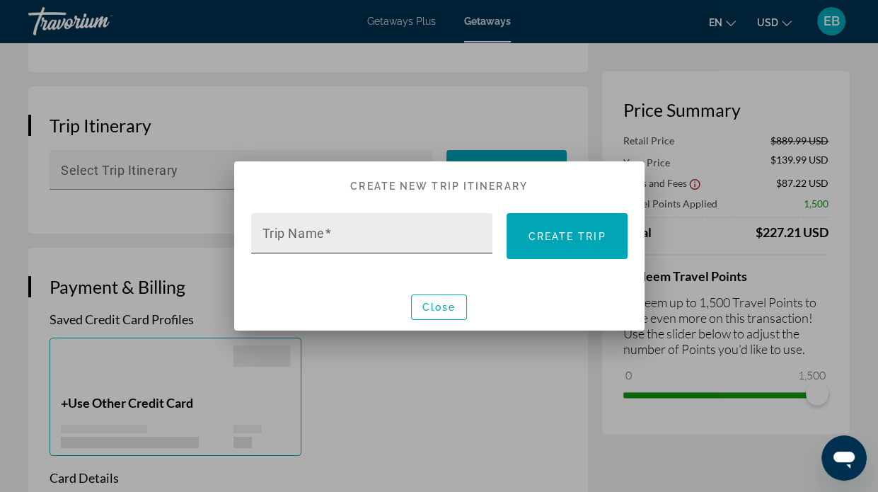
click at [294, 236] on mat-label "Trip Name" at bounding box center [293, 233] width 62 height 15
click at [294, 236] on input "Trip Name" at bounding box center [376, 239] width 228 height 17
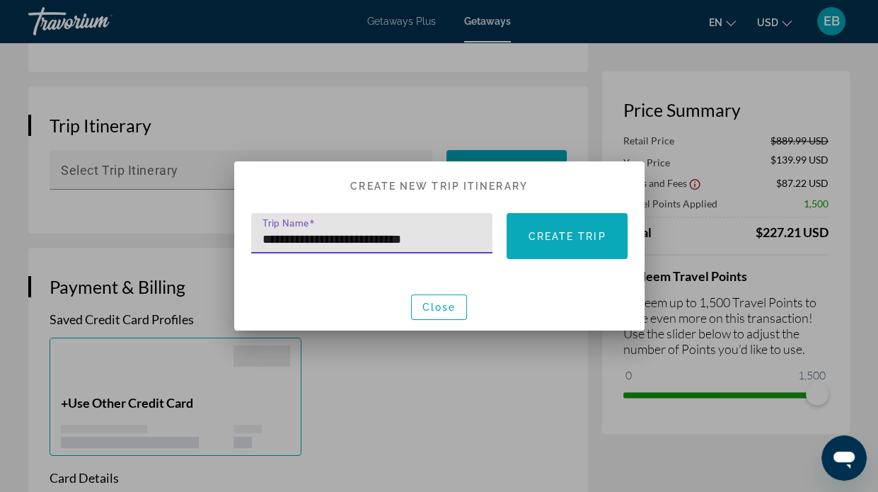
type input "**********"
click at [568, 235] on span "Create trip" at bounding box center [567, 236] width 78 height 11
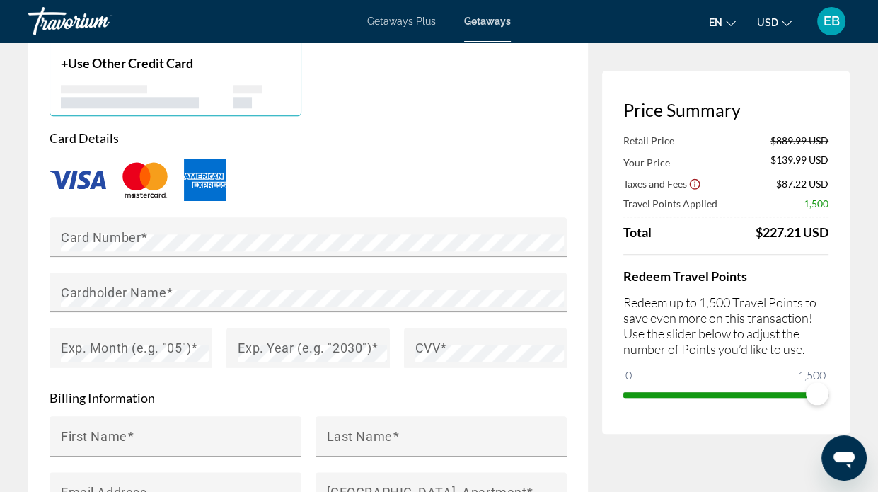
scroll to position [1320, 0]
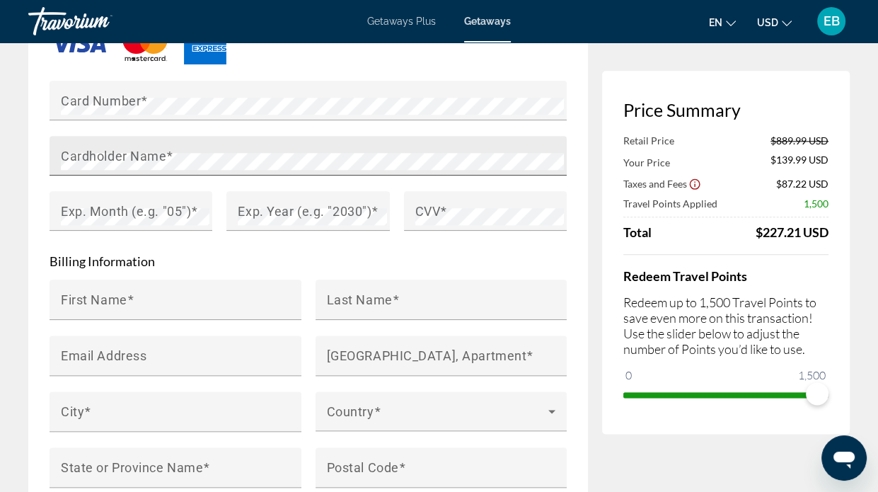
click at [100, 148] on mat-label "Cardholder Name" at bounding box center [113, 155] width 105 height 15
click at [88, 203] on mat-label "Exp. Month (e.g. "05")" at bounding box center [126, 210] width 130 height 15
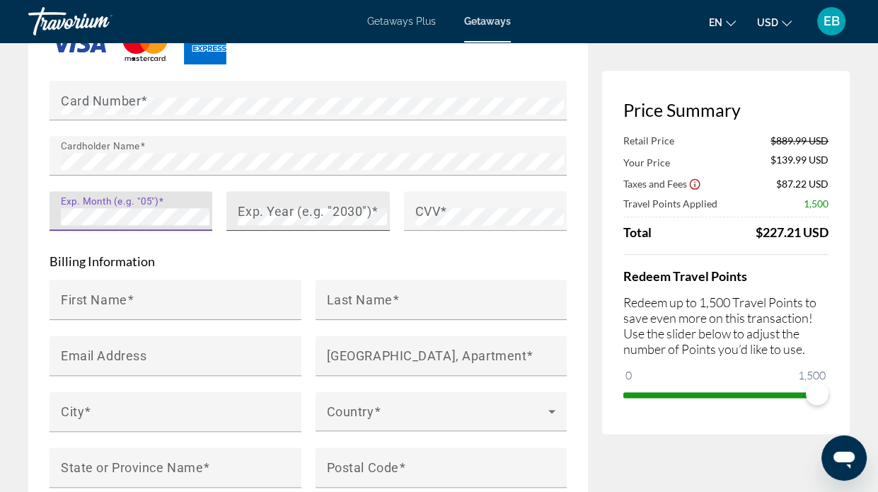
click at [279, 203] on mat-label "Exp. Year (e.g. "2030")" at bounding box center [305, 210] width 134 height 15
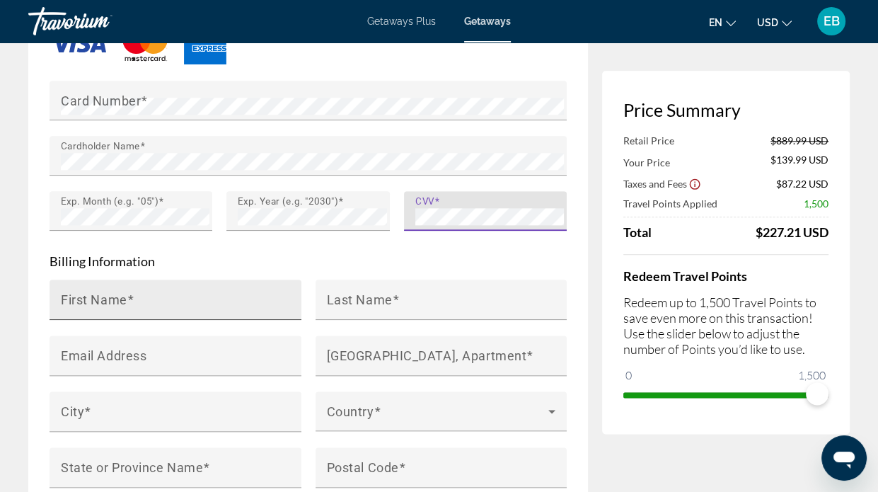
click at [135, 297] on input "First Name" at bounding box center [180, 305] width 238 height 17
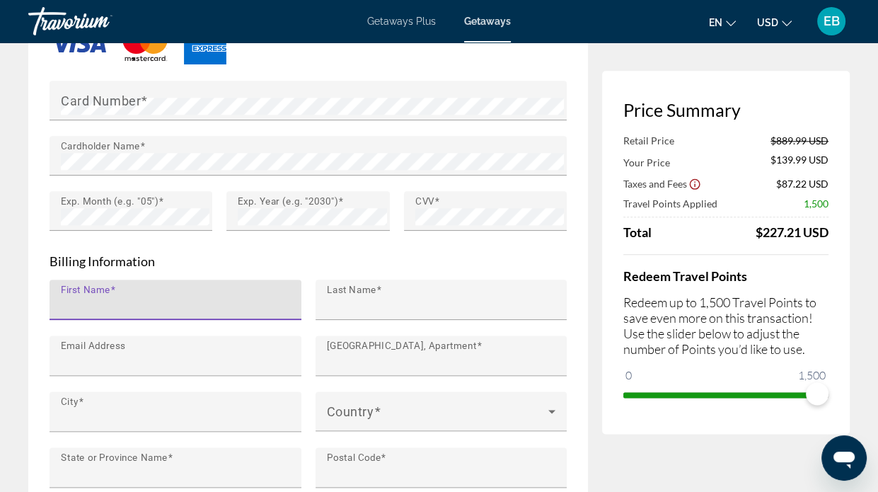
type input "******"
type input "*******"
type input "**********"
type input "*********"
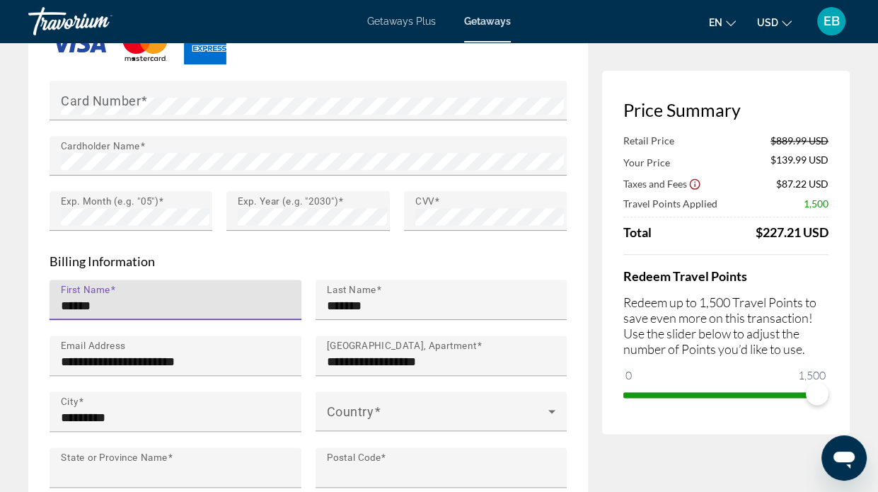
type input "**"
type input "*****"
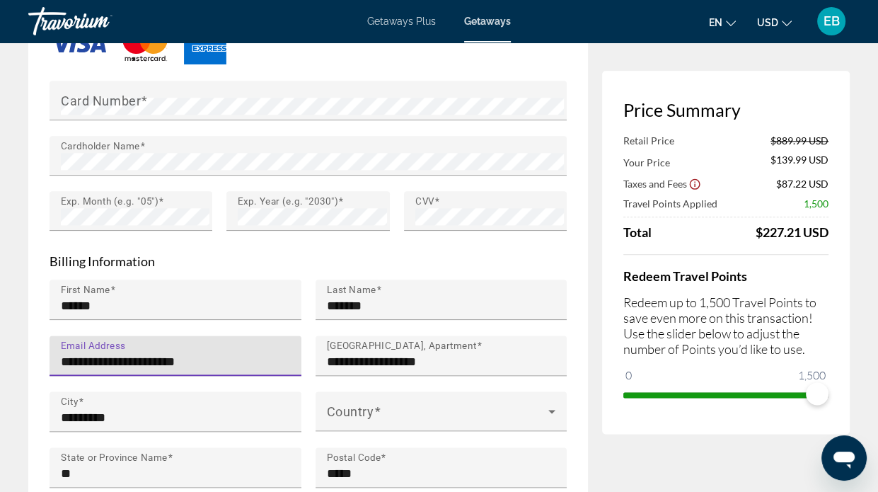
click at [221, 353] on input "**********" at bounding box center [180, 361] width 238 height 17
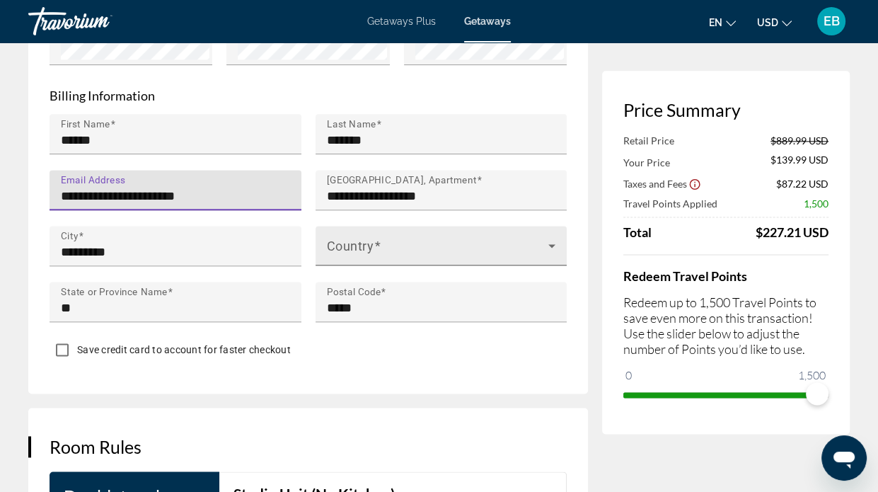
type input "**********"
click at [552, 237] on icon "Main content" at bounding box center [551, 245] width 17 height 17
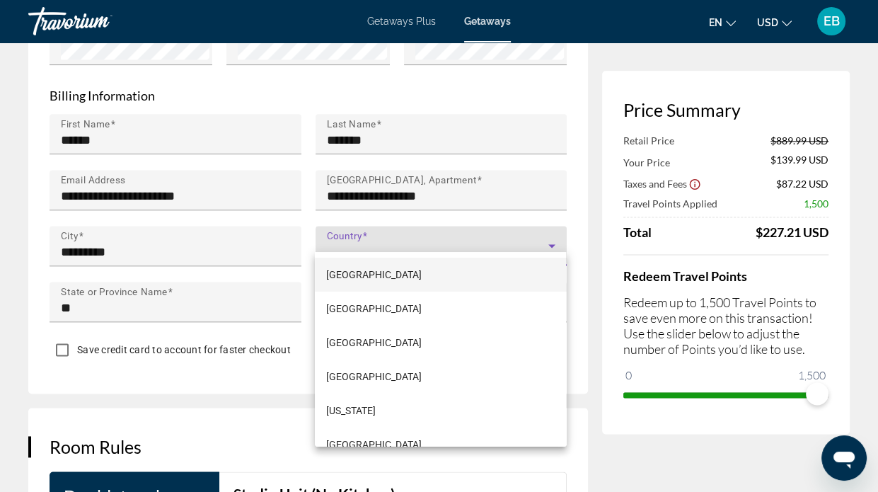
click at [347, 224] on div at bounding box center [439, 246] width 878 height 492
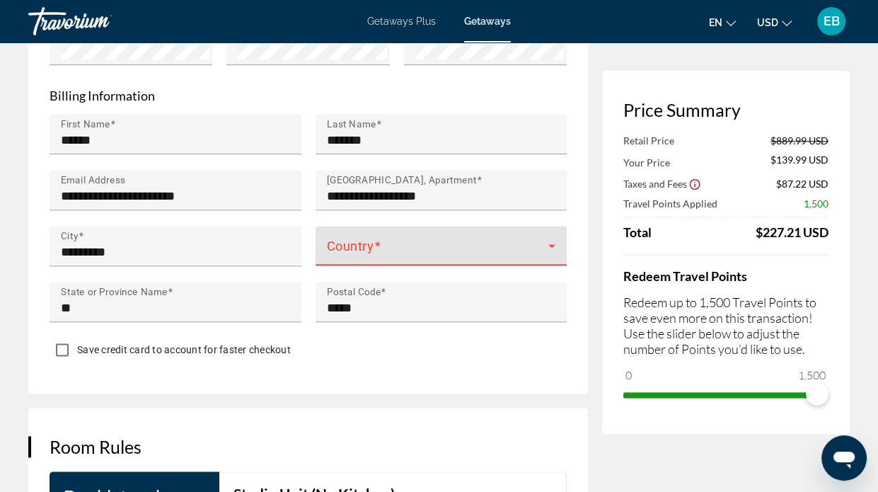
click at [552, 237] on icon "Main content" at bounding box center [551, 245] width 17 height 17
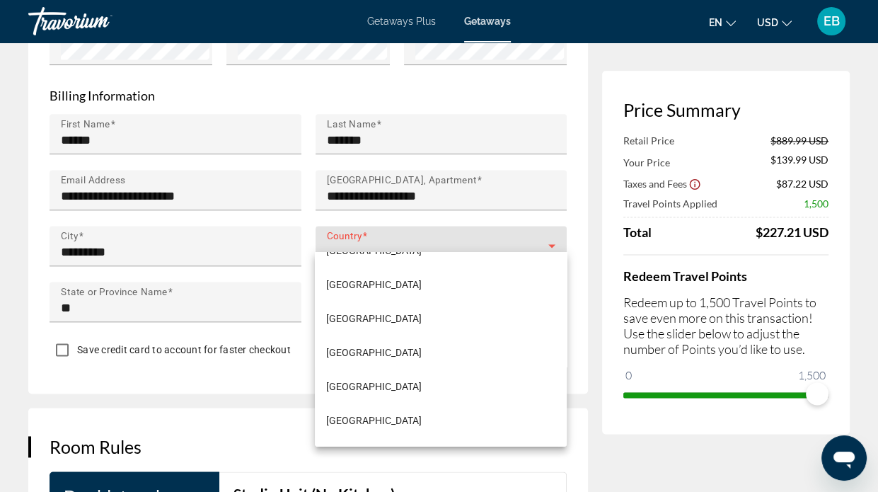
scroll to position [8094, 0]
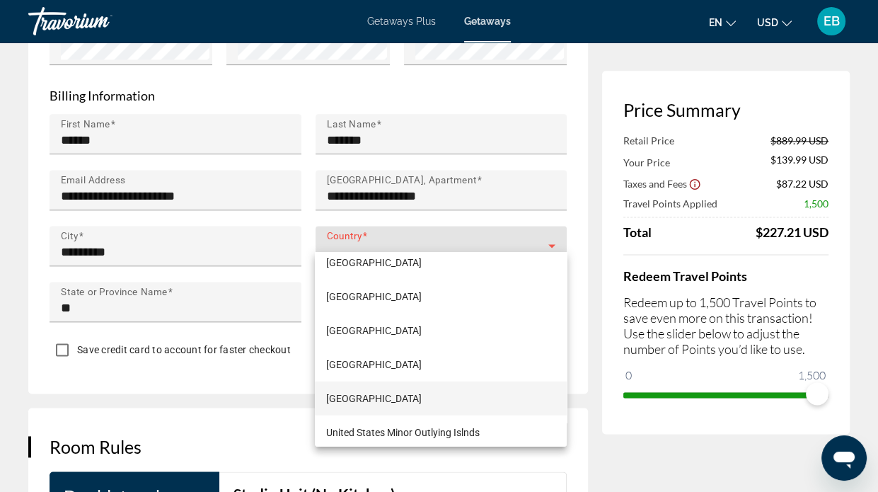
click at [417, 398] on span "United States of America" at bounding box center [374, 398] width 96 height 17
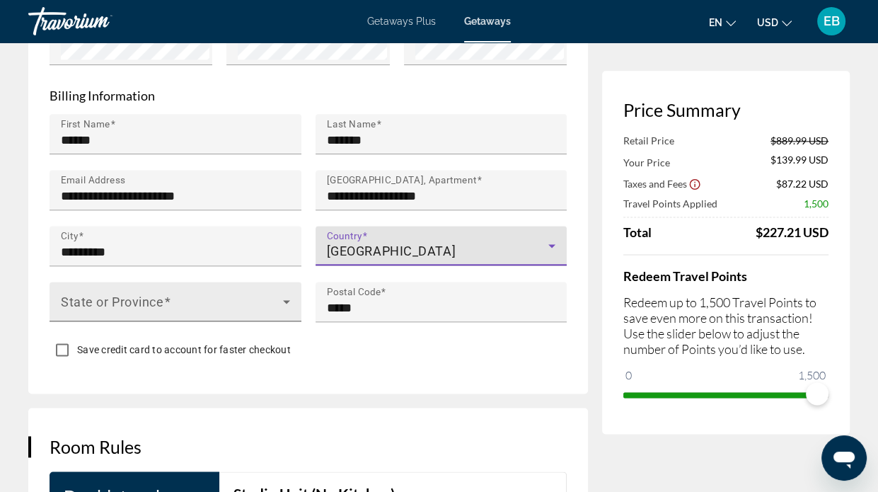
click at [288, 293] on icon "Main content" at bounding box center [286, 301] width 17 height 17
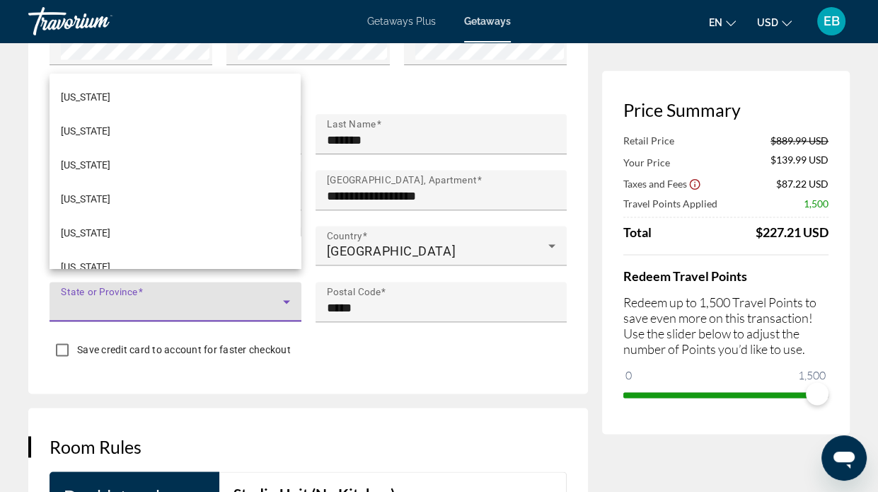
scroll to position [934, 0]
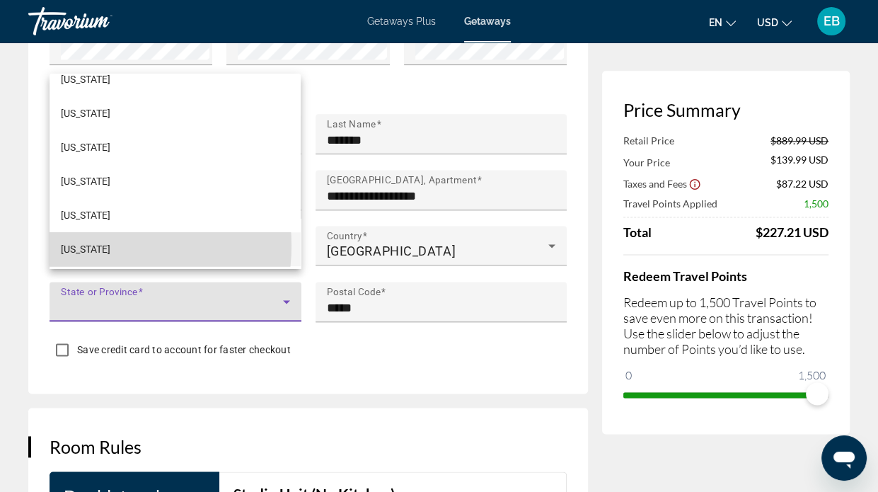
click at [89, 245] on span "New York" at bounding box center [86, 249] width 50 height 17
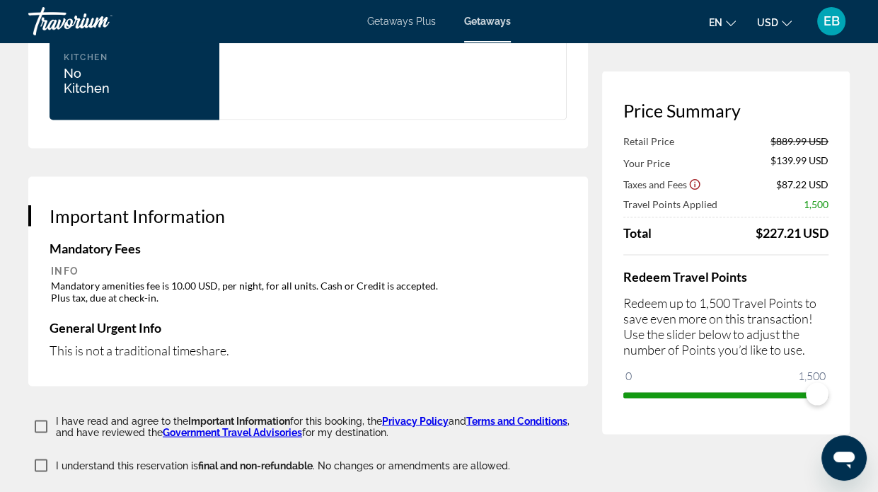
scroll to position [2310, 0]
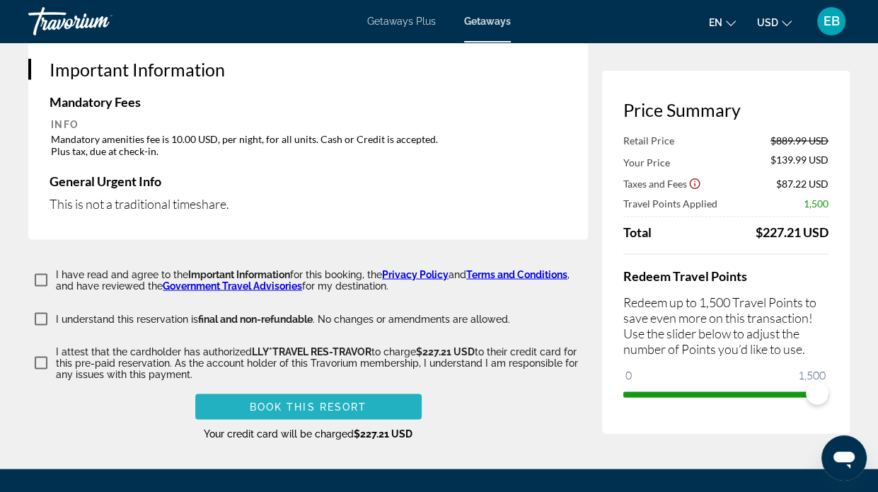
click at [338, 401] on span "Book this Resort" at bounding box center [308, 406] width 117 height 11
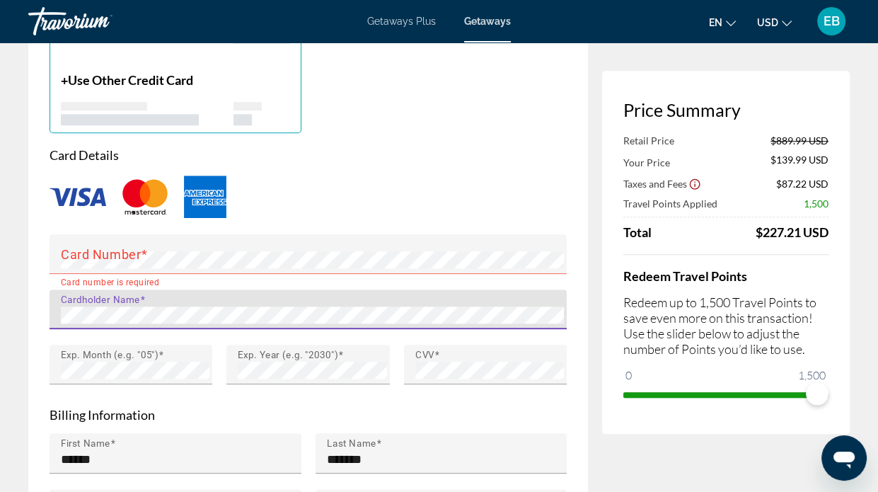
click at [59, 302] on div "Cardholder Name" at bounding box center [308, 309] width 517 height 40
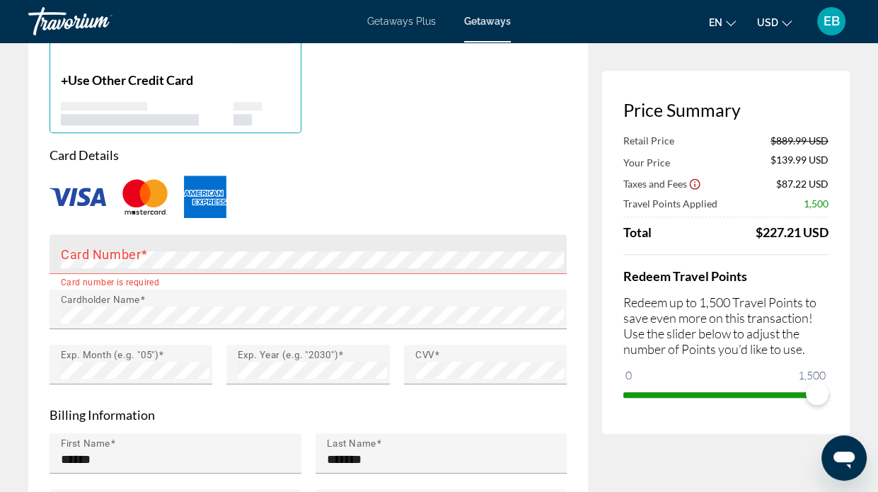
click at [70, 246] on mat-label "Card Number" at bounding box center [101, 253] width 80 height 15
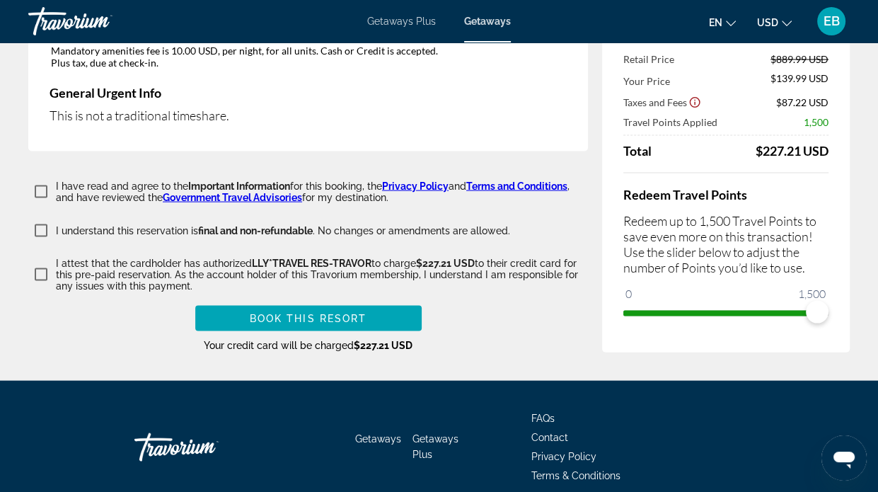
scroll to position [2400, 0]
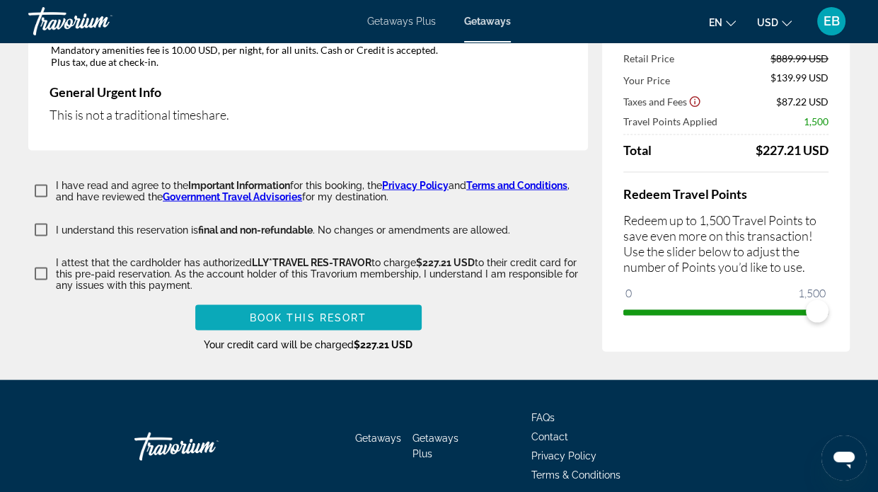
click at [300, 312] on span "Book this Resort" at bounding box center [308, 317] width 117 height 11
